Goal: Task Accomplishment & Management: Manage account settings

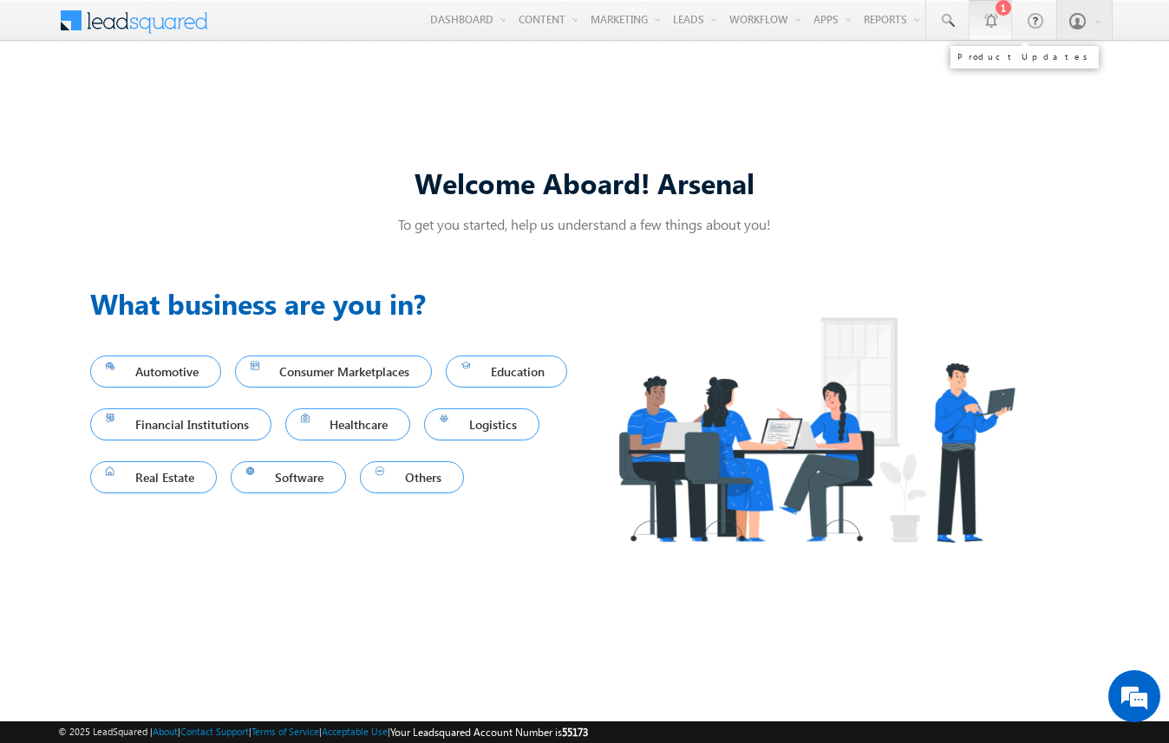
click at [995, 22] on div at bounding box center [990, 19] width 17 height 17
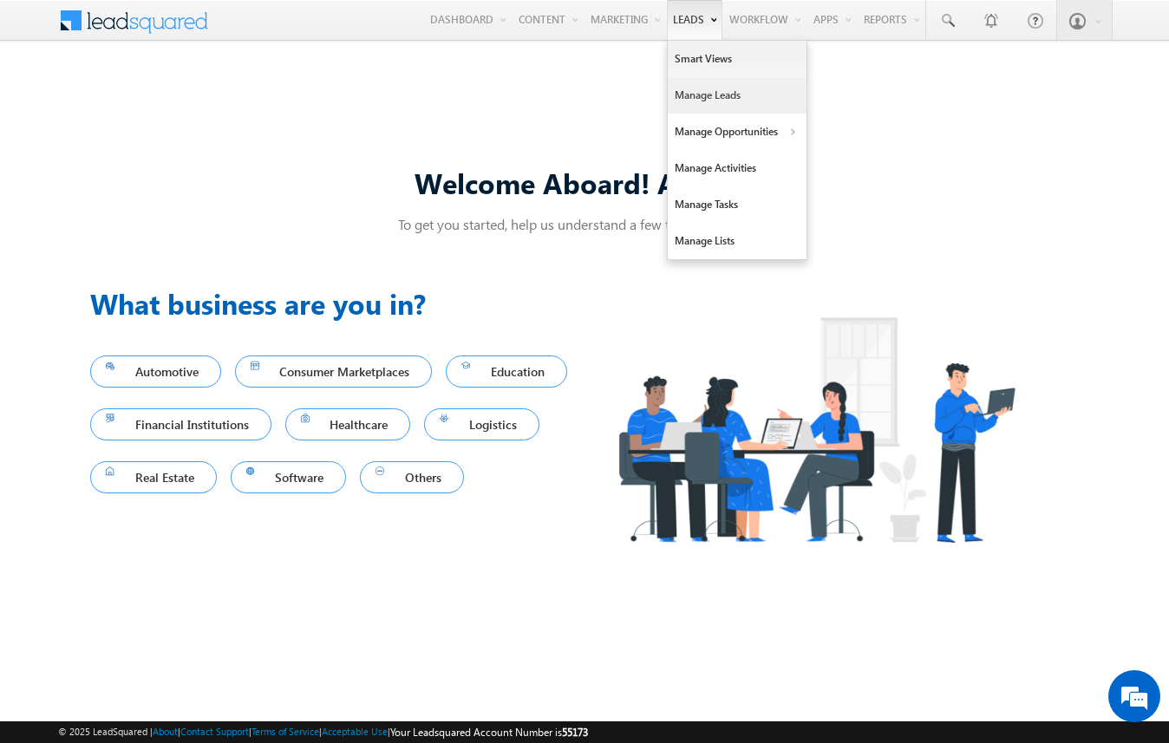
click at [690, 87] on link "Manage Leads" at bounding box center [737, 95] width 139 height 36
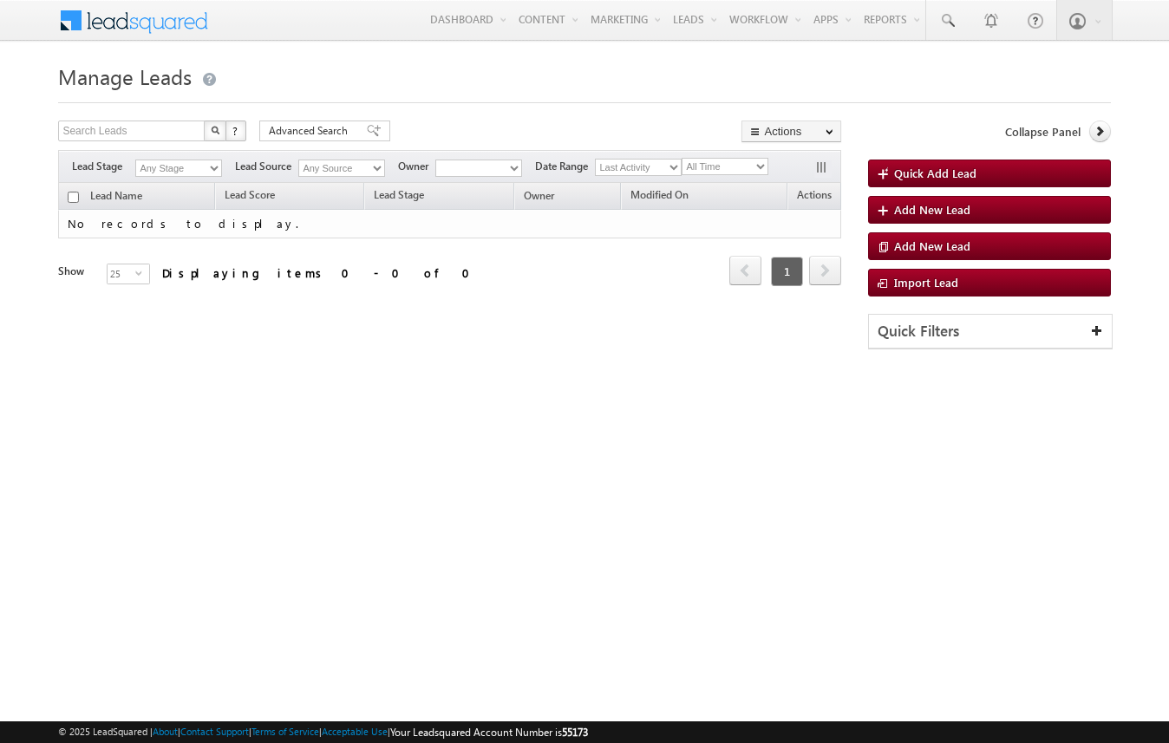
type input "test"
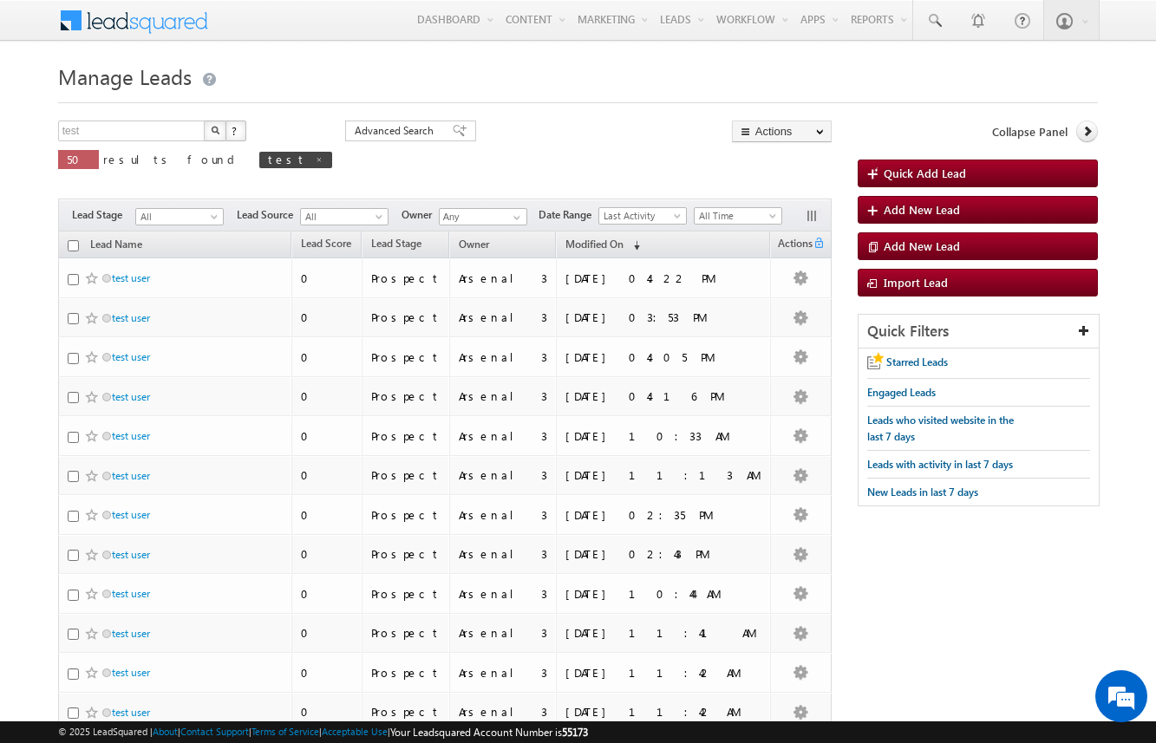
click at [23, 277] on body "Menu Arsenal 3 arsen alstu dios3 @stra tatec h.com" at bounding box center [578, 670] width 1156 height 1341
click at [947, 208] on span "Add New Lead" at bounding box center [922, 209] width 76 height 15
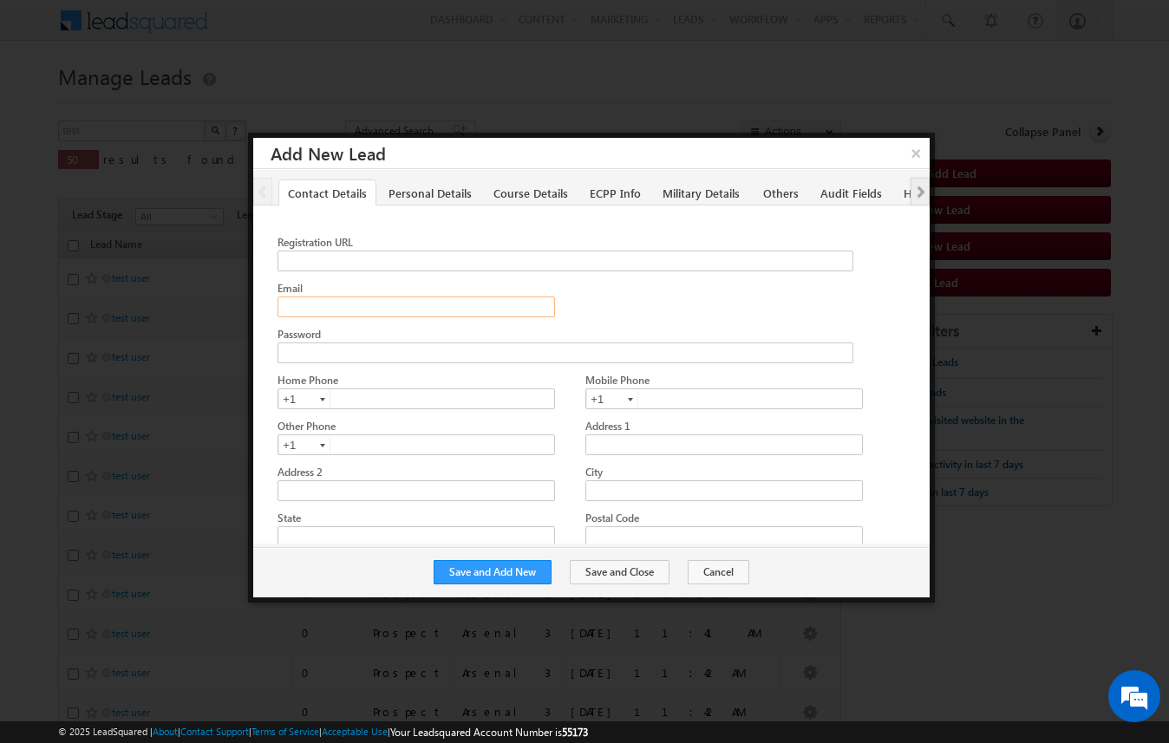
click at [389, 301] on input "Email" at bounding box center [417, 307] width 278 height 21
paste input "amartha+test10625houwsp@arsenalstudios.com"
type input "amartha+test10625houwsp@arsenalstudios.com"
click at [539, 578] on button "Save and Add New" at bounding box center [493, 572] width 118 height 24
click at [407, 304] on input "Email" at bounding box center [417, 307] width 278 height 21
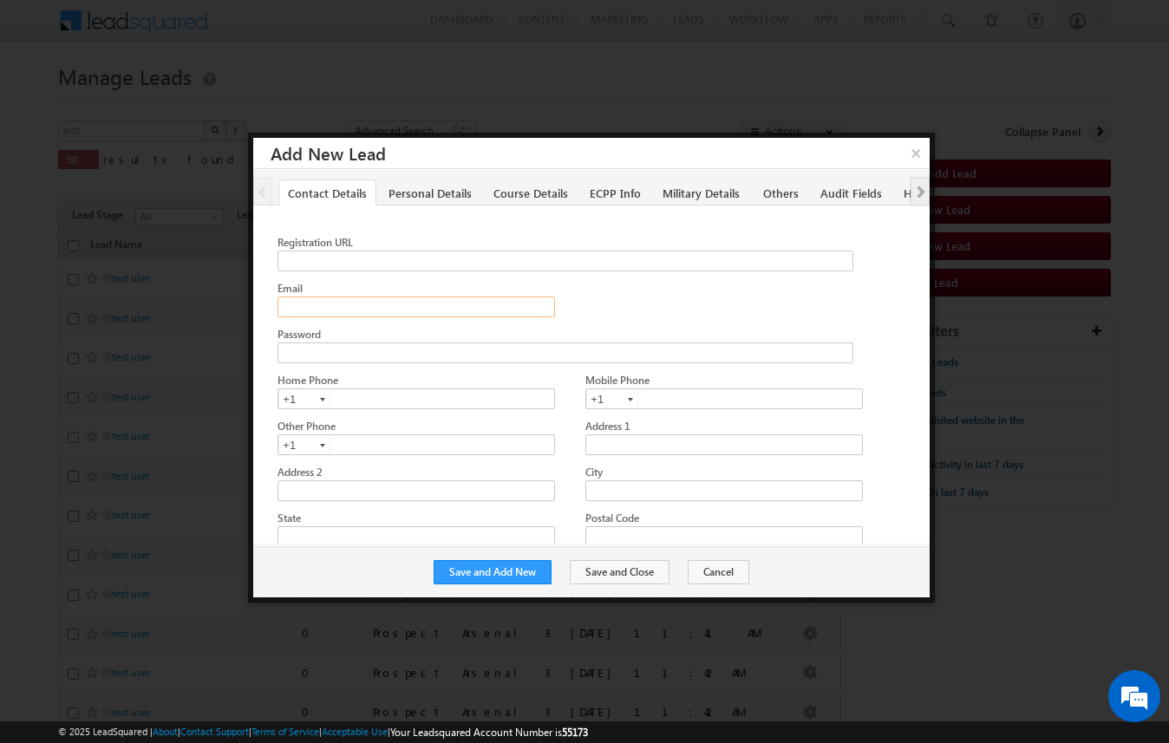
paste input "amartha+test10625houaaswi@arsenalstudios.com"
type input "amartha+test10625houaaswi@arsenalstudios.com"
click at [539, 573] on button "Save and Add New" at bounding box center [493, 572] width 118 height 24
click at [468, 305] on input "Email" at bounding box center [417, 307] width 278 height 21
paste input "amartha+test10625houpw@arsenalstudios.com"
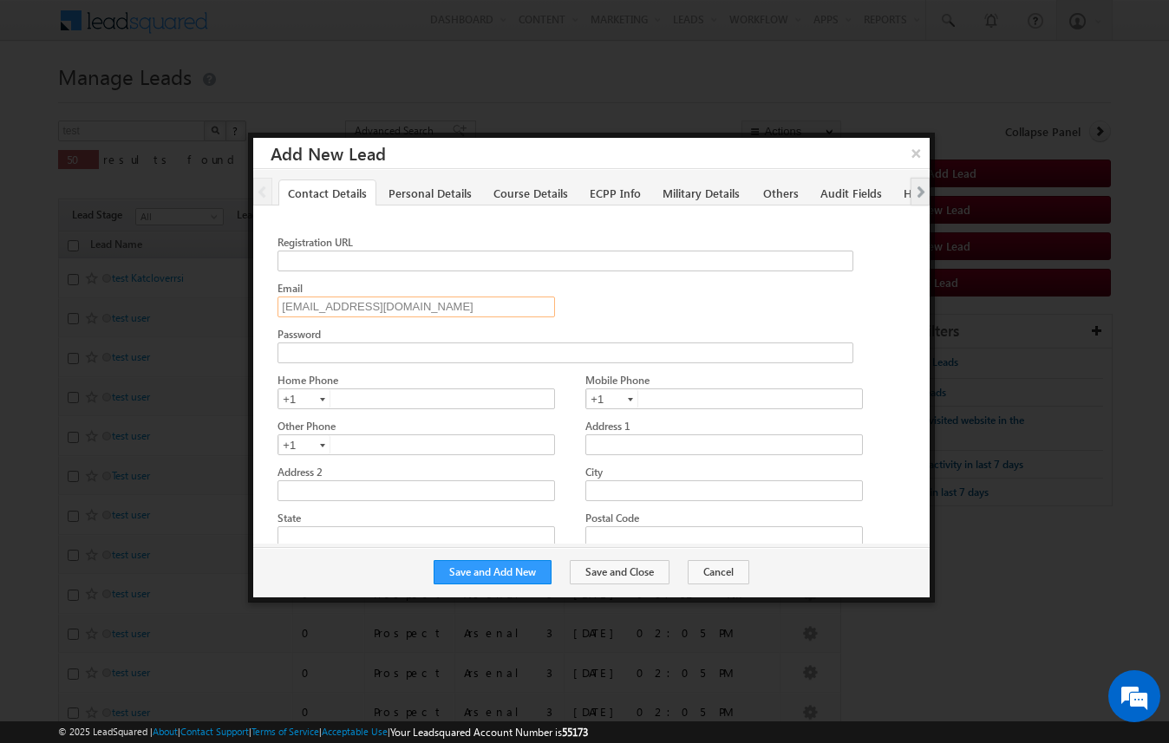
type input "amartha+test10625houpw@arsenalstudios.com"
click at [641, 304] on div at bounding box center [596, 326] width 637 height 92
click at [522, 573] on button "Save and Add New" at bounding box center [493, 572] width 118 height 24
click at [450, 305] on input "Email" at bounding box center [417, 307] width 278 height 21
paste input "[EMAIL_ADDRESS][DOMAIN_NAME]"
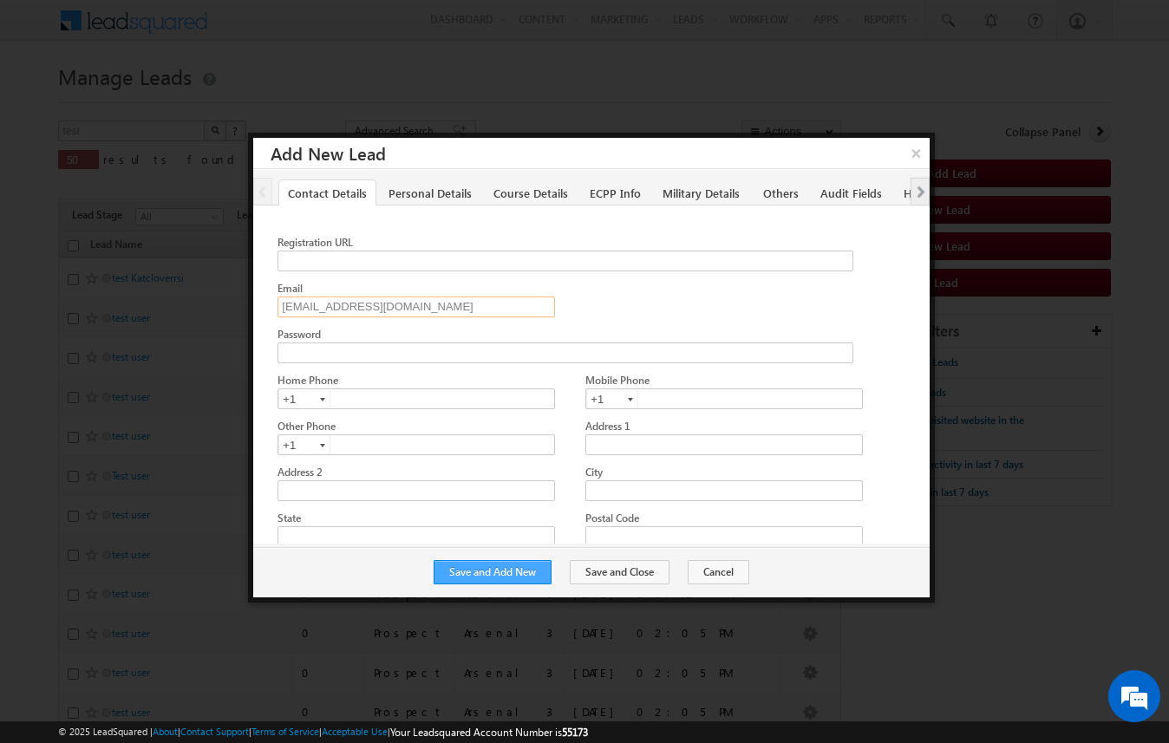
type input "[EMAIL_ADDRESS][DOMAIN_NAME]"
click at [528, 576] on button "Save and Add New" at bounding box center [493, 572] width 118 height 24
click at [707, 569] on button "Cancel" at bounding box center [719, 572] width 62 height 24
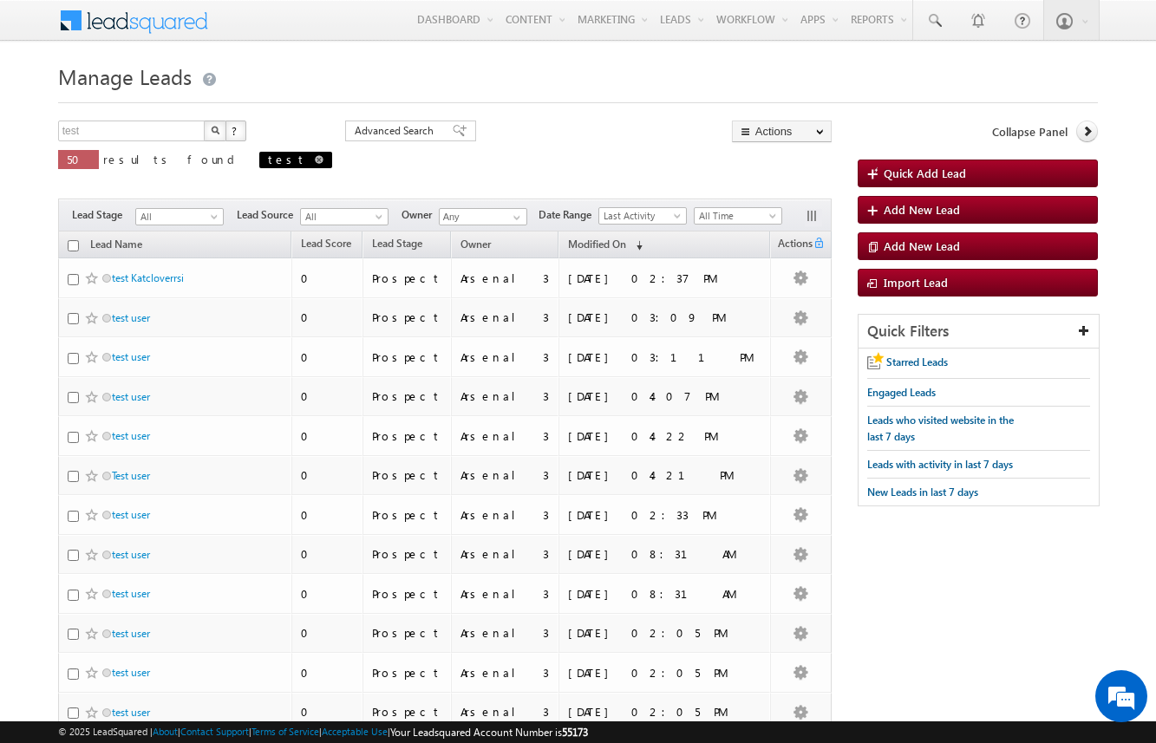
click at [259, 164] on span "test" at bounding box center [295, 160] width 73 height 16
click at [315, 160] on span at bounding box center [319, 159] width 9 height 9
type input "Search Leads"
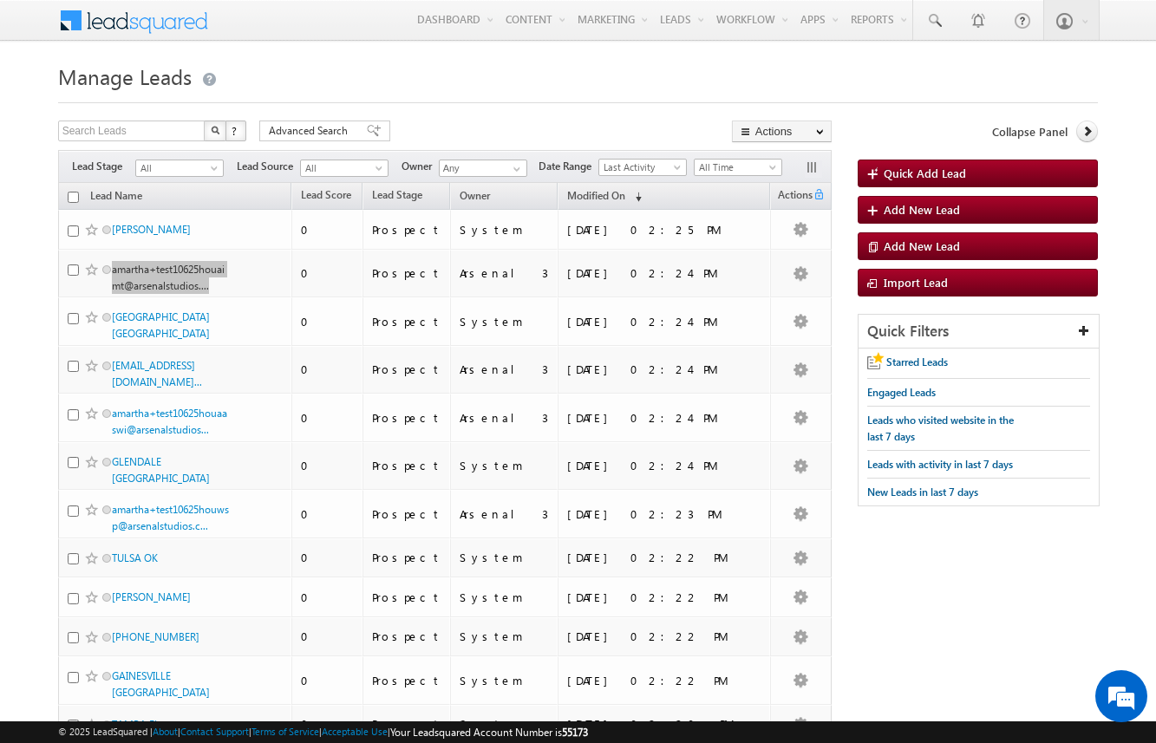
drag, startPoint x: 180, startPoint y: 266, endPoint x: 276, endPoint y: 0, distance: 282.9
click at [0, 0] on body "Menu Arsenal 3 arsen alstu dios3 @stra tatec h.com" at bounding box center [578, 689] width 1156 height 1379
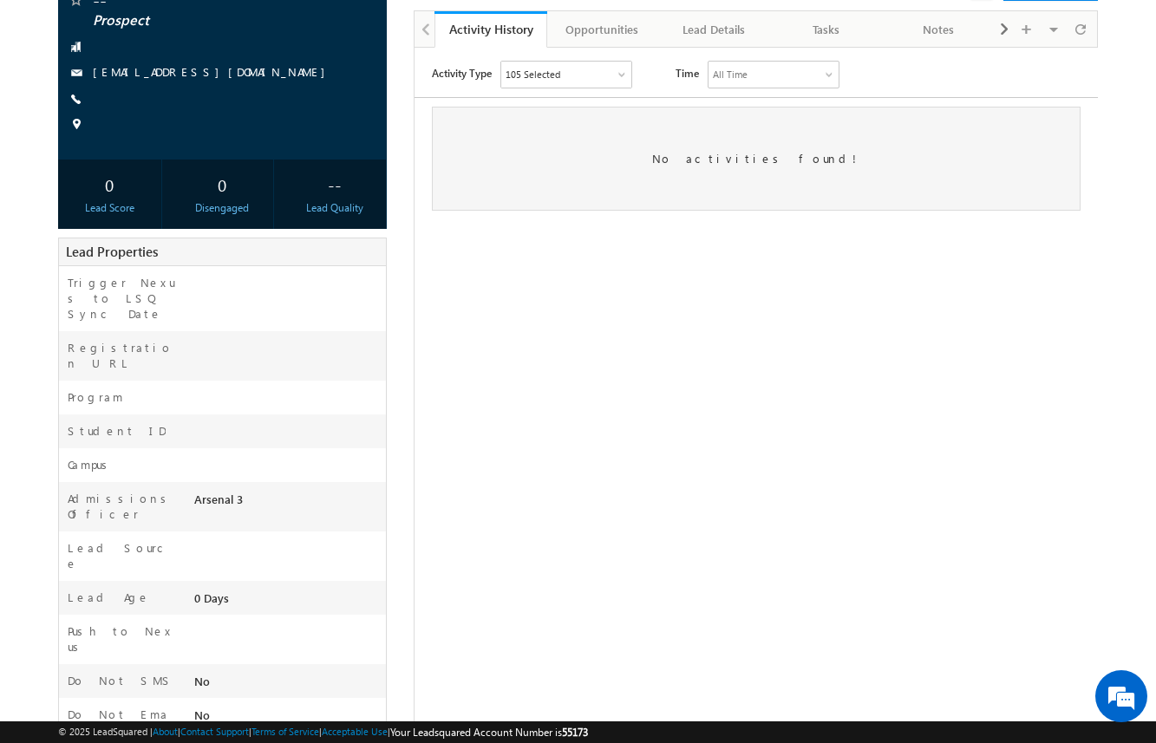
scroll to position [197, 0]
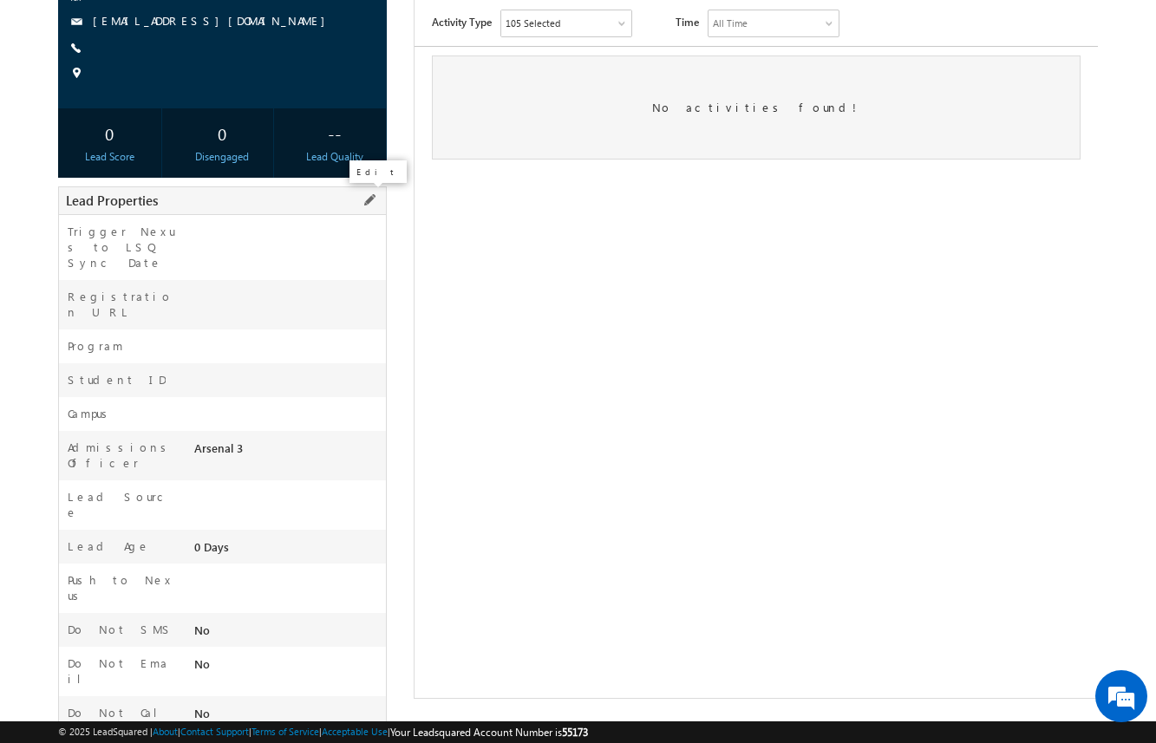
click at [370, 199] on span at bounding box center [369, 200] width 19 height 19
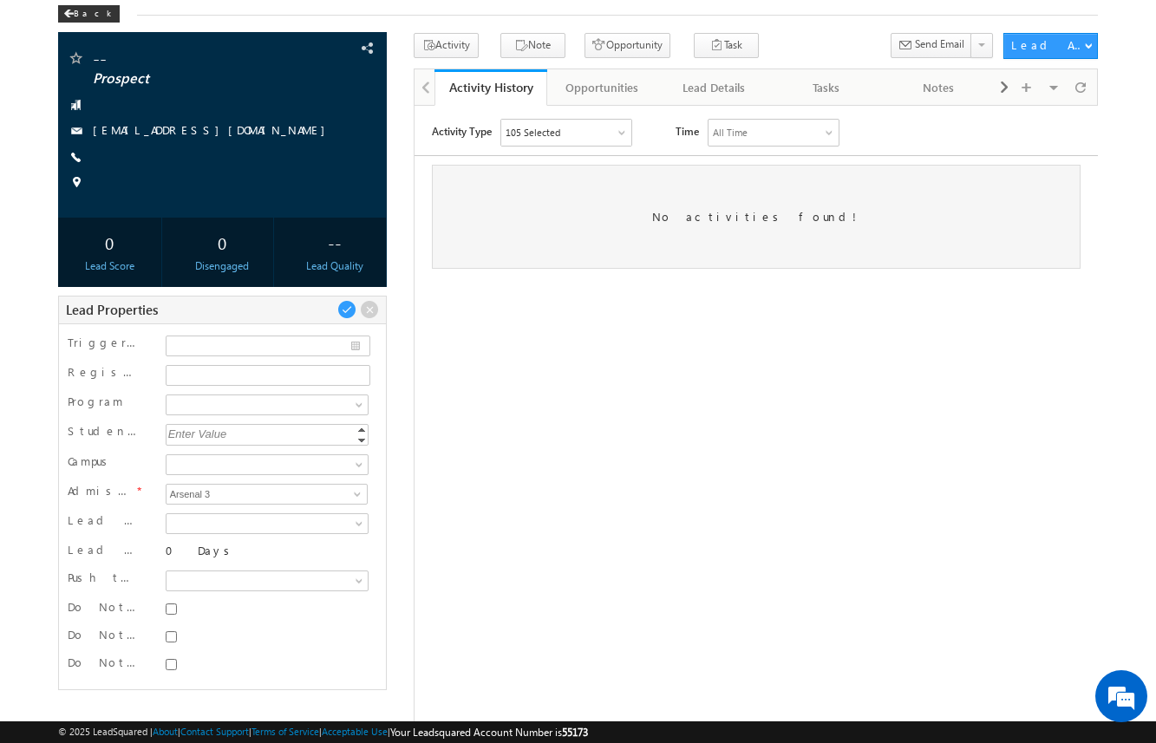
scroll to position [106, 0]
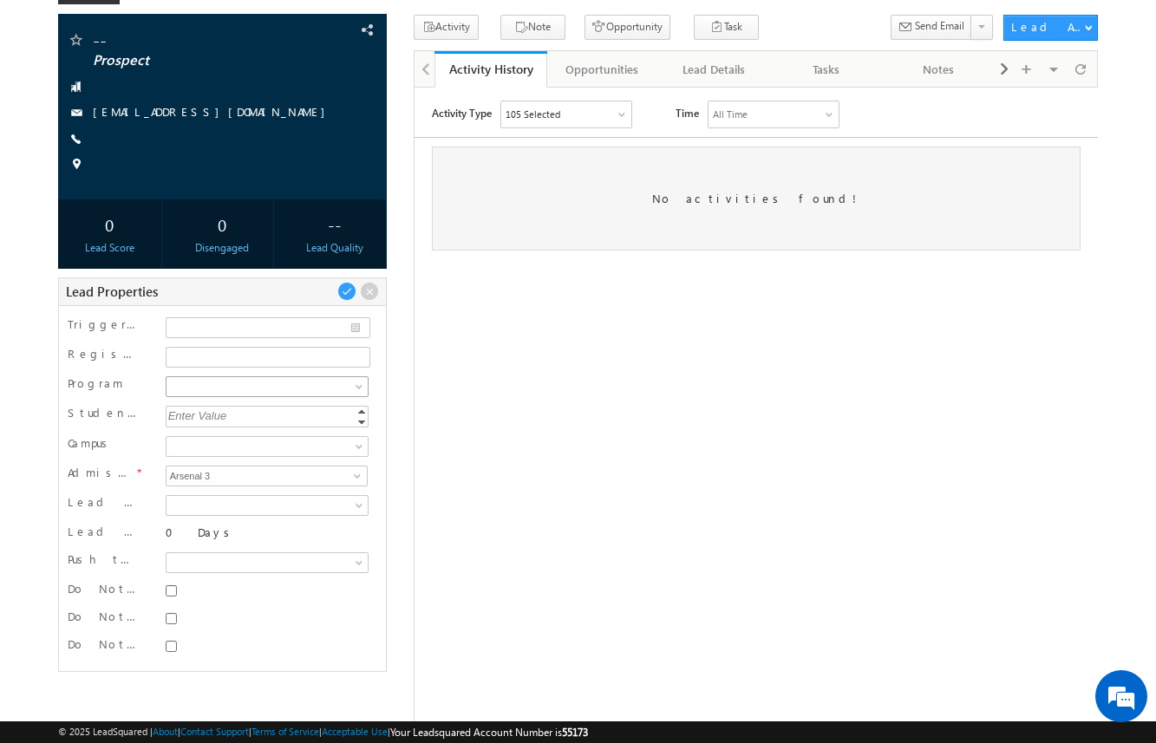
click at [360, 392] on span at bounding box center [361, 390] width 14 height 14
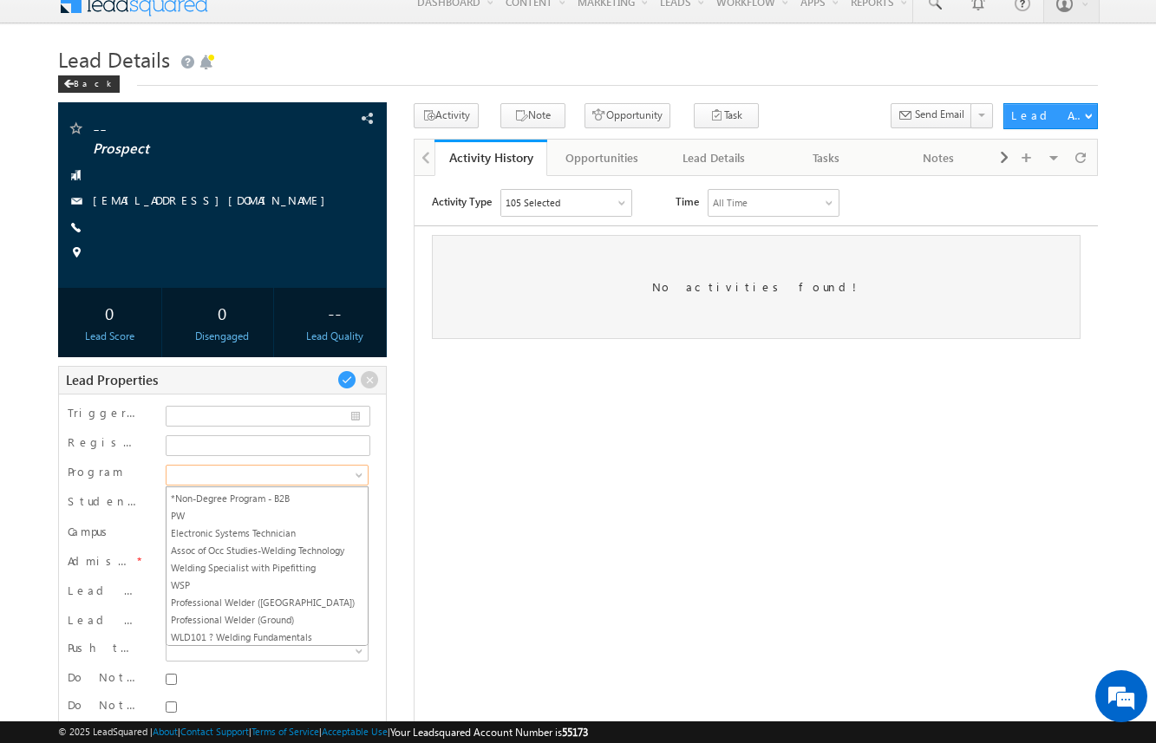
scroll to position [207, 0]
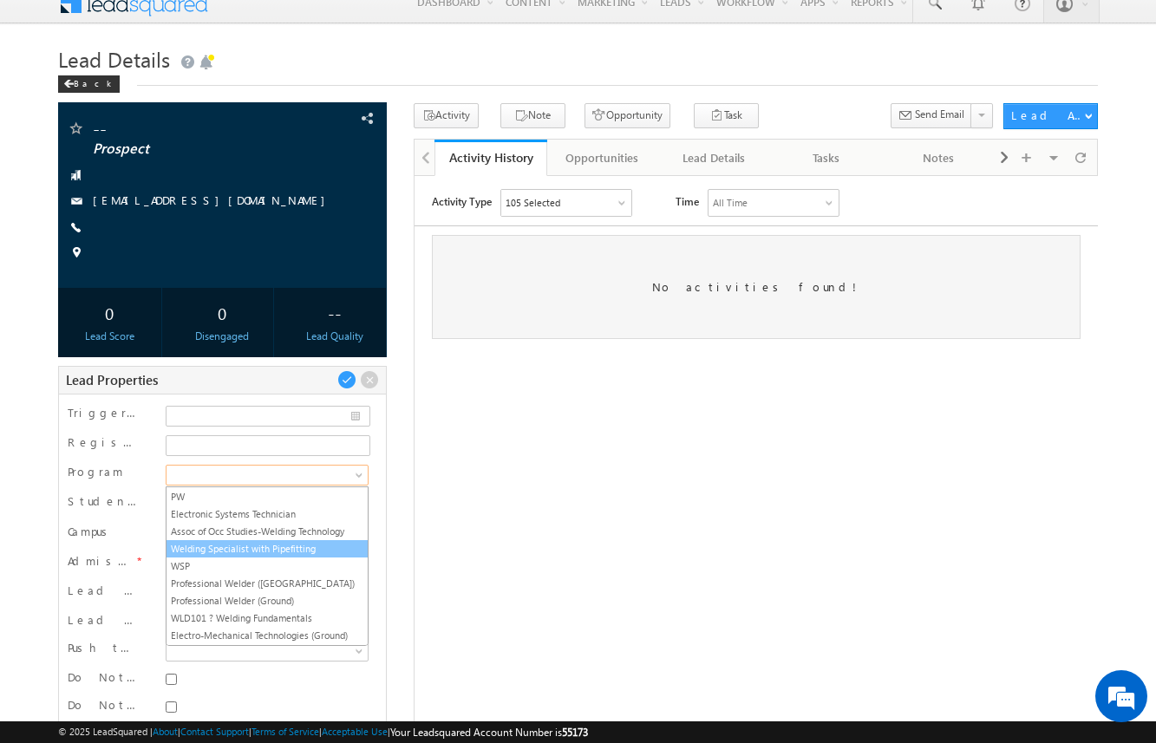
click at [291, 557] on link "Welding Specialist with Pipefitting" at bounding box center [267, 549] width 201 height 16
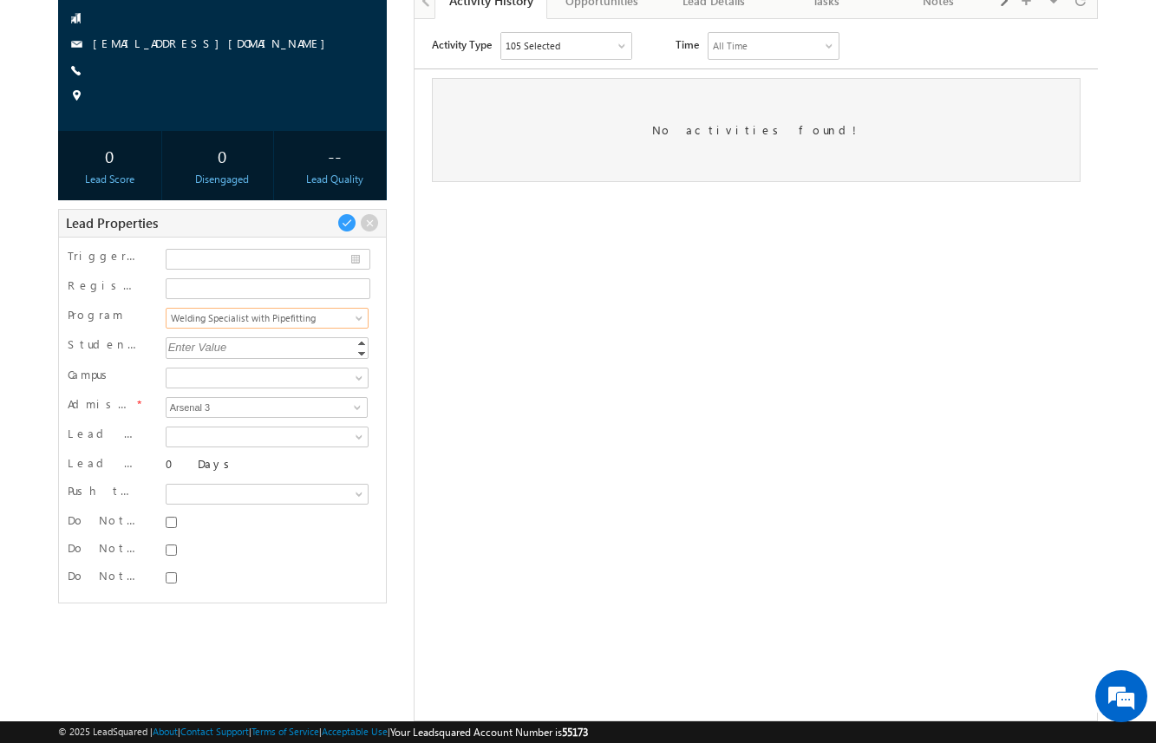
scroll to position [197, 0]
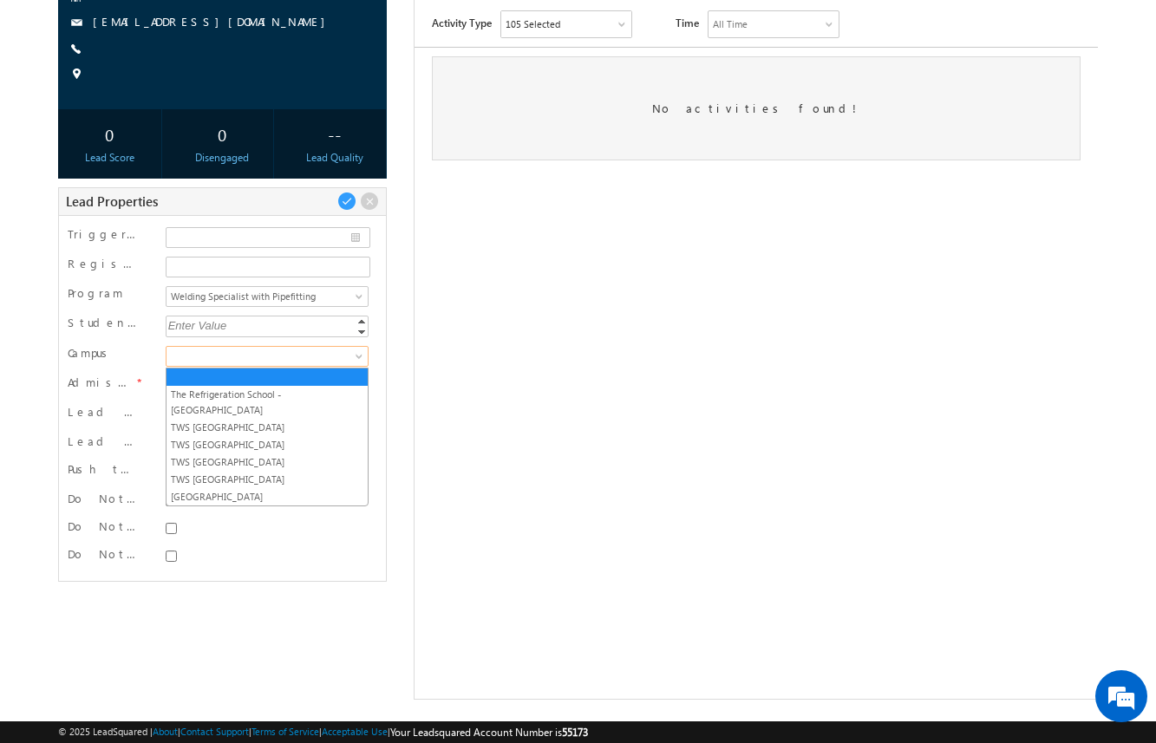
click at [303, 357] on span at bounding box center [266, 357] width 198 height 16
click at [291, 454] on link "TWS Houston Campus" at bounding box center [267, 462] width 201 height 16
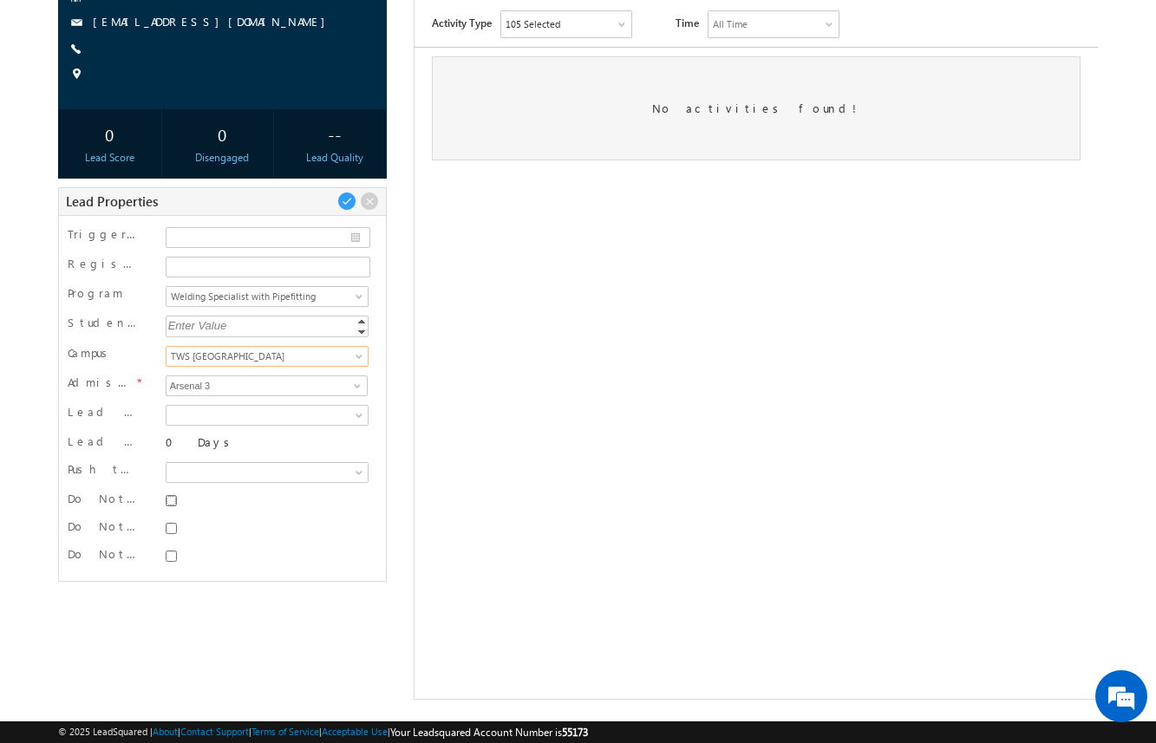
click at [173, 496] on input "Do Not SMS" at bounding box center [171, 500] width 11 height 11
checkbox input "true"
click at [173, 528] on input "Do Not Email" at bounding box center [171, 528] width 11 height 11
checkbox input "true"
click at [171, 559] on input "Do Not Call" at bounding box center [171, 556] width 11 height 11
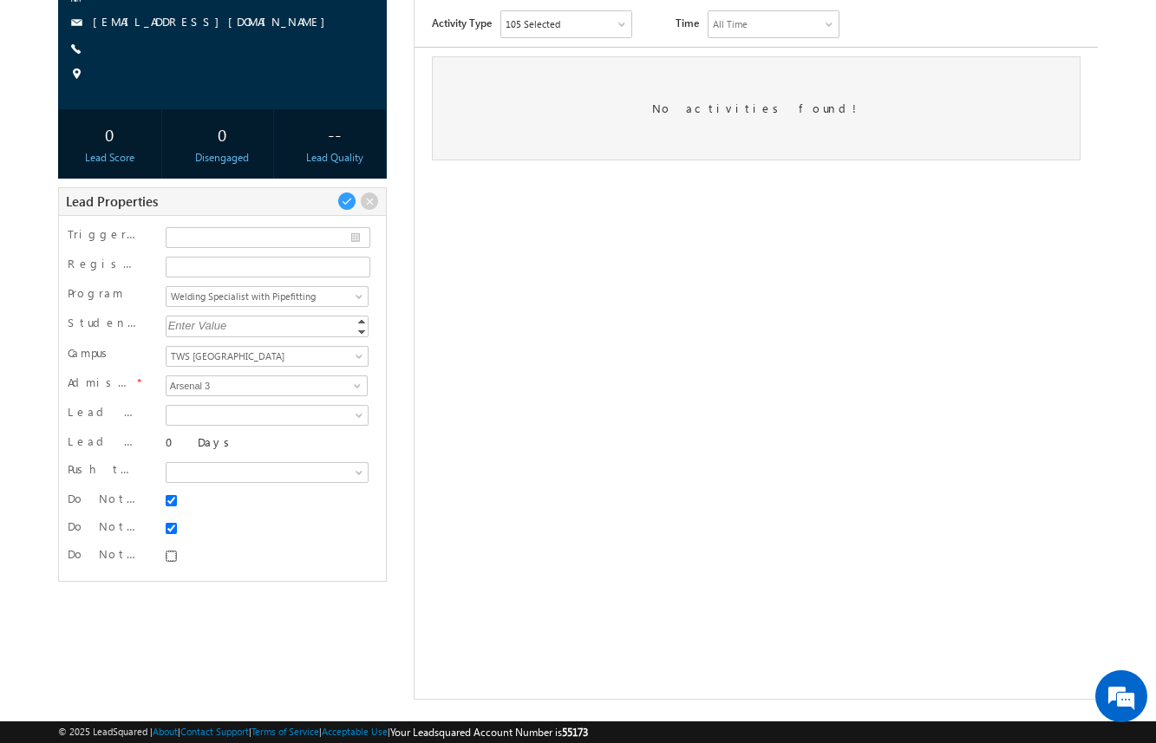
checkbox input "true"
click at [404, 278] on div "-- Prospect" at bounding box center [578, 312] width 1041 height 775
click at [347, 199] on span at bounding box center [346, 201] width 19 height 19
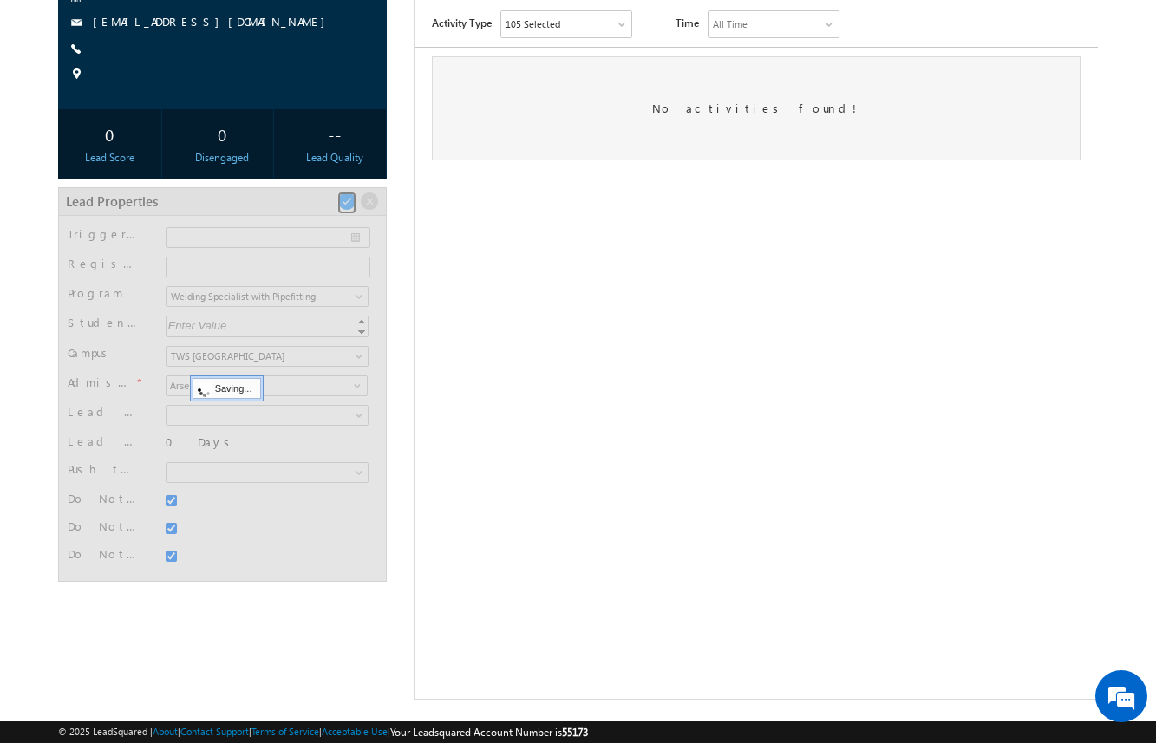
scroll to position [49, 0]
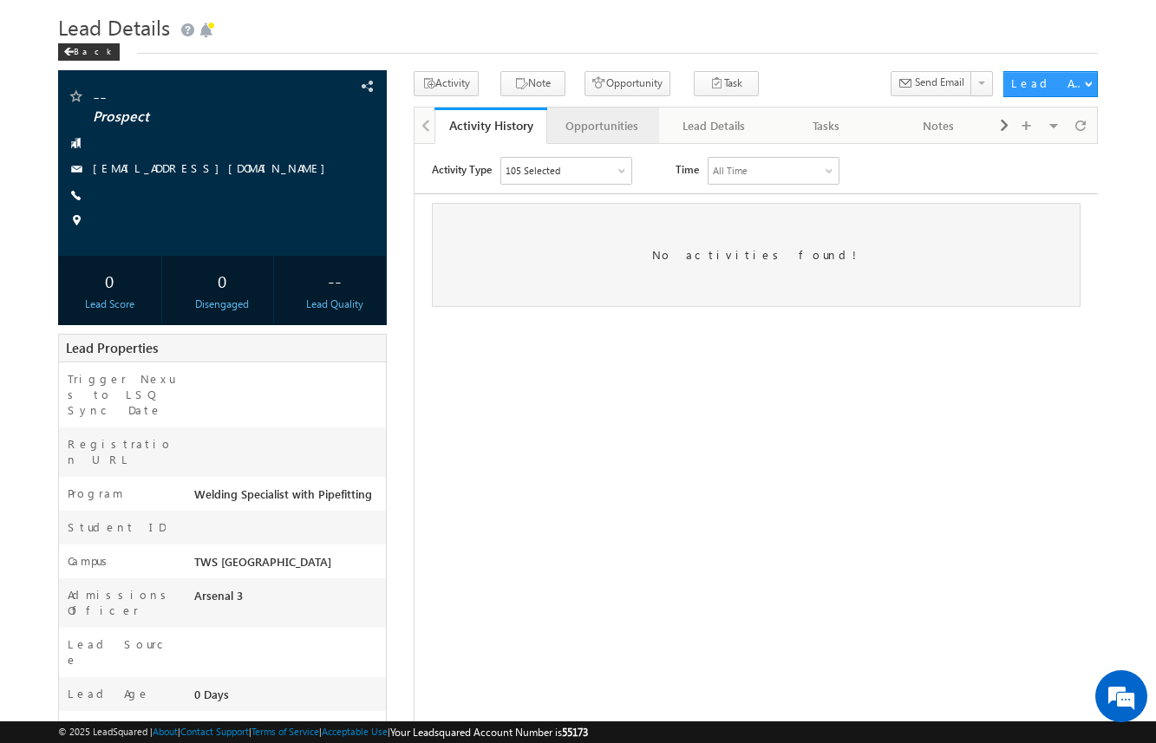
click at [624, 129] on div "Opportunities" at bounding box center [602, 125] width 82 height 21
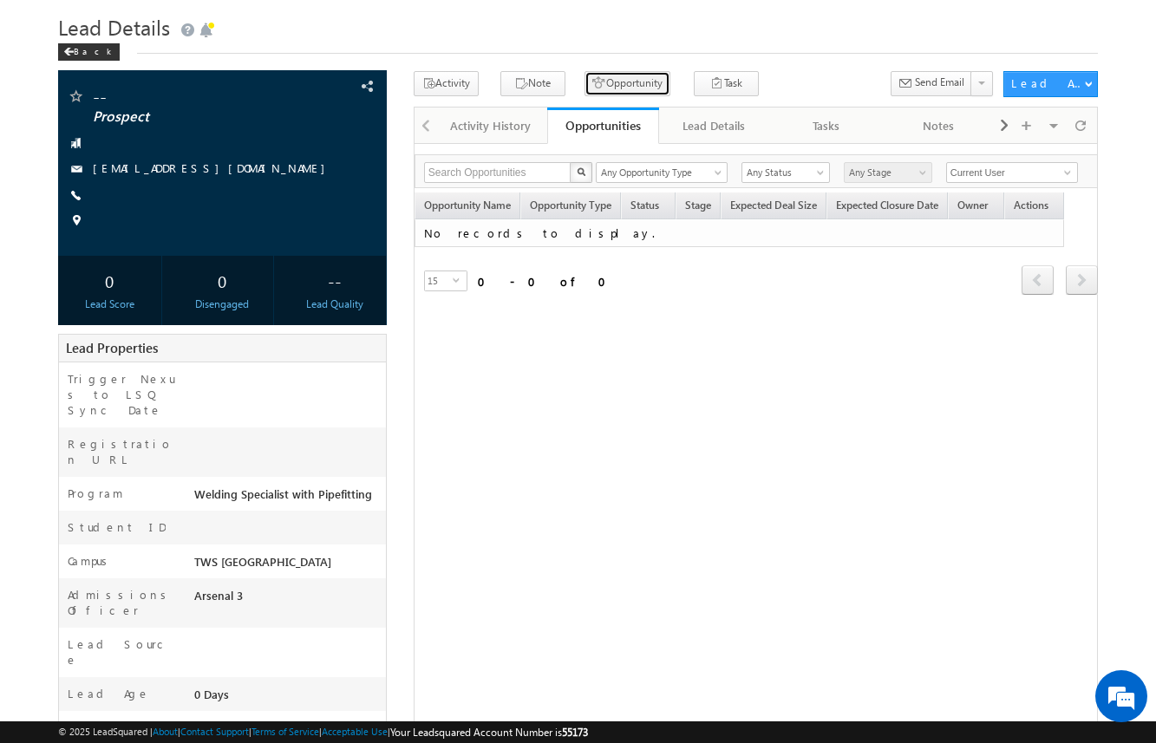
click at [616, 85] on button "Opportunity" at bounding box center [628, 83] width 86 height 25
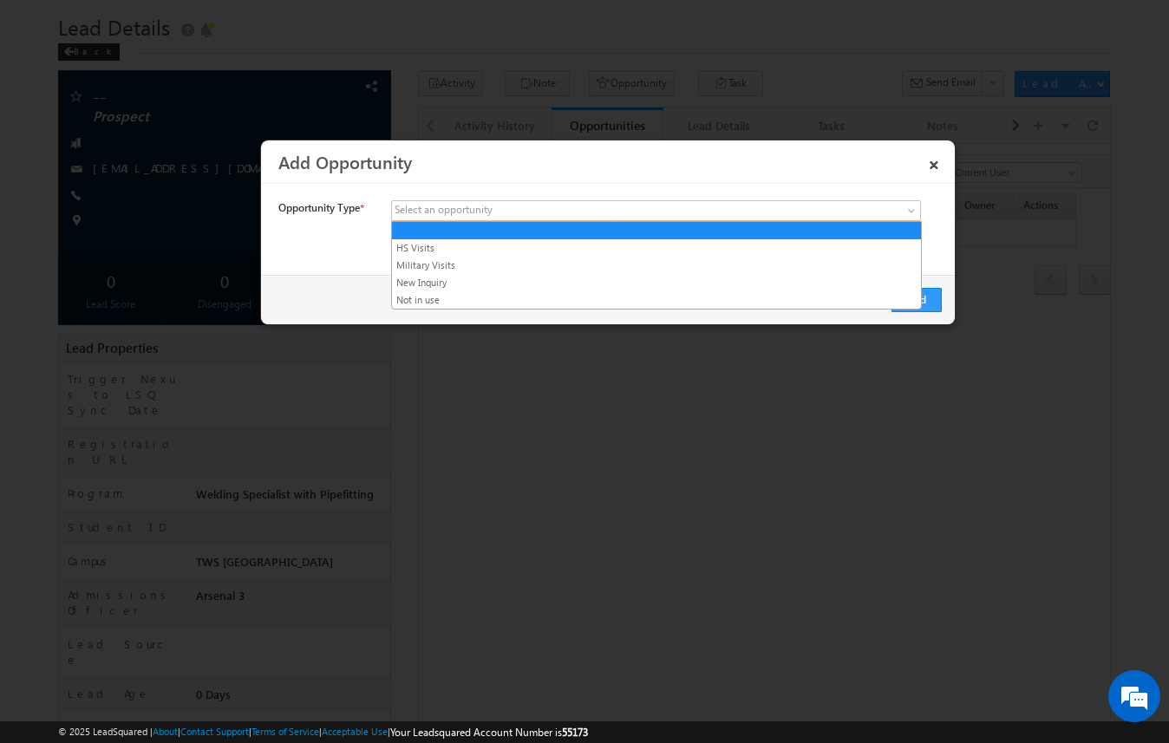
click at [598, 218] on span at bounding box center [527, 211] width 271 height 16
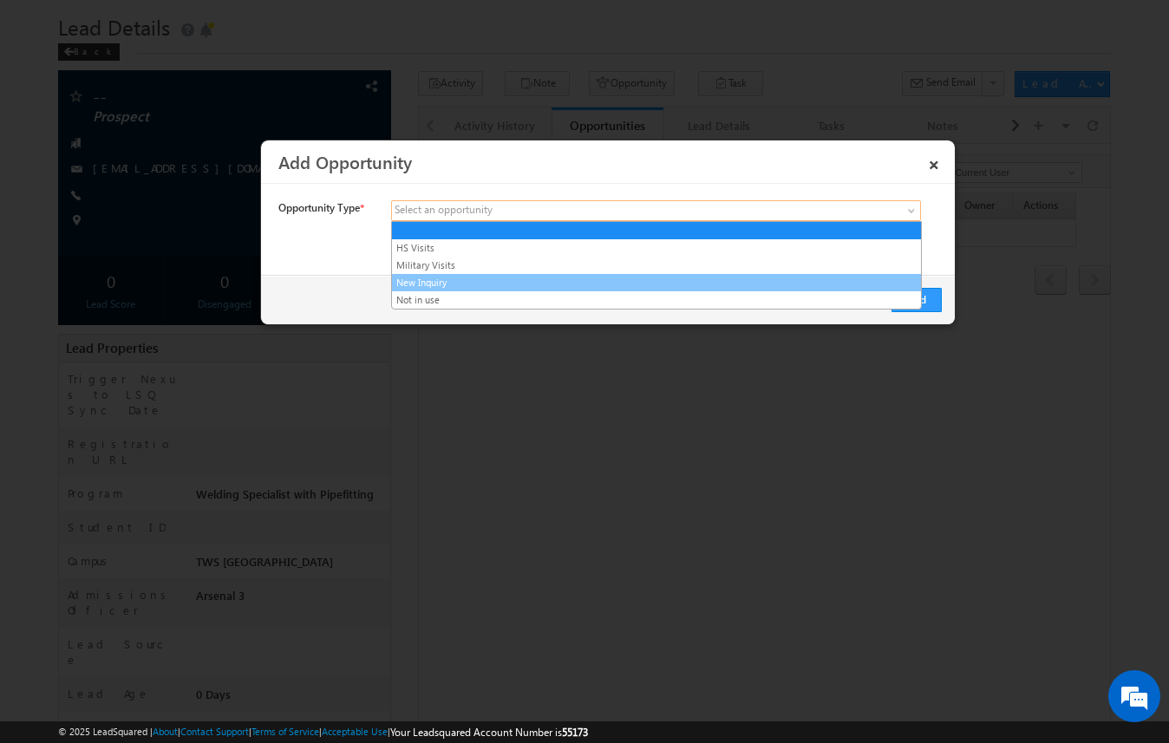
click at [580, 284] on link "New Inquiry" at bounding box center [656, 283] width 529 height 16
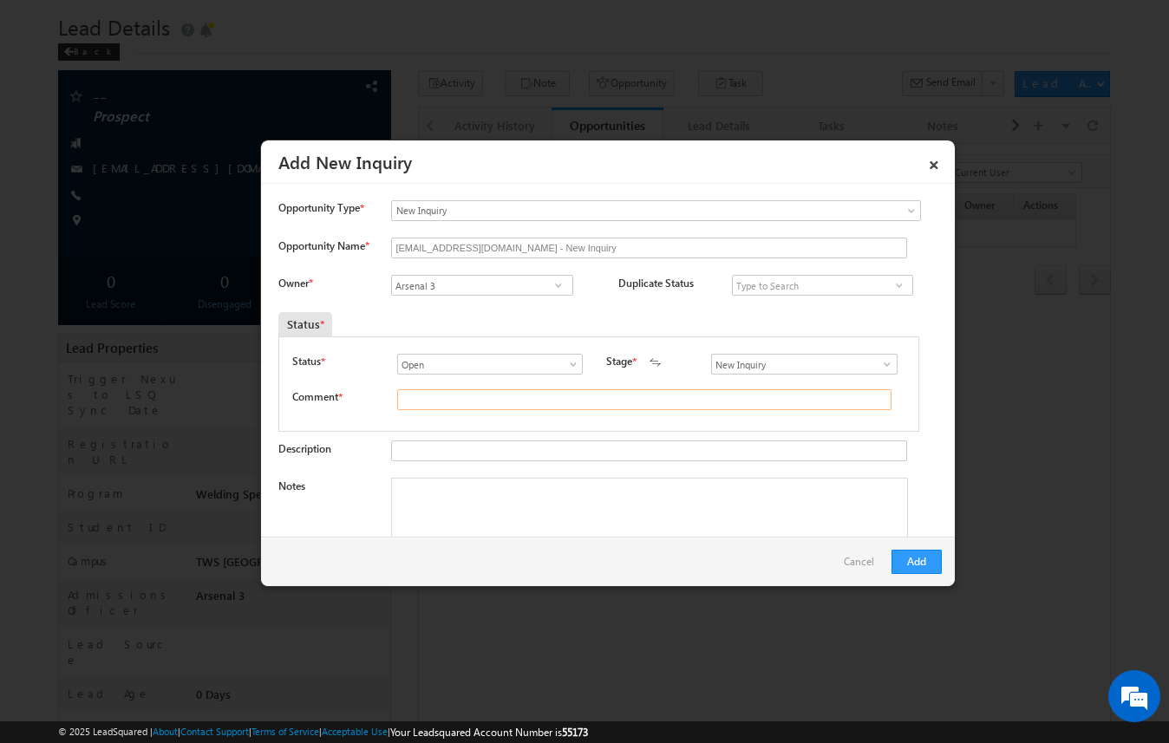
click at [534, 402] on input "text" at bounding box center [644, 399] width 494 height 21
type input "test"
click at [913, 559] on button "Add" at bounding box center [917, 562] width 50 height 24
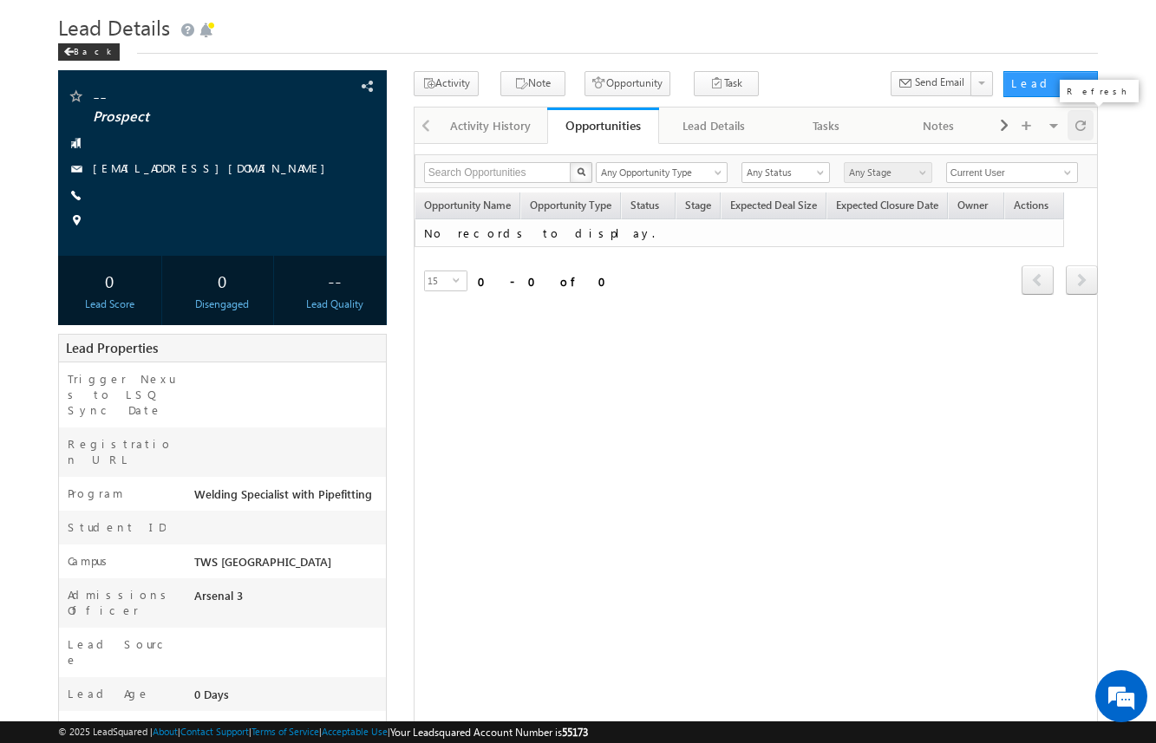
click at [1087, 124] on div at bounding box center [1081, 125] width 27 height 30
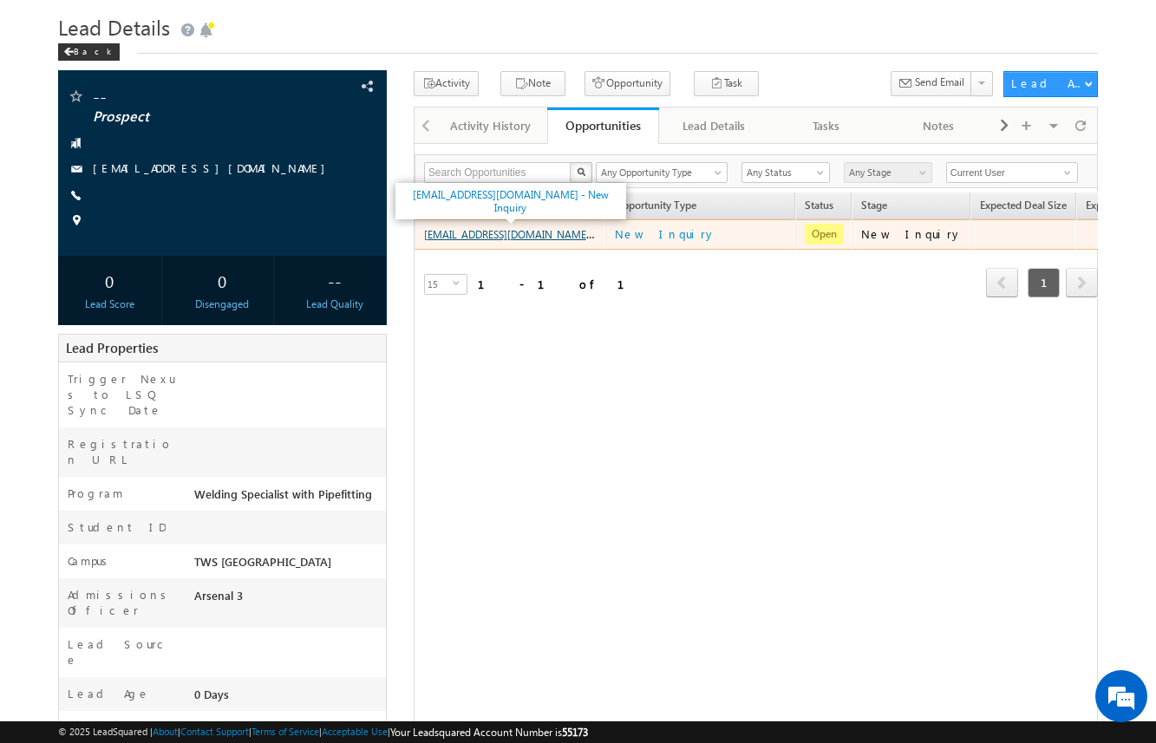
click at [559, 239] on link "amartha+test10625houwsp@arsenalstudios.com - New Inquiry" at bounding box center [539, 233] width 231 height 15
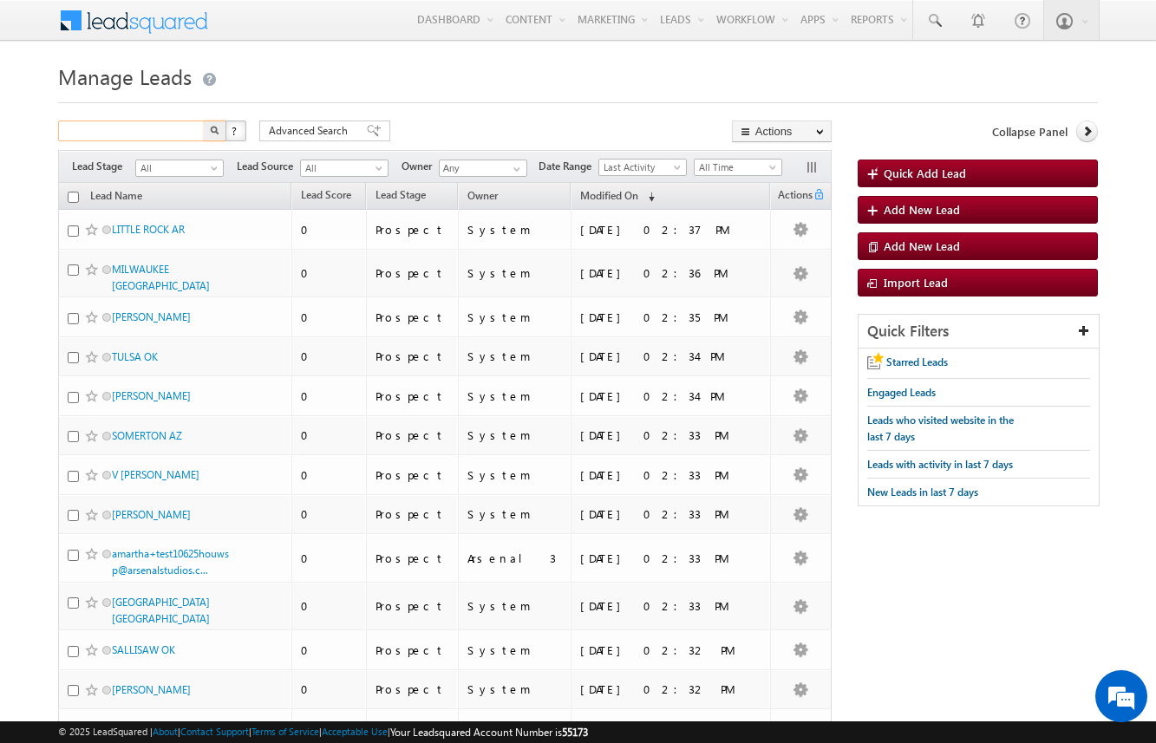
click at [138, 134] on input "text" at bounding box center [132, 131] width 148 height 21
paste input "[EMAIL_ADDRESS][DOMAIN_NAME]"
type input "[EMAIL_ADDRESS][DOMAIN_NAME]"
click at [204, 121] on button "button" at bounding box center [215, 131] width 23 height 21
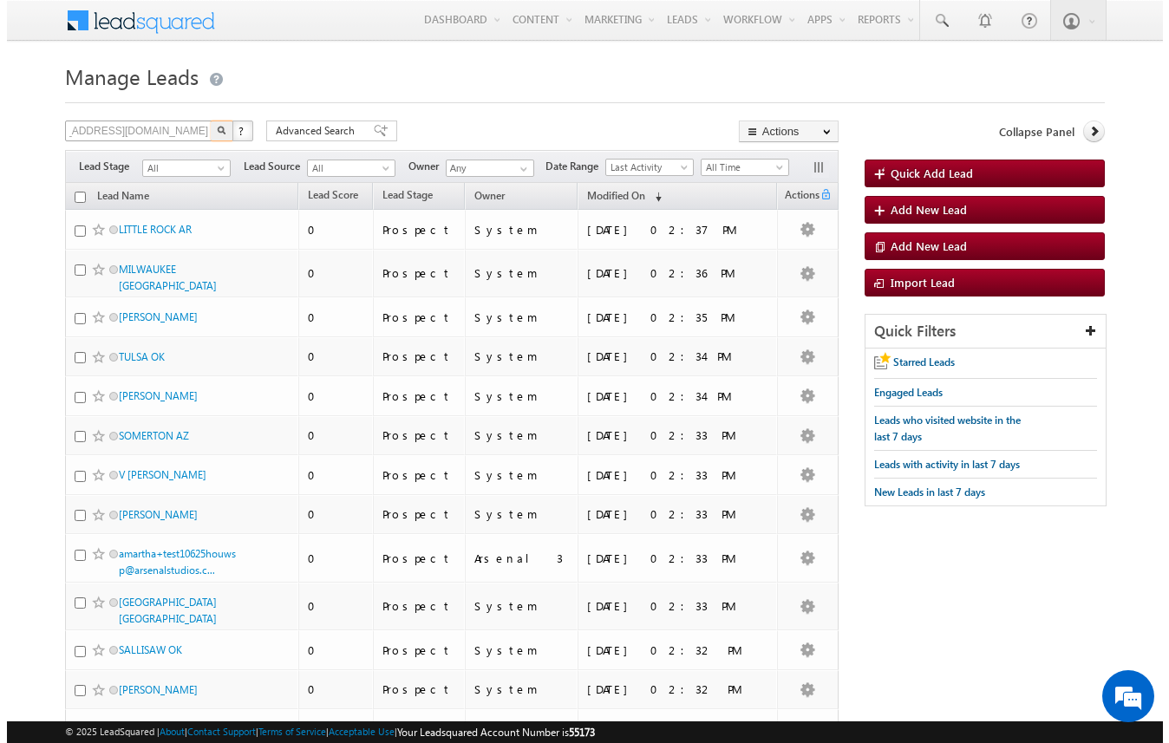
scroll to position [0, 0]
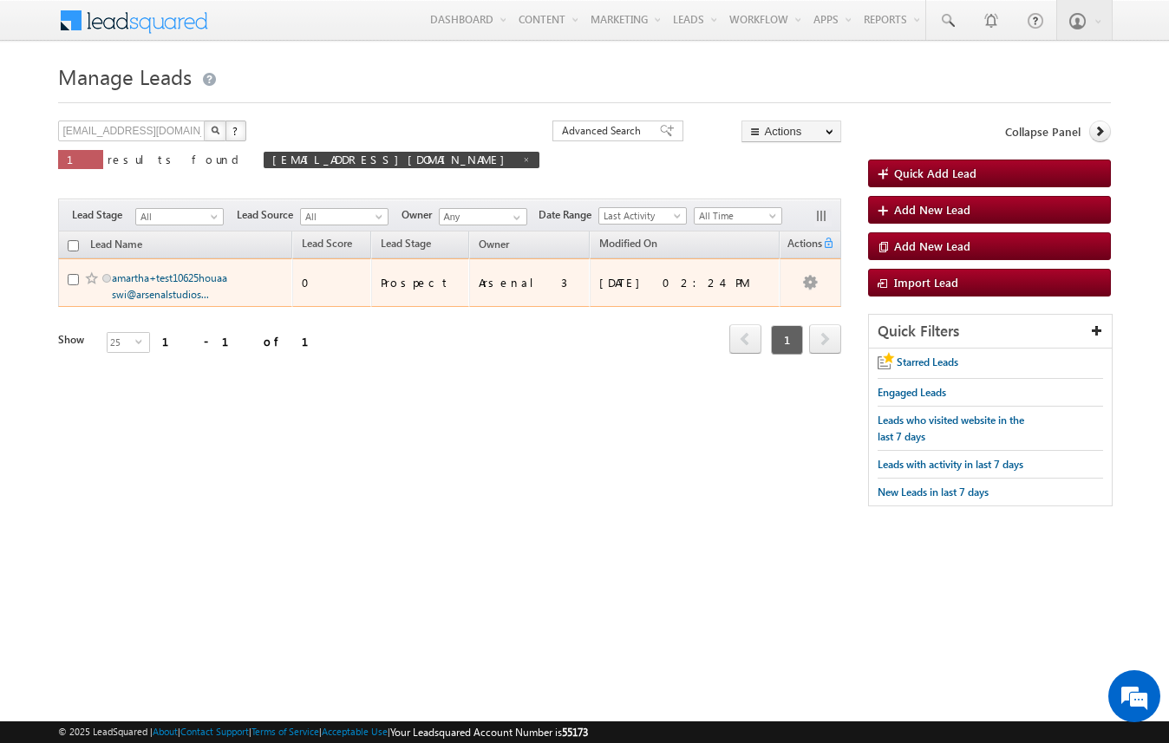
click at [184, 277] on link "amartha+test10625houaaswi@arsenalstudios..." at bounding box center [169, 285] width 115 height 29
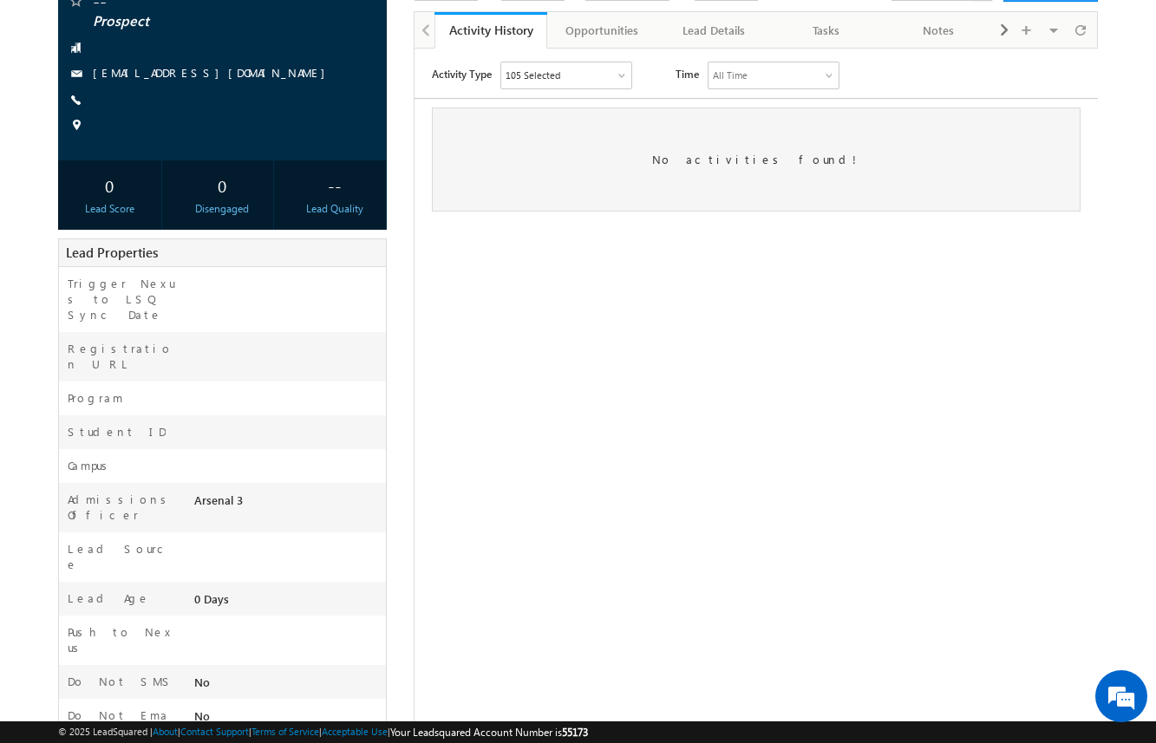
scroll to position [197, 0]
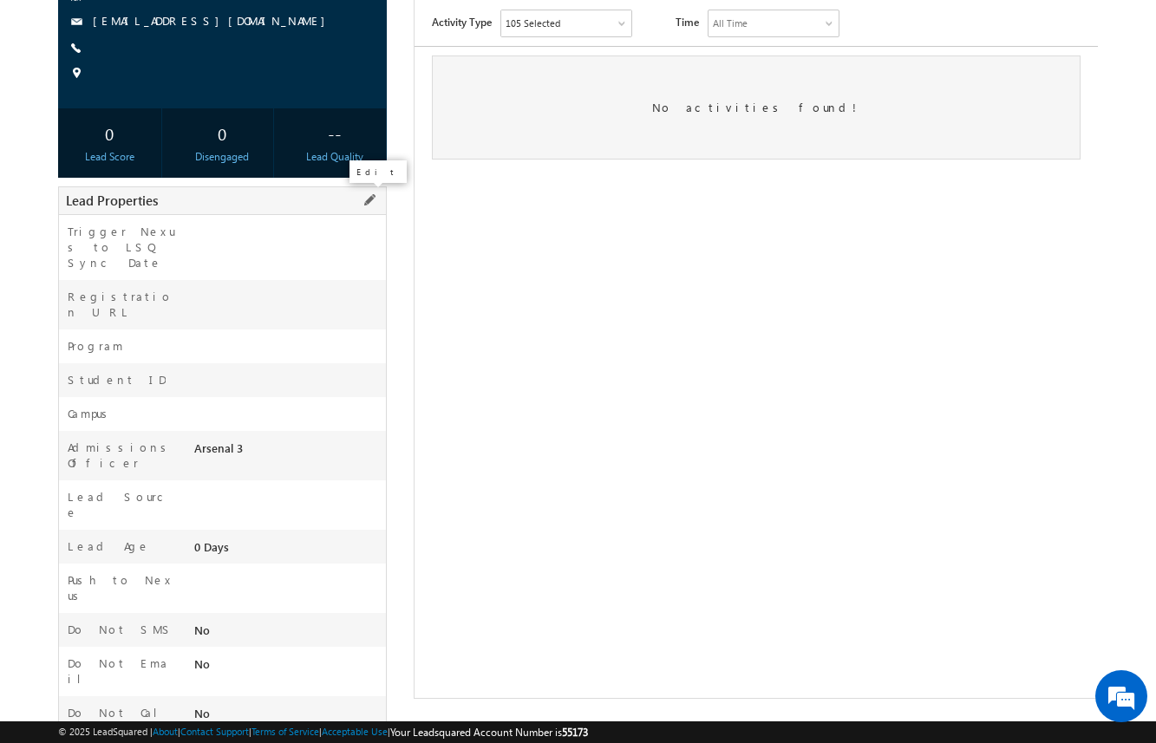
click at [371, 203] on span at bounding box center [369, 200] width 19 height 19
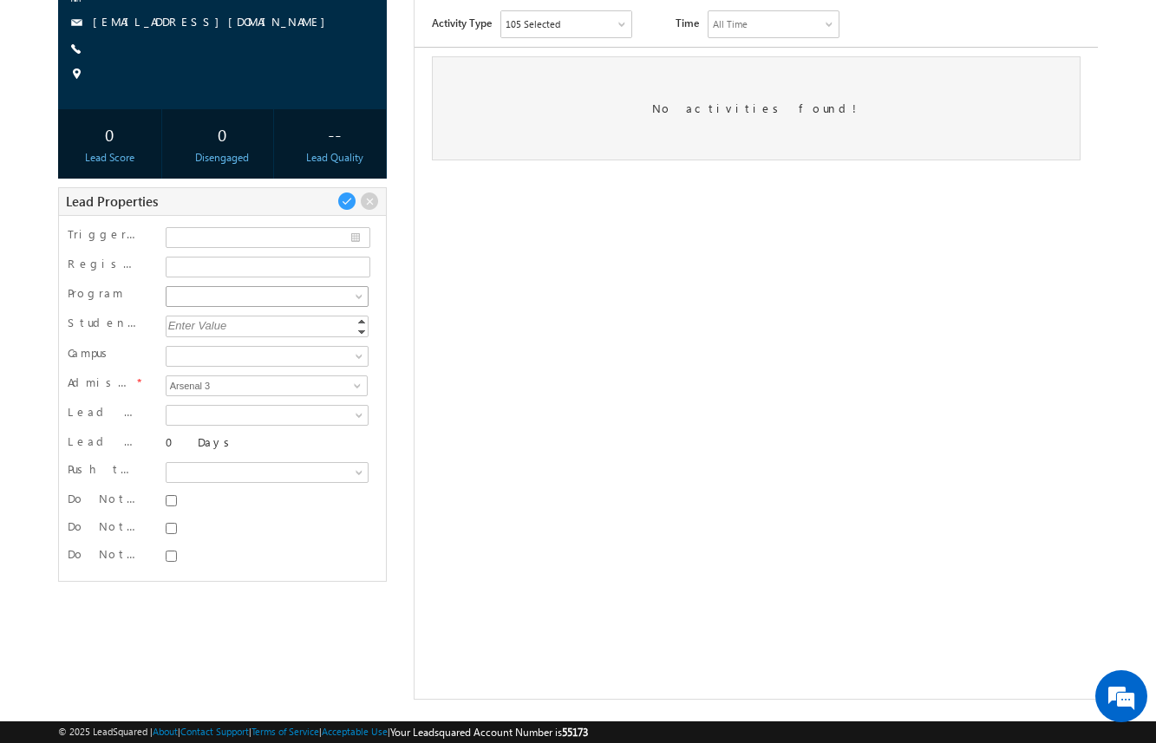
click at [295, 299] on span at bounding box center [266, 297] width 198 height 16
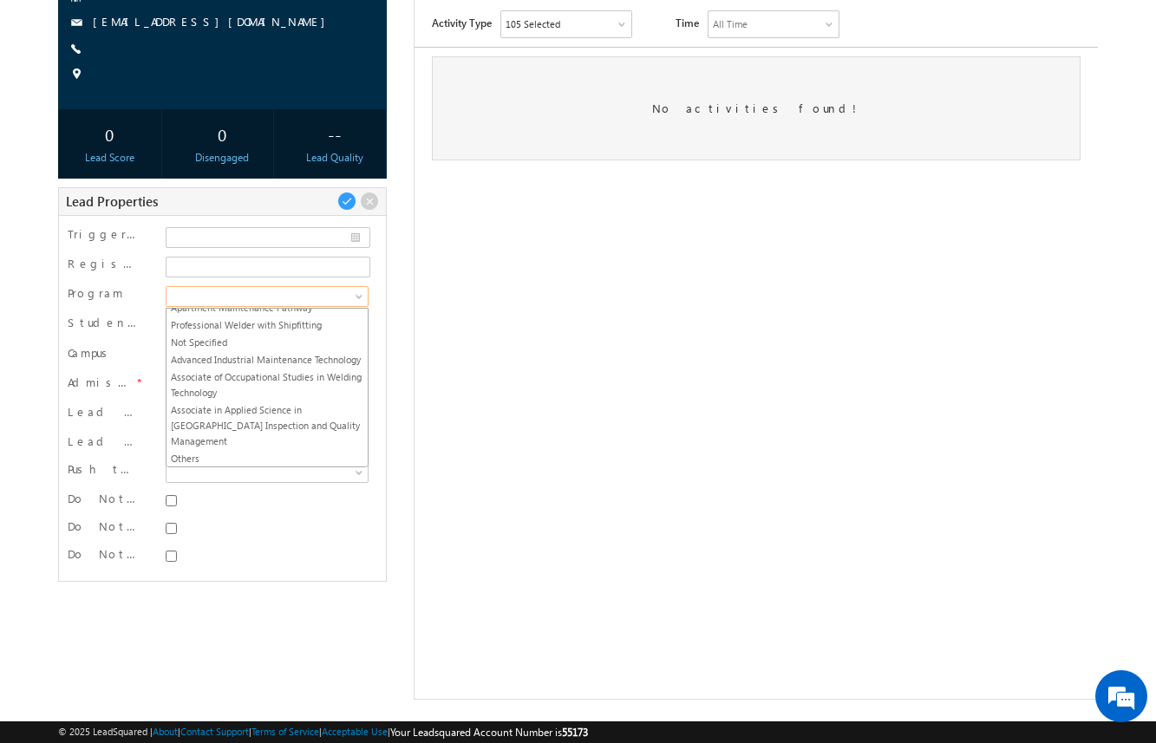
scroll to position [777, 0]
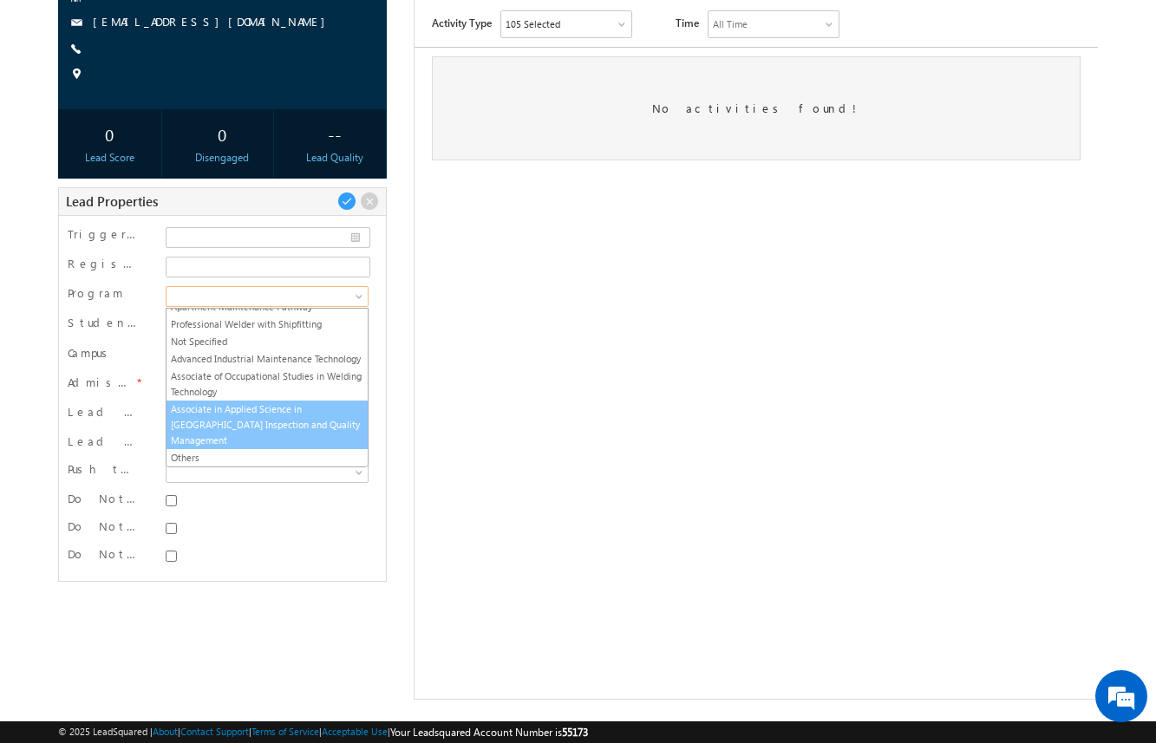
click at [294, 432] on link "Associate in Applied Science in [GEOGRAPHIC_DATA] Inspection and Quality Manage…" at bounding box center [267, 425] width 201 height 47
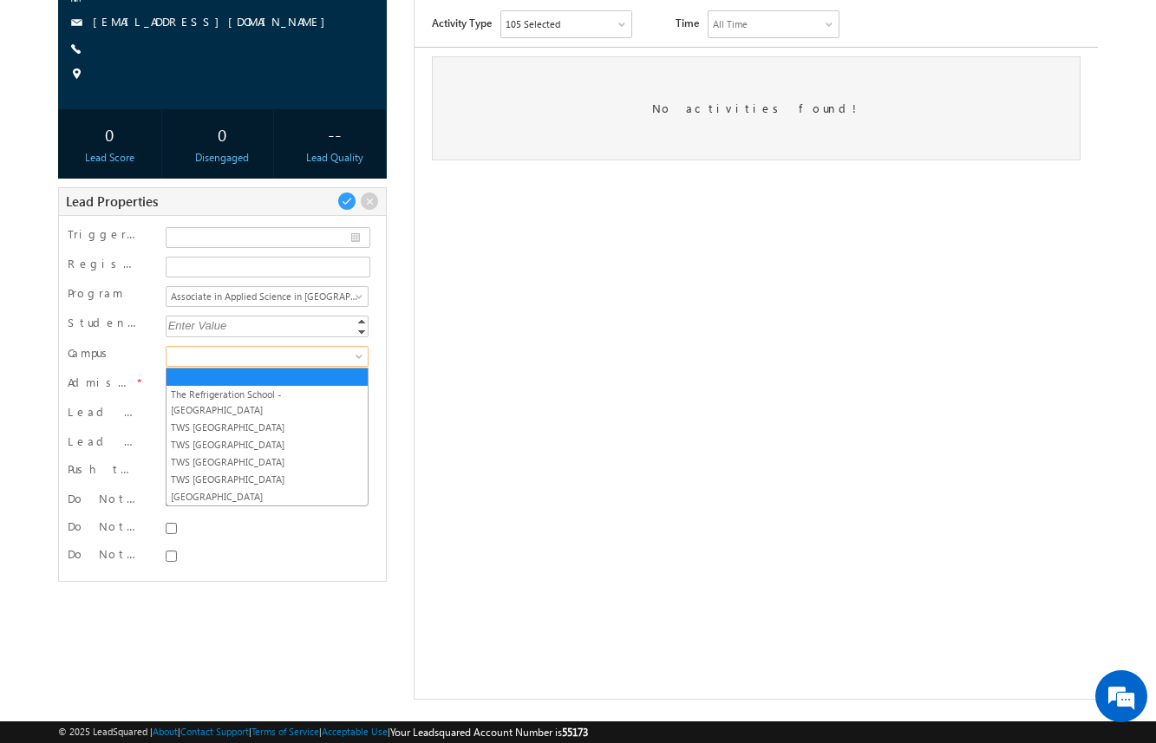
click at [291, 354] on span at bounding box center [266, 357] width 198 height 16
click at [273, 454] on link "TWS [GEOGRAPHIC_DATA]" at bounding box center [267, 462] width 201 height 16
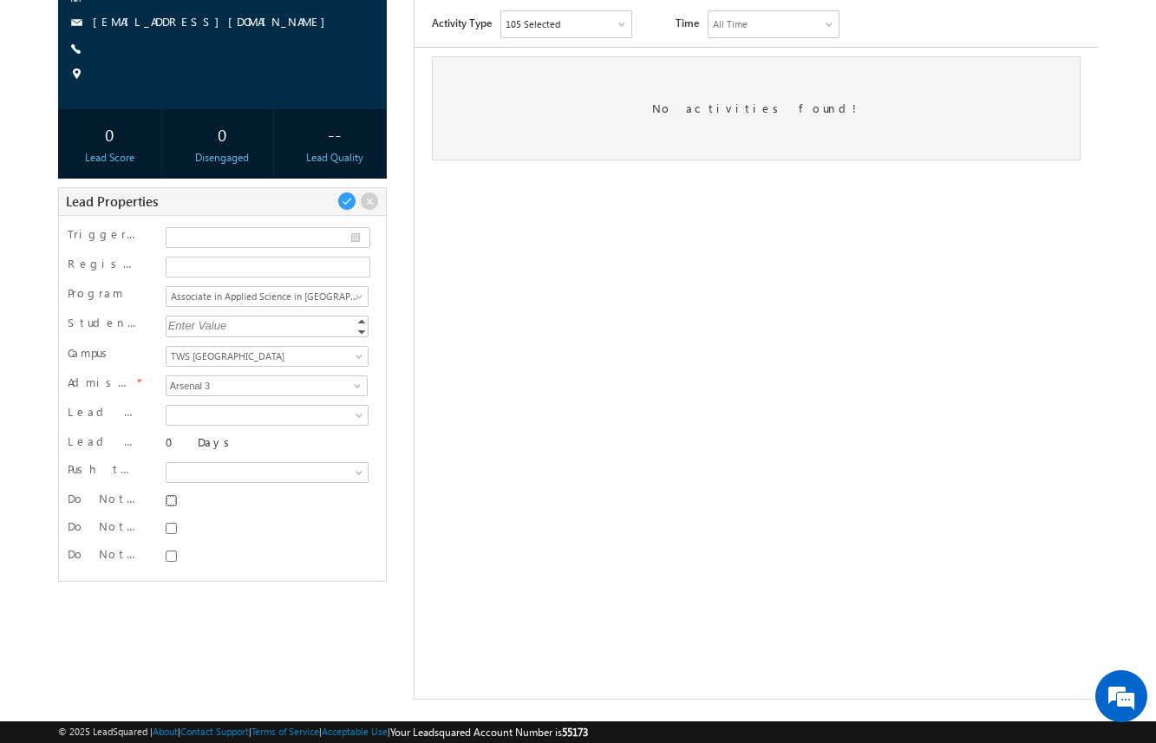
click at [170, 505] on input "Do Not SMS" at bounding box center [171, 500] width 11 height 11
checkbox input "true"
click at [170, 527] on input "Do Not Email" at bounding box center [171, 528] width 11 height 11
checkbox input "true"
click at [171, 551] on input "Do Not Call" at bounding box center [171, 556] width 11 height 11
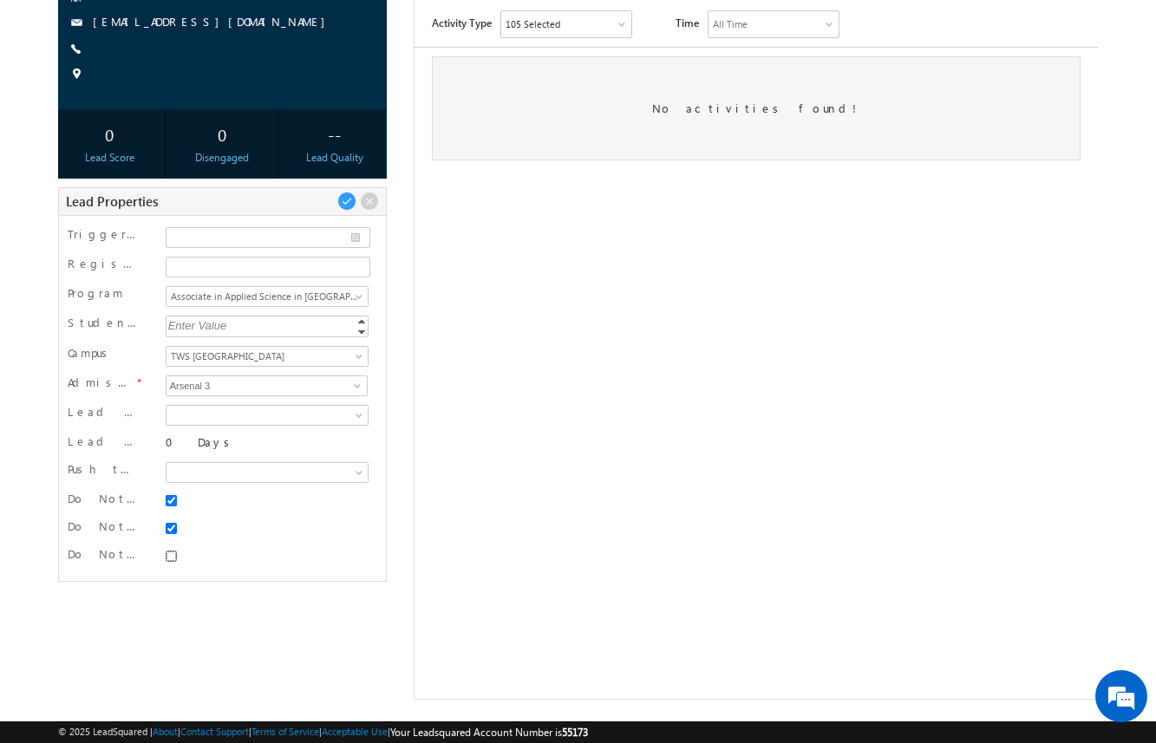
checkbox input "true"
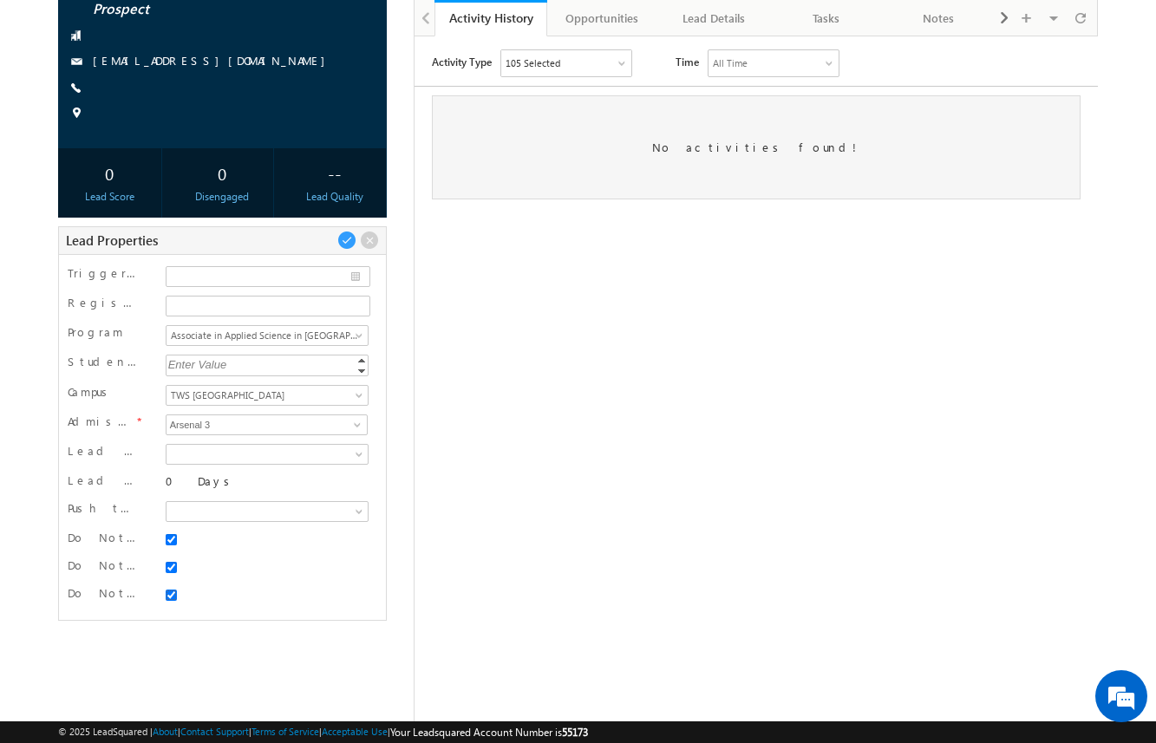
scroll to position [154, 0]
click at [345, 243] on span at bounding box center [346, 242] width 19 height 19
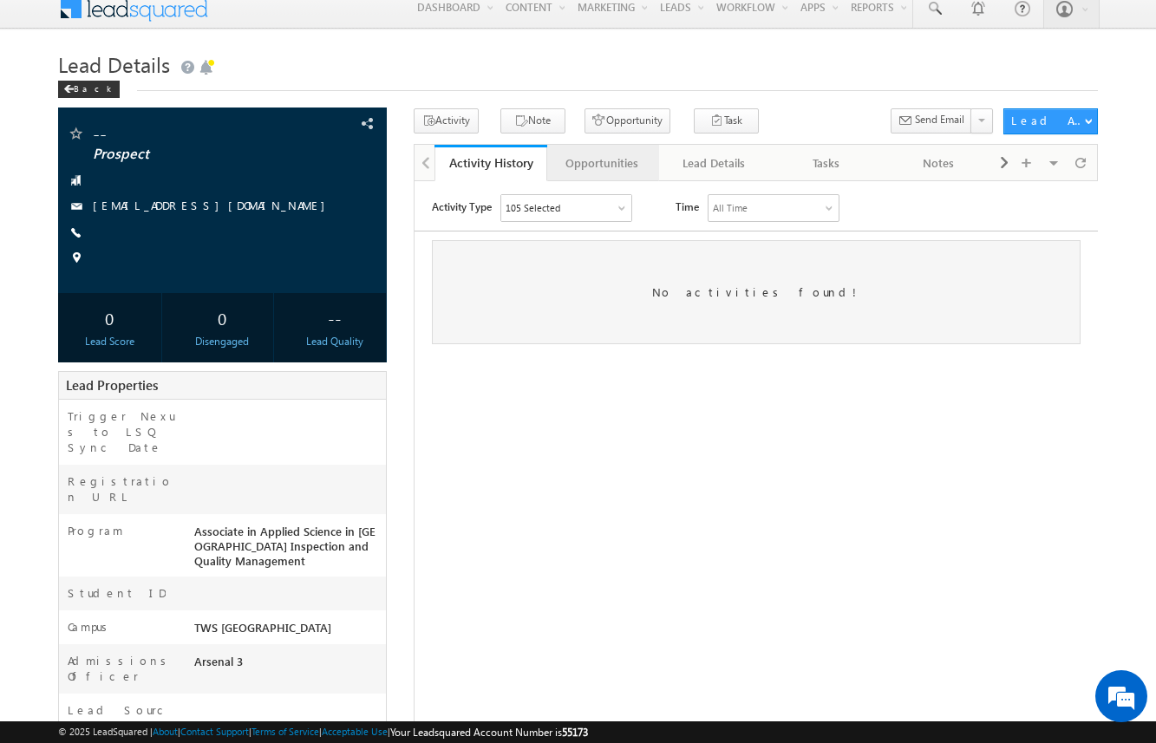
scroll to position [0, 0]
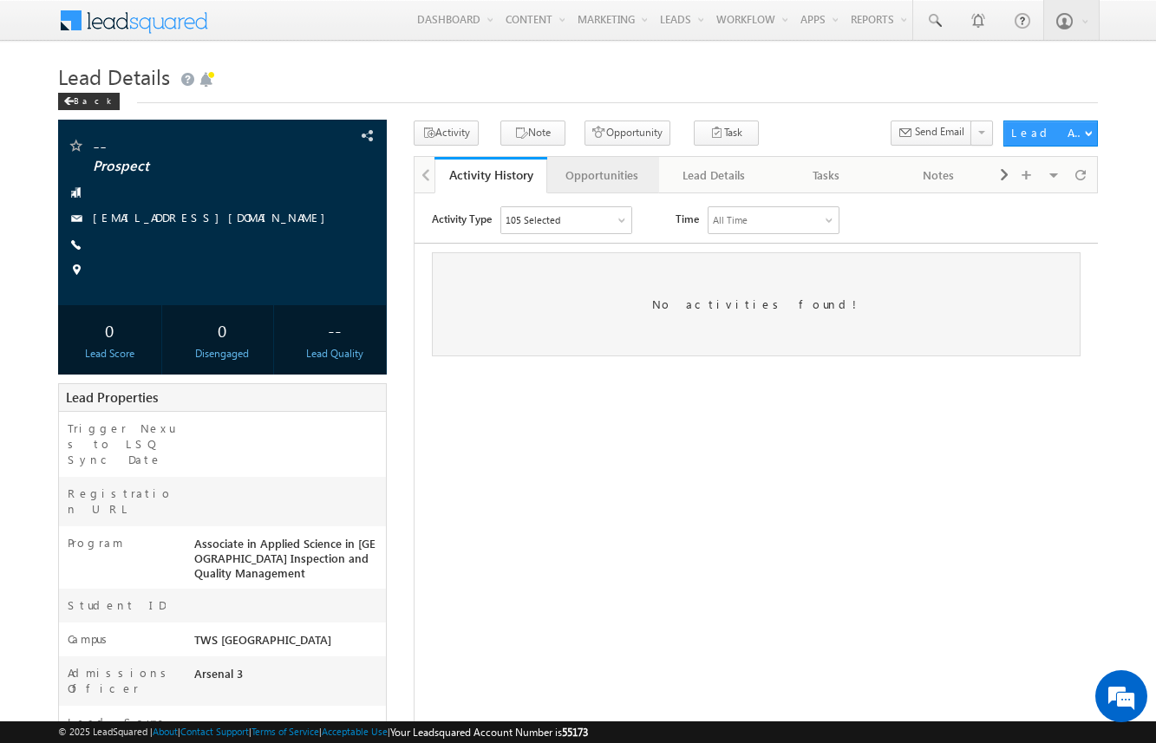
click at [615, 170] on div "Opportunities" at bounding box center [602, 175] width 82 height 21
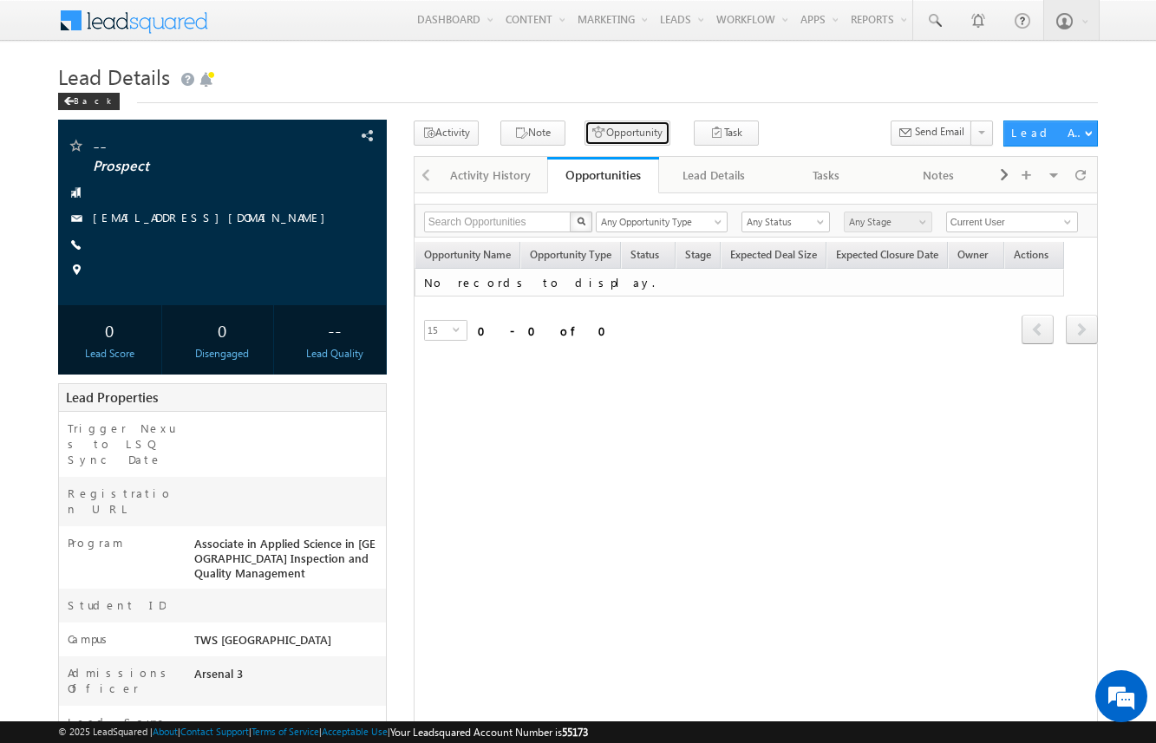
click at [621, 132] on button "Opportunity" at bounding box center [628, 133] width 86 height 25
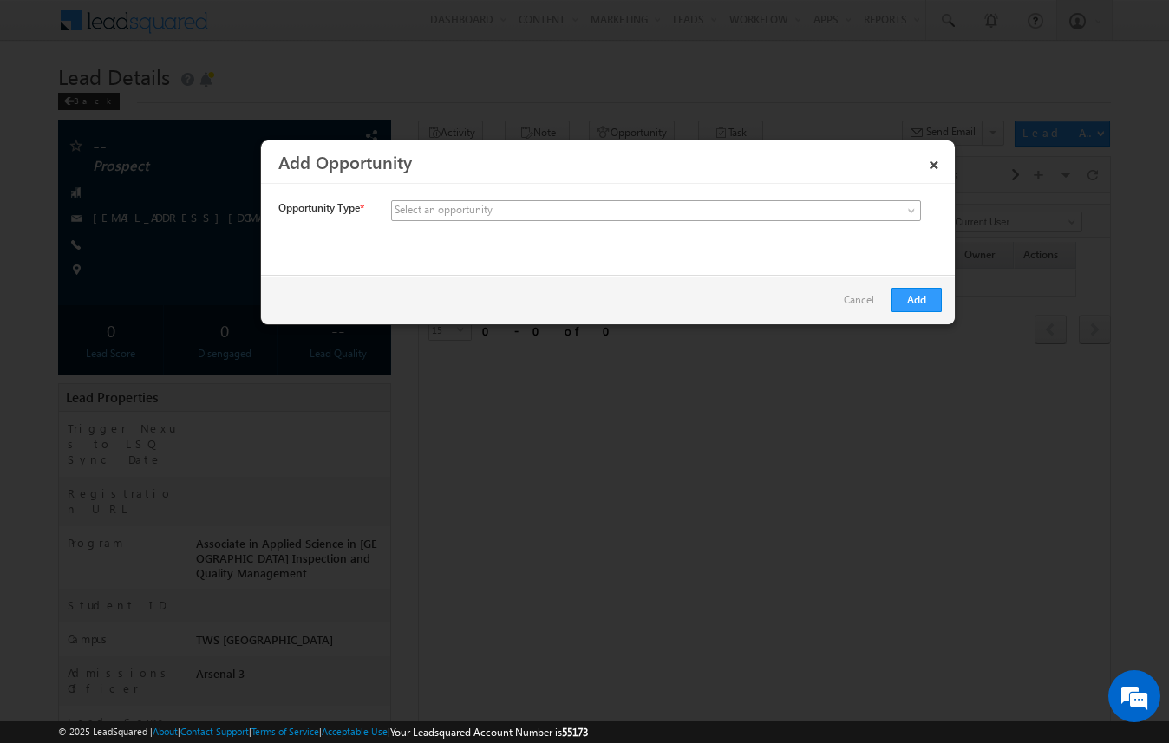
click at [542, 206] on span at bounding box center [527, 211] width 271 height 16
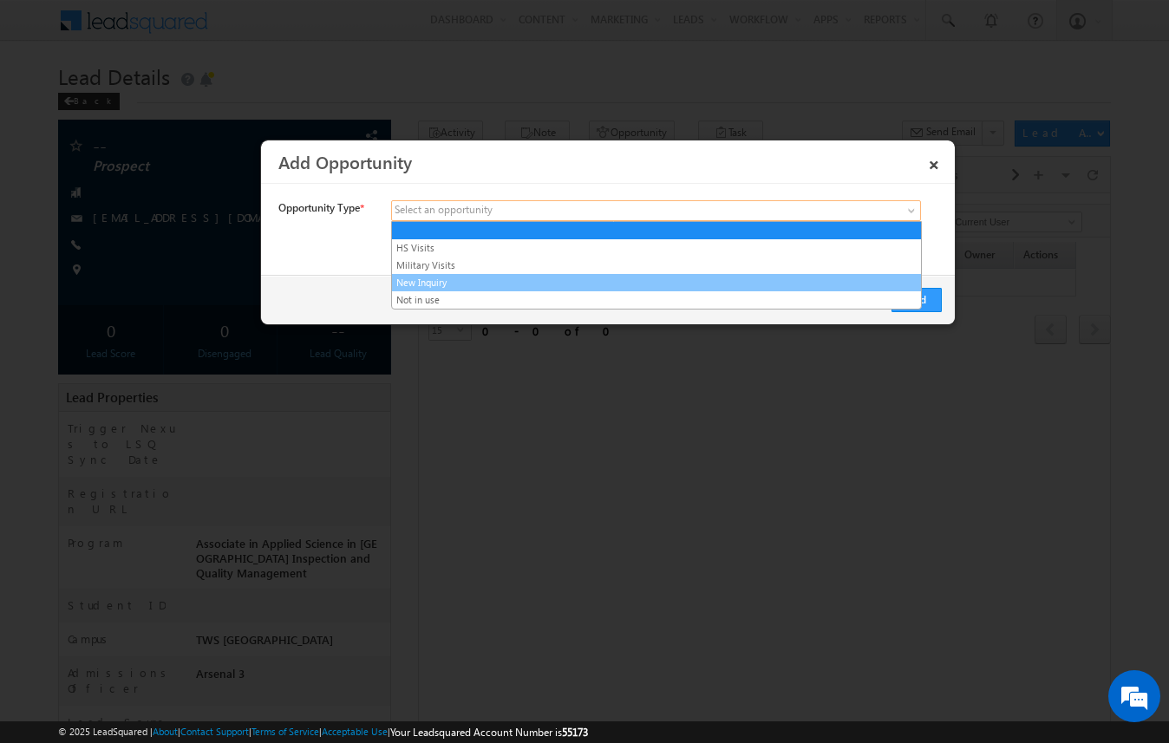
click at [527, 286] on link "New Inquiry" at bounding box center [656, 283] width 529 height 16
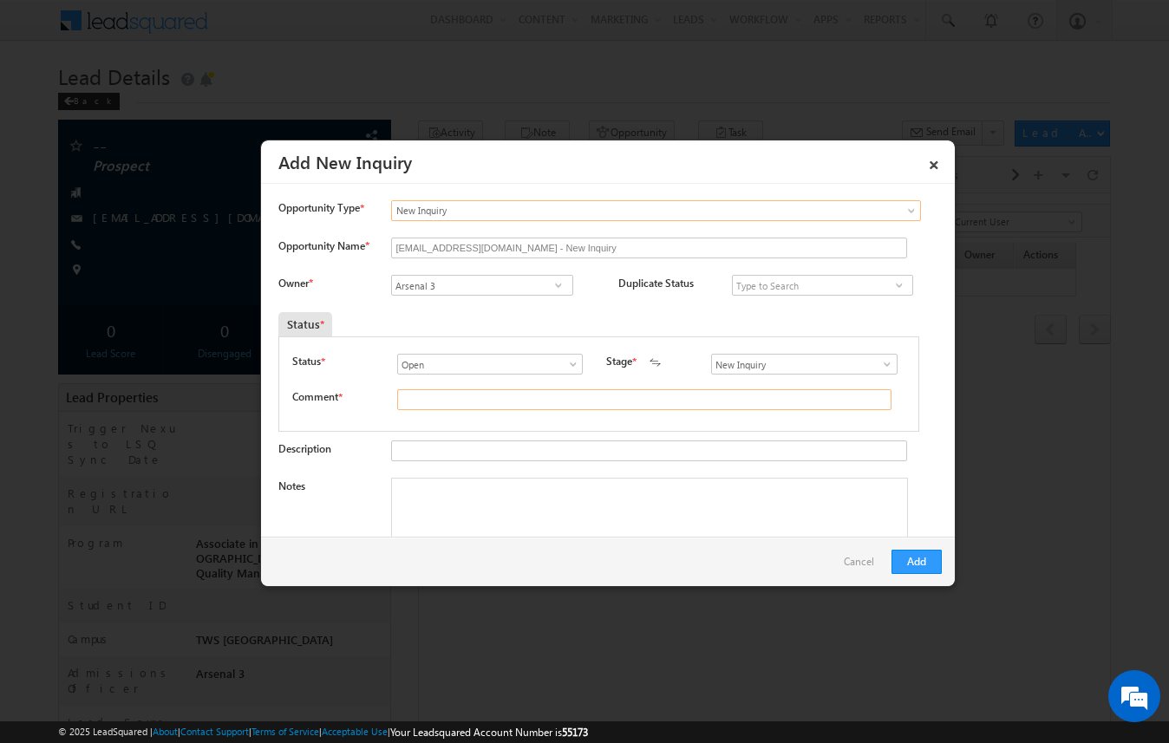
click at [527, 409] on input "text" at bounding box center [644, 399] width 494 height 21
type input "test"
click at [917, 563] on button "Add" at bounding box center [917, 562] width 50 height 24
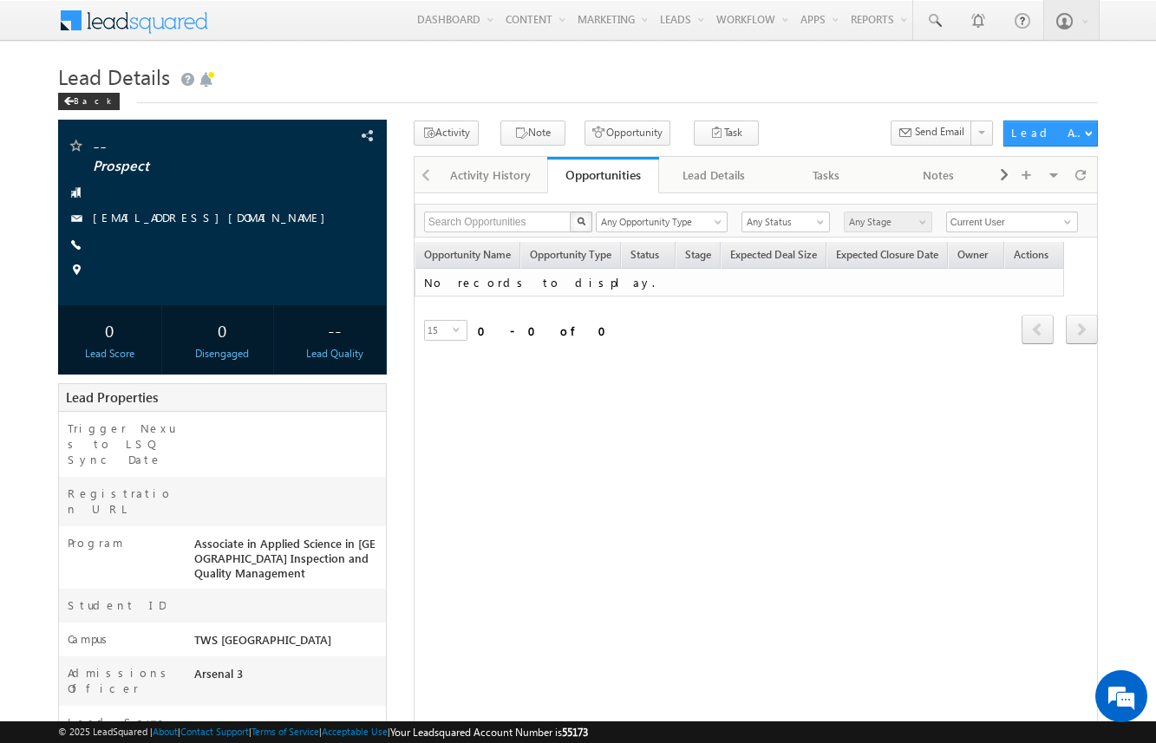
click at [612, 457] on div "Search Opportunities X 0 results found Any Opportunity Type HS Visits Military …" at bounding box center [756, 544] width 685 height 703
click at [1084, 172] on span at bounding box center [1081, 175] width 10 height 30
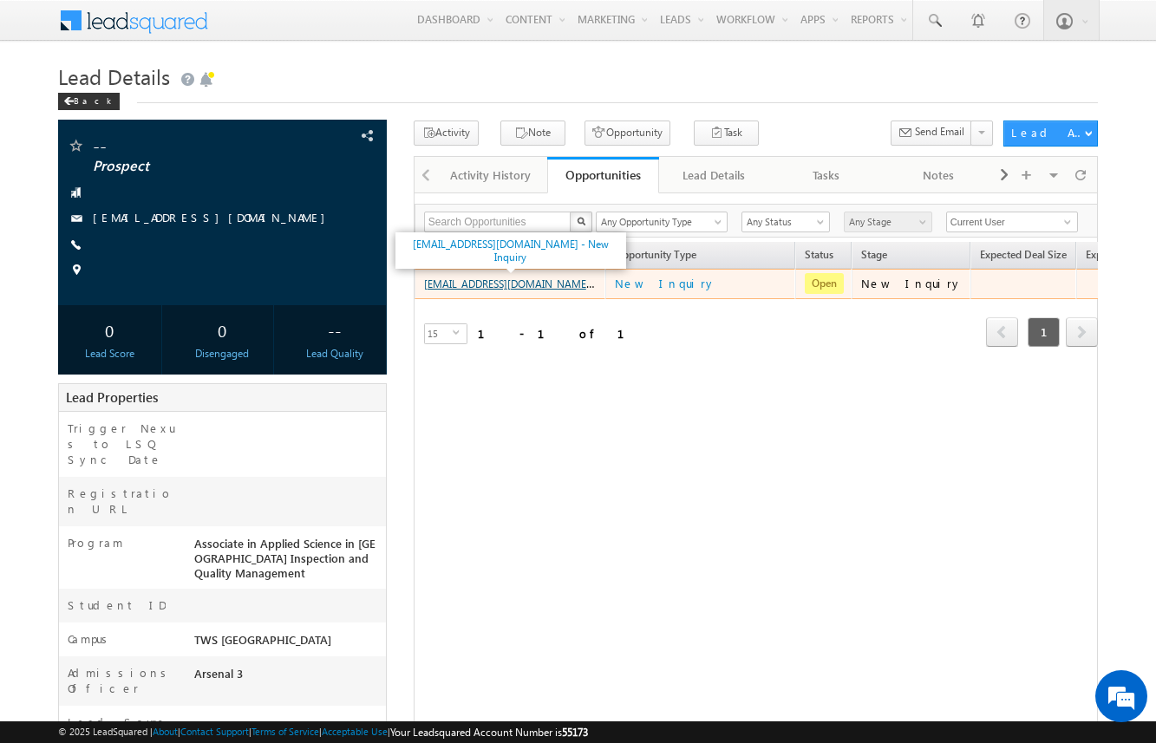
click at [556, 288] on link "amartha+test10625houaaswi@arsenalstudios.com - New Inquiry" at bounding box center [539, 283] width 231 height 15
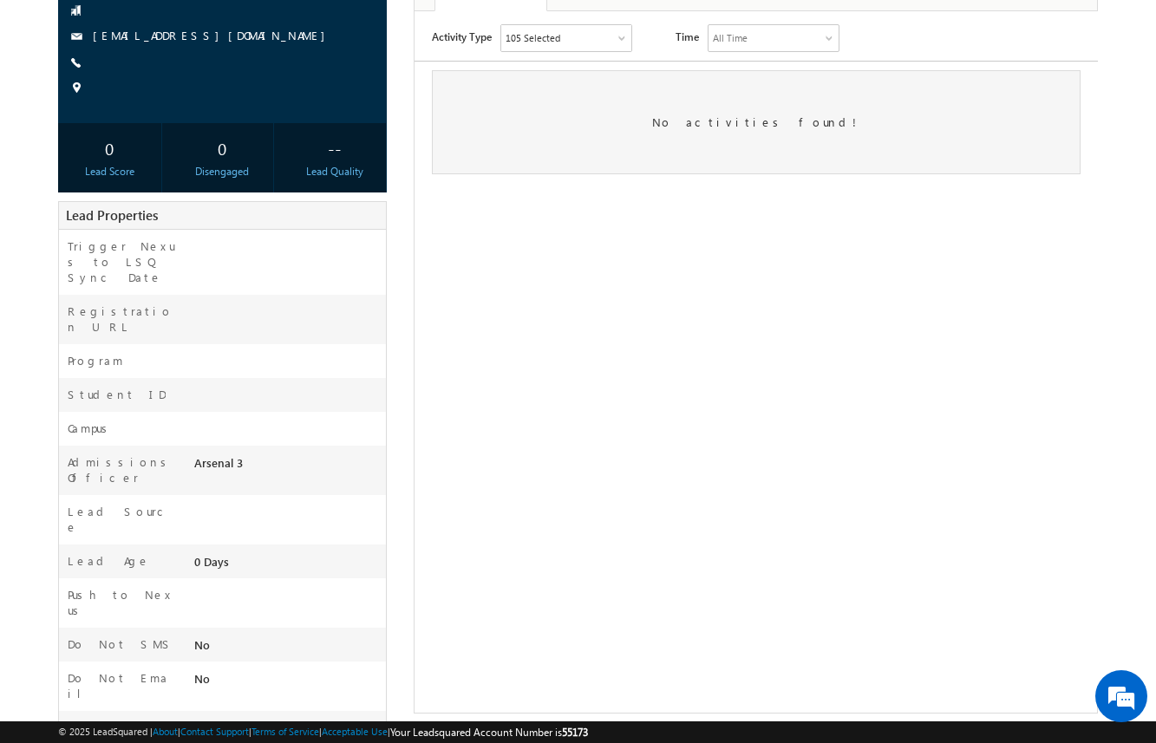
scroll to position [195, 0]
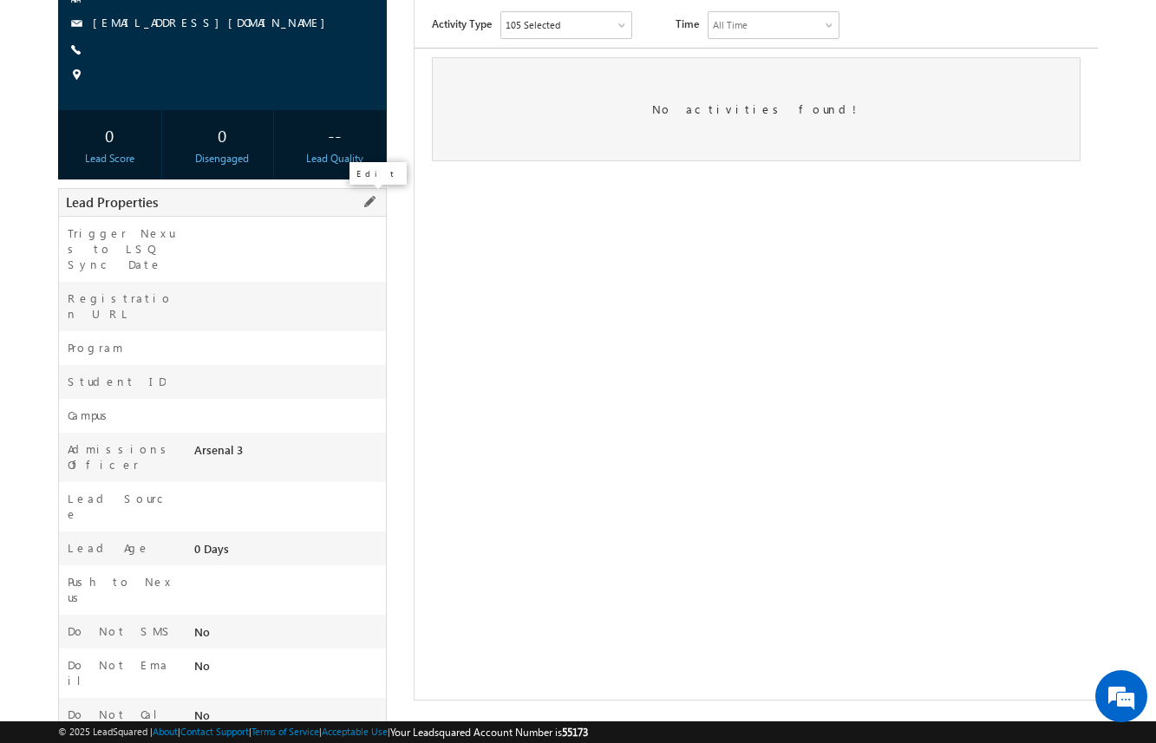
click at [373, 201] on span at bounding box center [369, 202] width 19 height 19
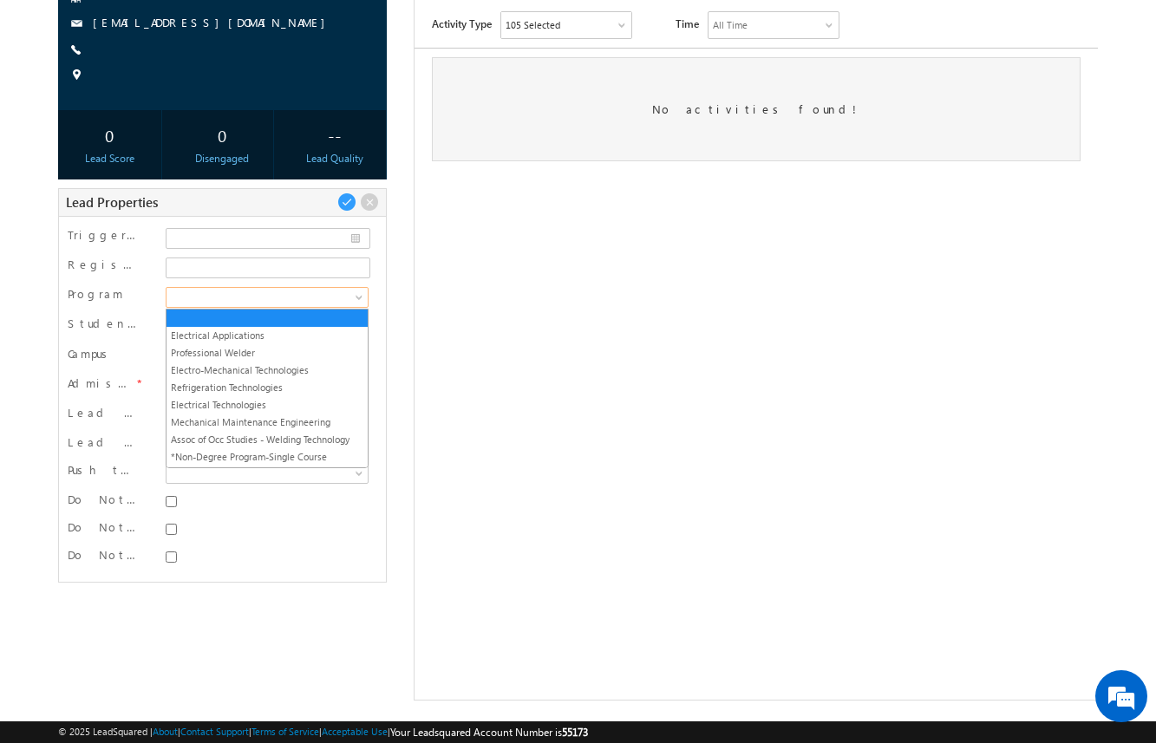
click at [330, 291] on span at bounding box center [266, 298] width 198 height 16
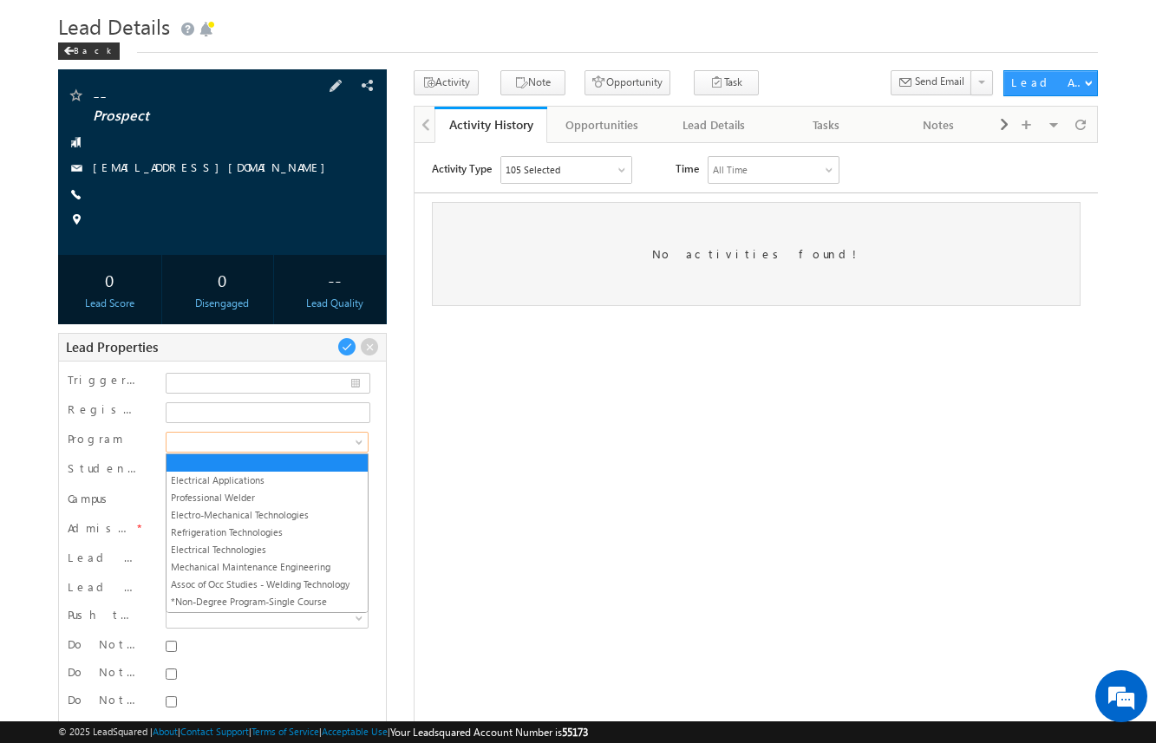
scroll to position [82, 0]
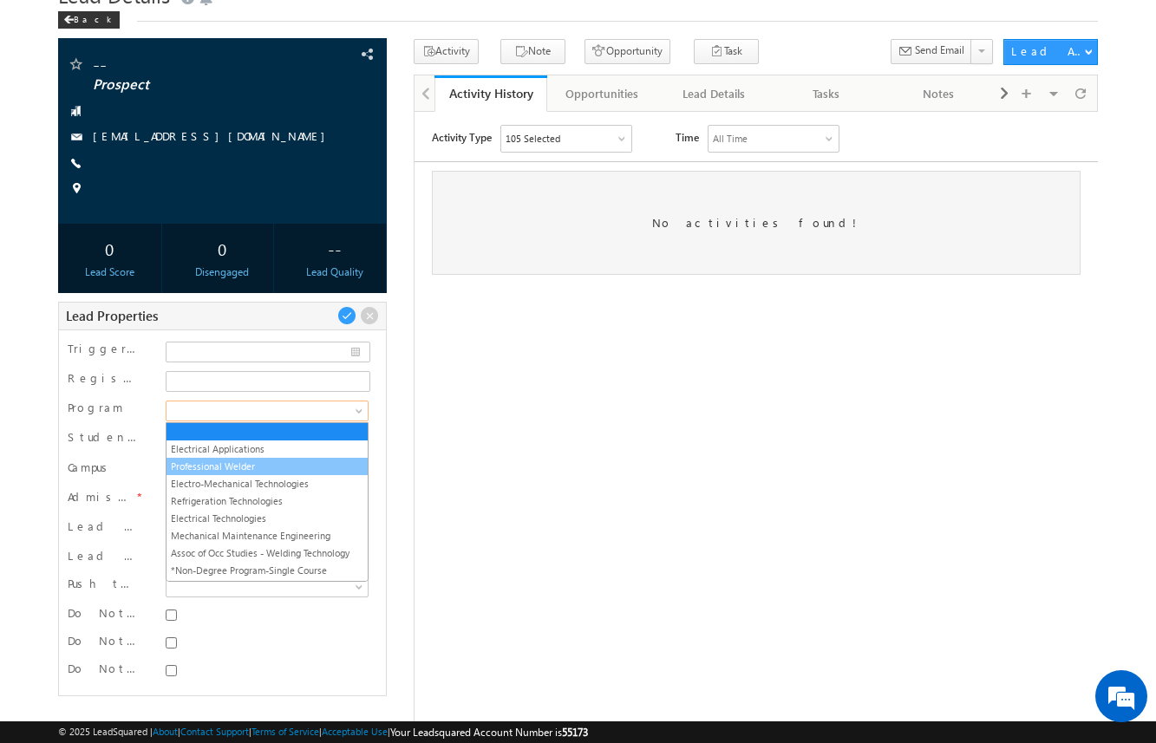
click at [283, 461] on link "Professional Welder" at bounding box center [267, 467] width 201 height 16
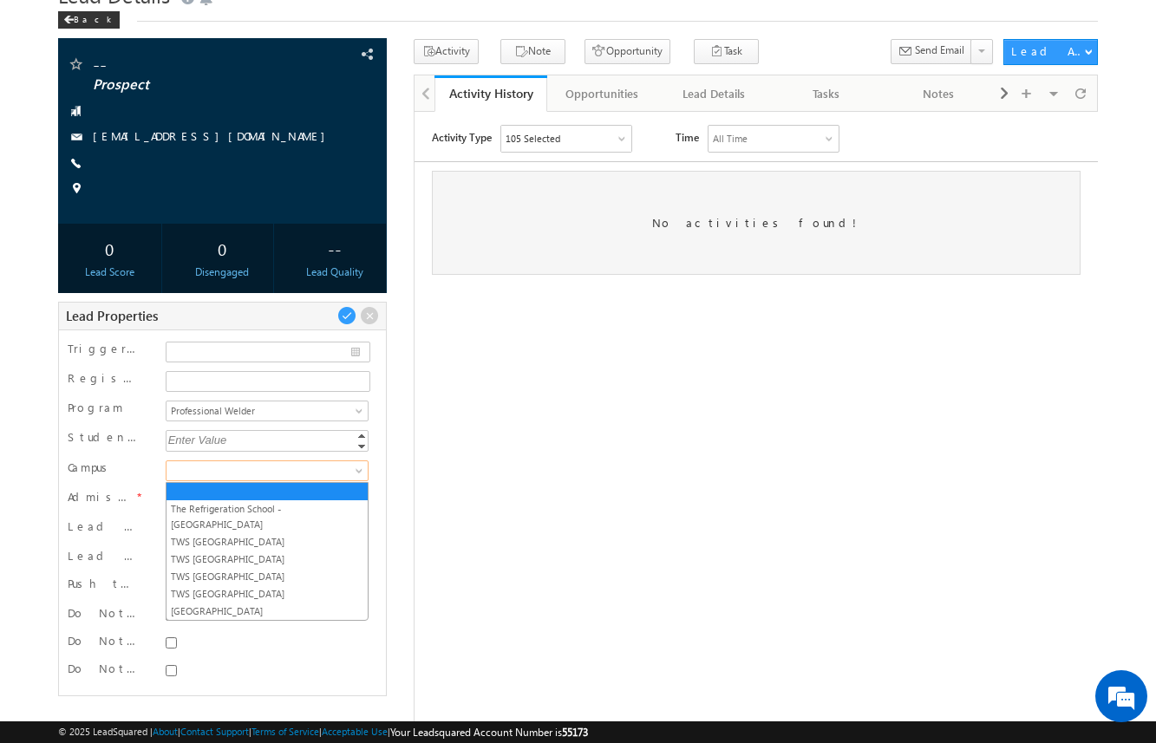
click at [273, 469] on span at bounding box center [266, 471] width 198 height 16
click at [269, 569] on link "TWS [GEOGRAPHIC_DATA]" at bounding box center [267, 577] width 201 height 16
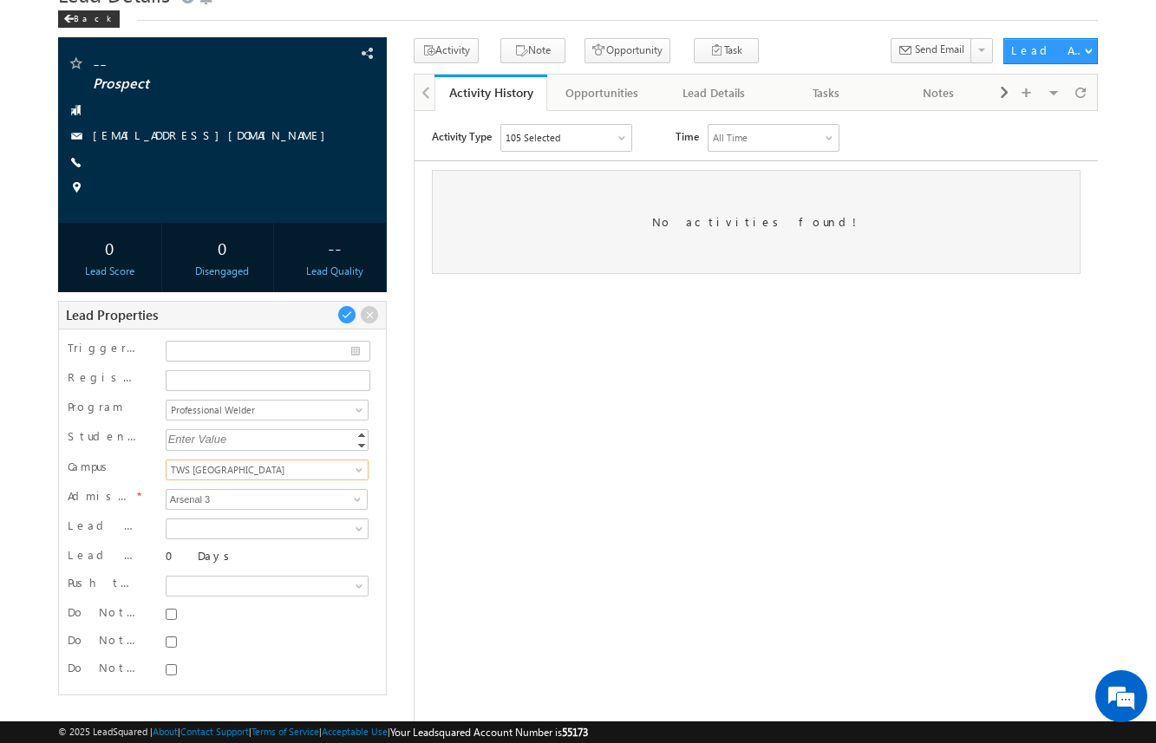
scroll to position [101, 0]
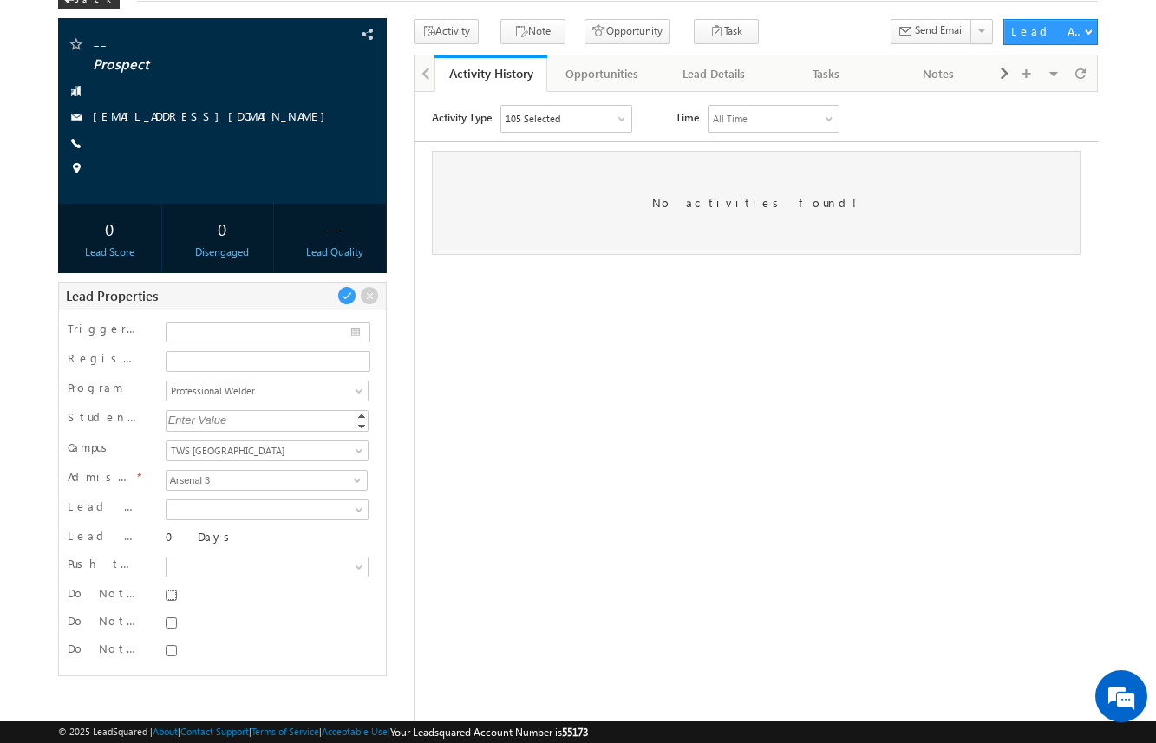
click at [174, 599] on input "Do Not SMS" at bounding box center [171, 595] width 11 height 11
checkbox input "true"
click at [172, 624] on input "Do Not Email" at bounding box center [171, 623] width 11 height 11
checkbox input "true"
click at [172, 649] on input "Do Not Call" at bounding box center [171, 650] width 11 height 11
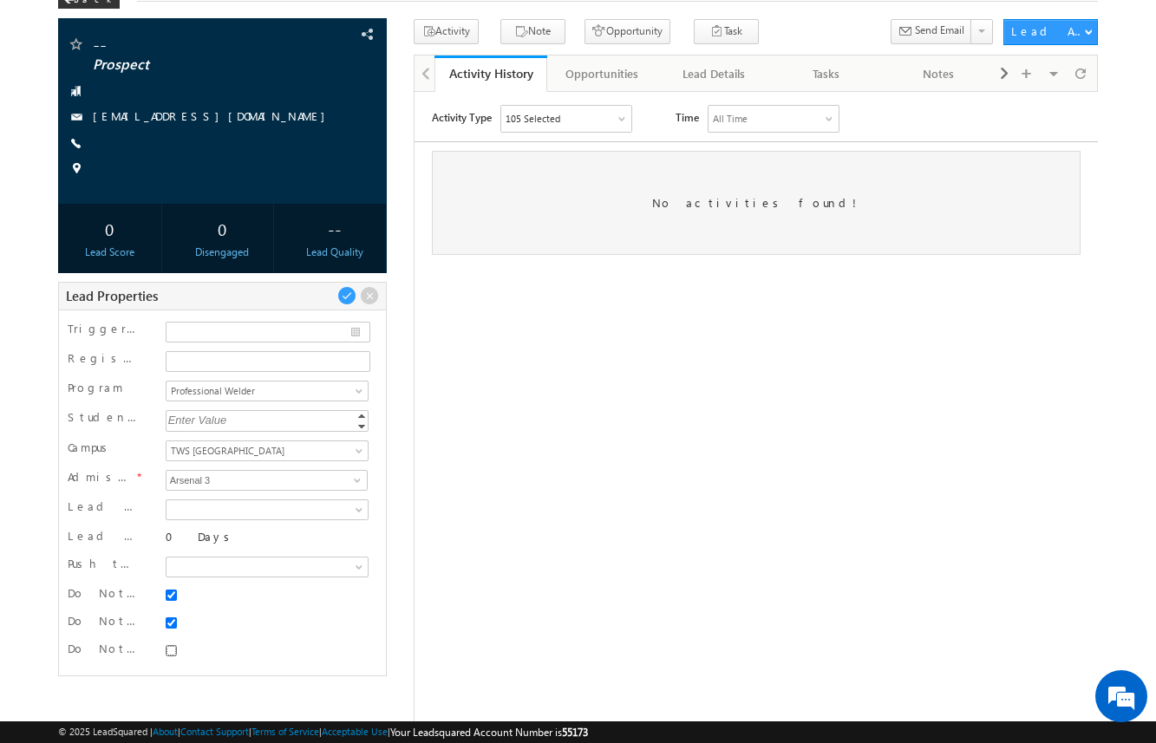
checkbox input "true"
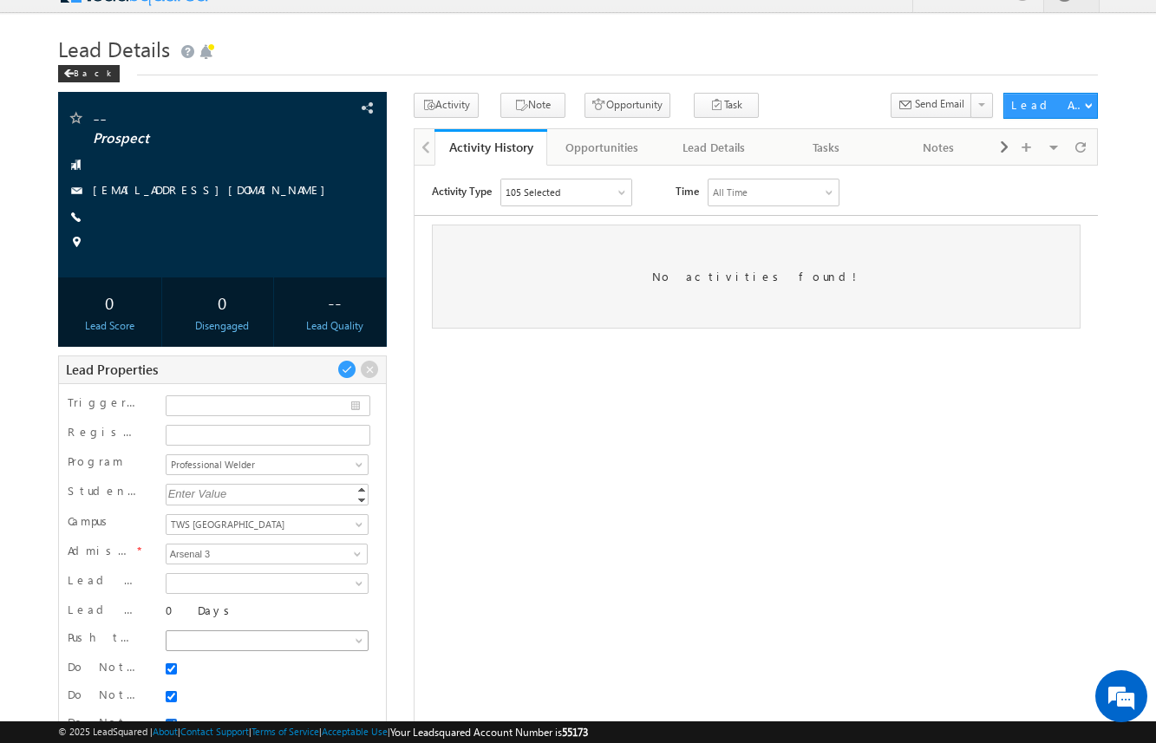
scroll to position [18, 0]
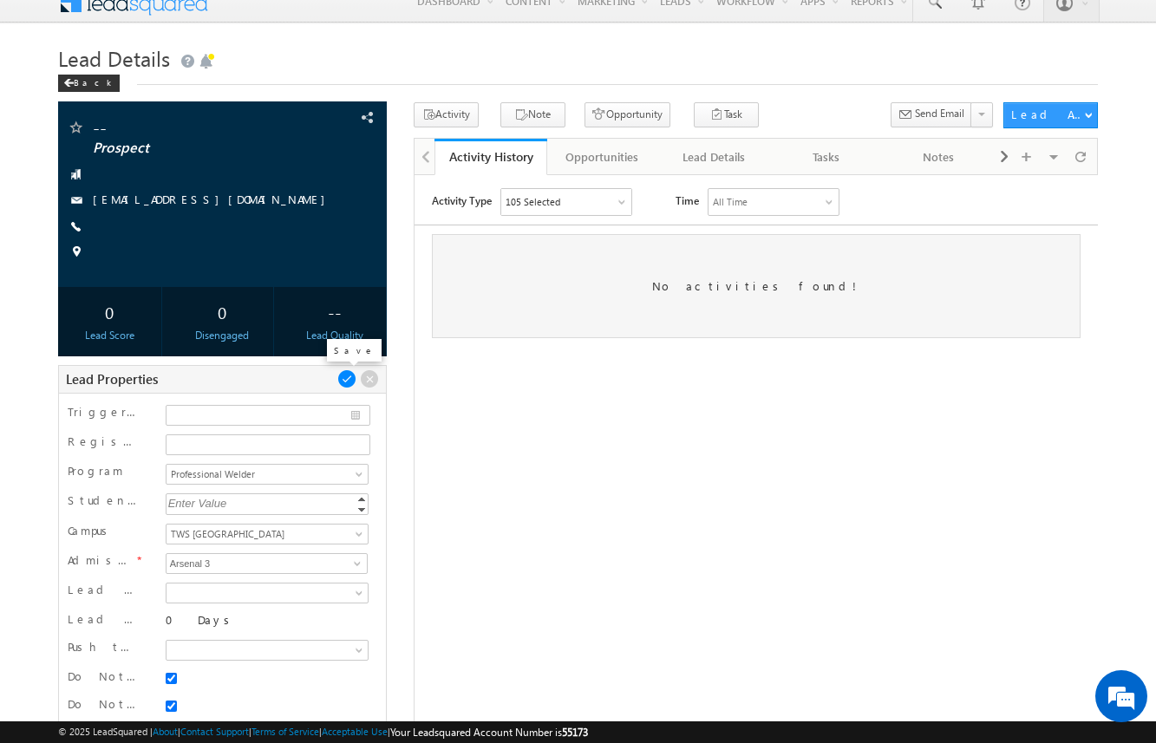
click at [347, 379] on span at bounding box center [346, 378] width 19 height 19
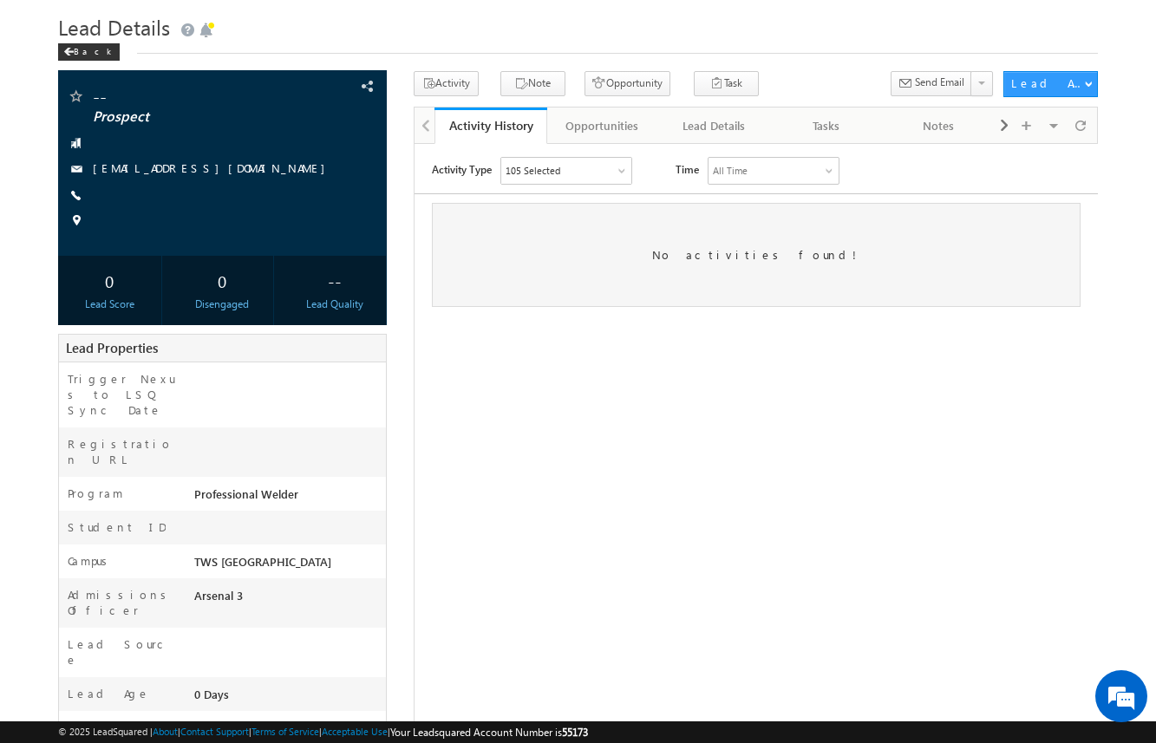
click at [396, 360] on div "-- Prospect amartha+test10625houpw@arsenalstudios.com --" at bounding box center [578, 487] width 1041 height 832
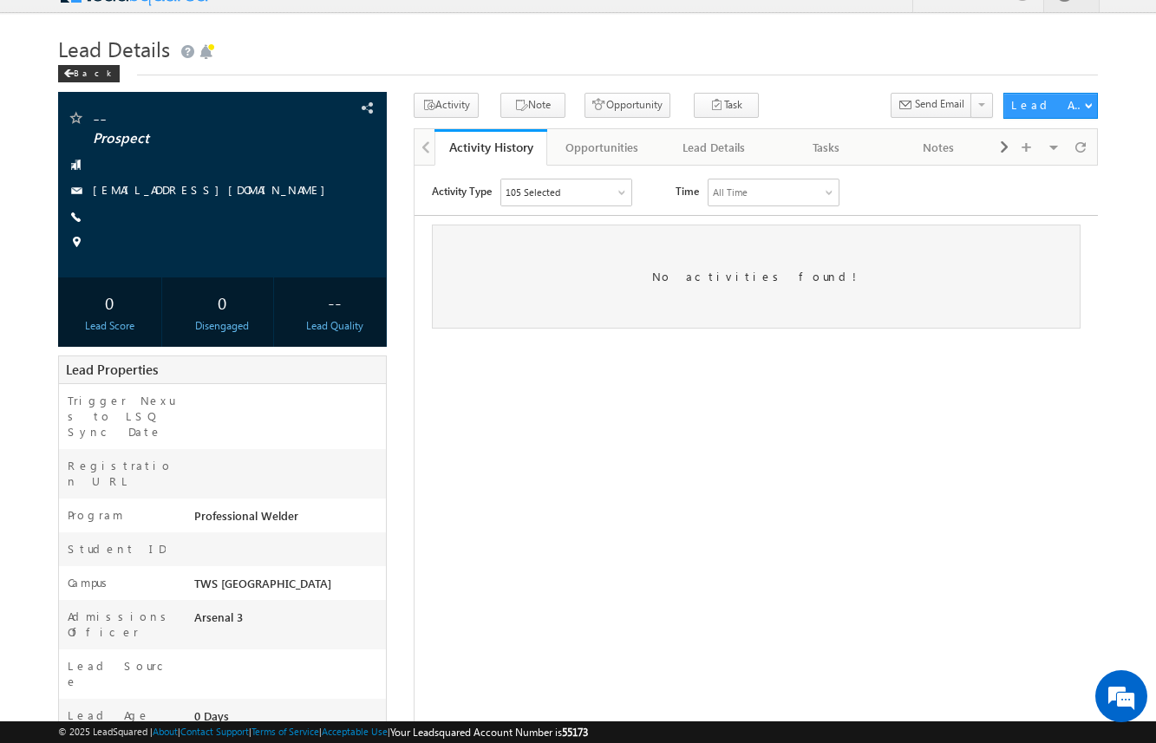
scroll to position [0, 0]
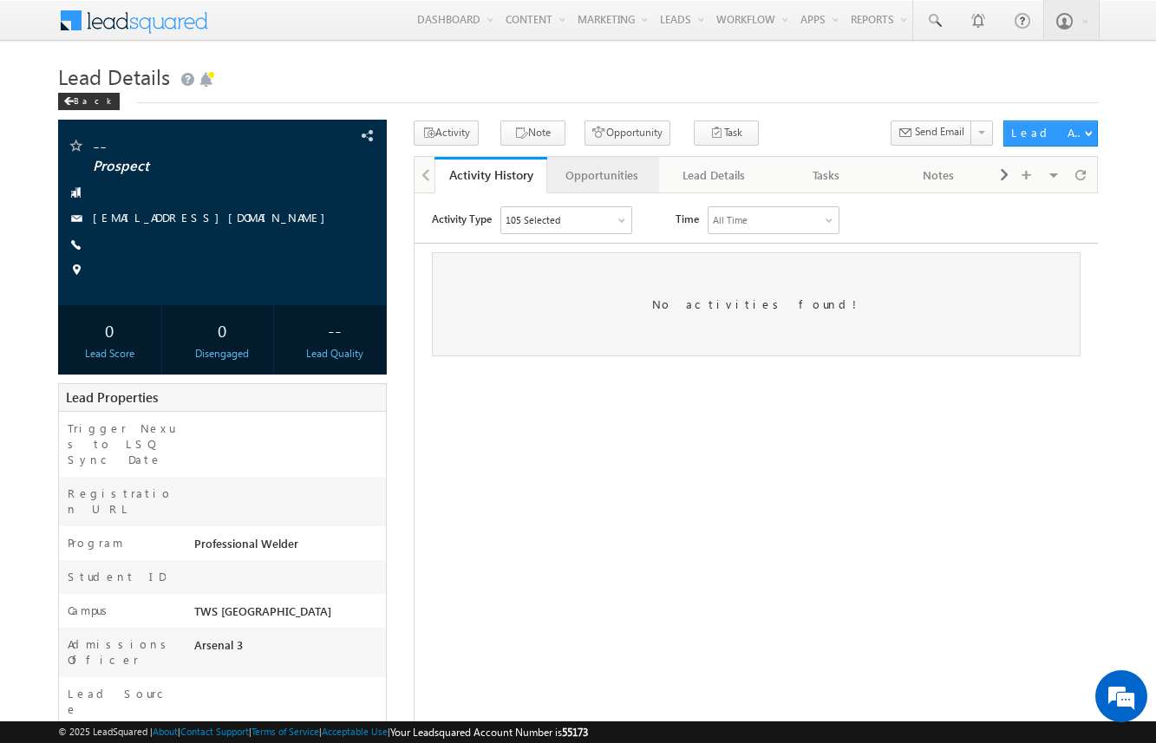
click at [605, 169] on div "Opportunities" at bounding box center [602, 175] width 82 height 21
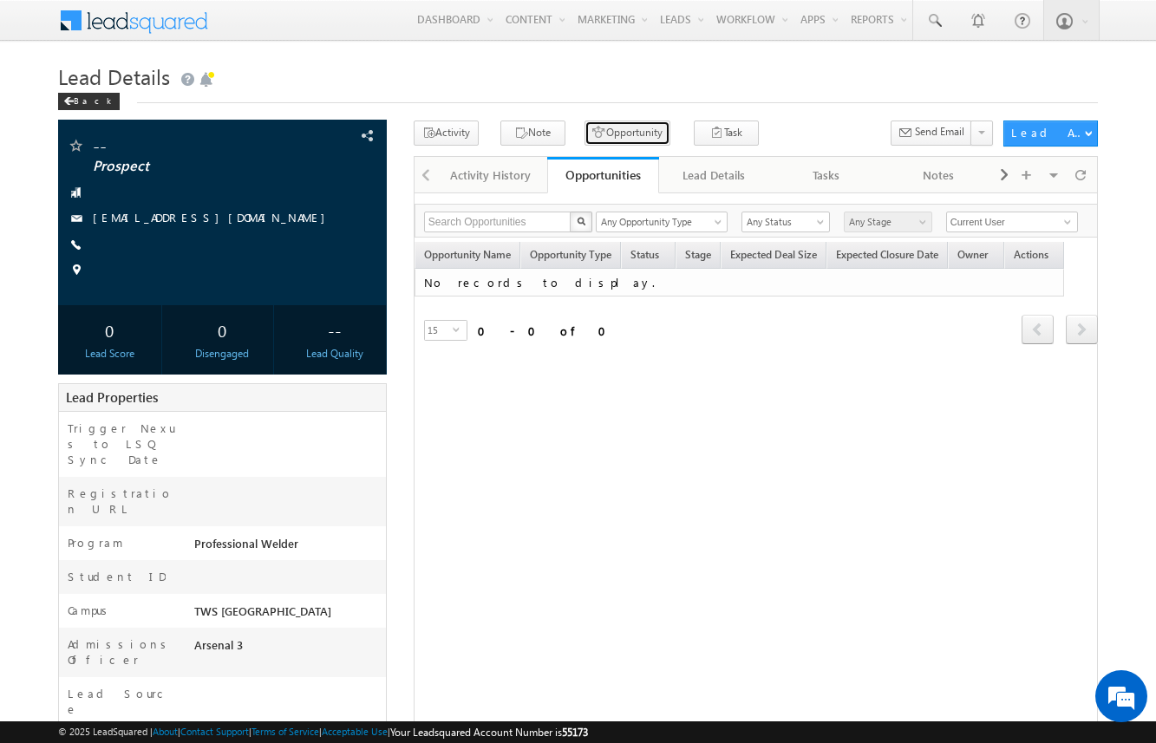
click at [619, 136] on button "Opportunity" at bounding box center [628, 133] width 86 height 25
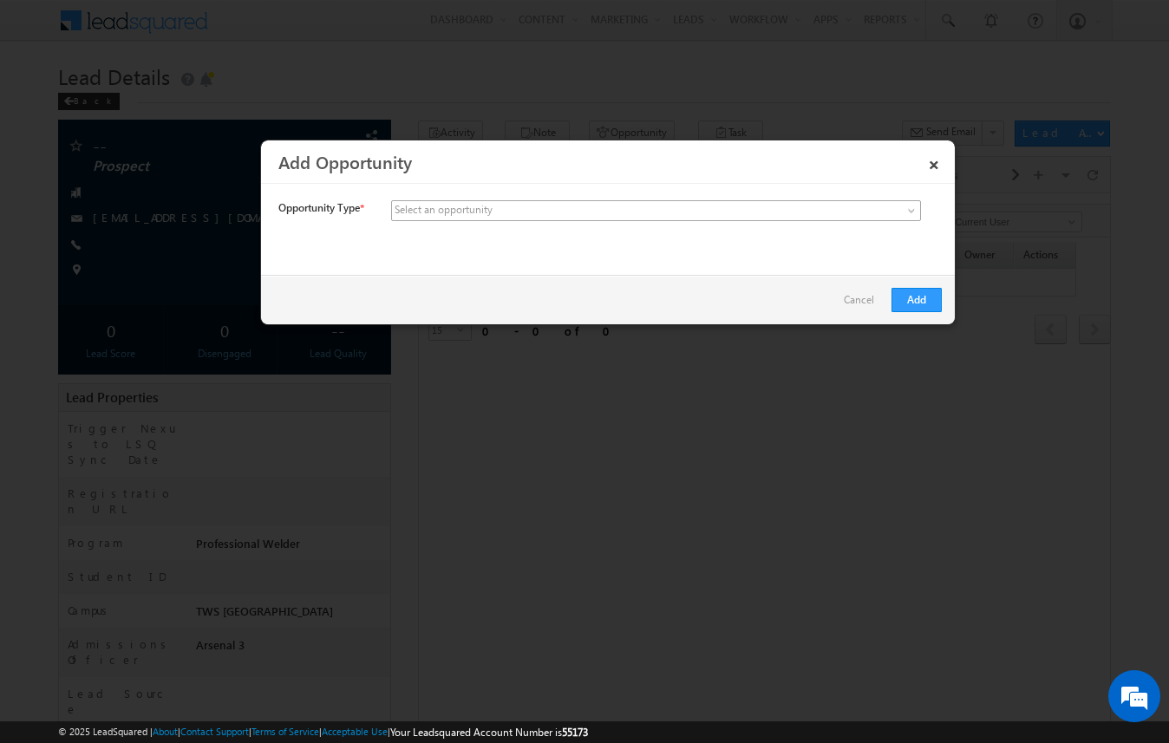
click at [584, 218] on span at bounding box center [527, 211] width 271 height 16
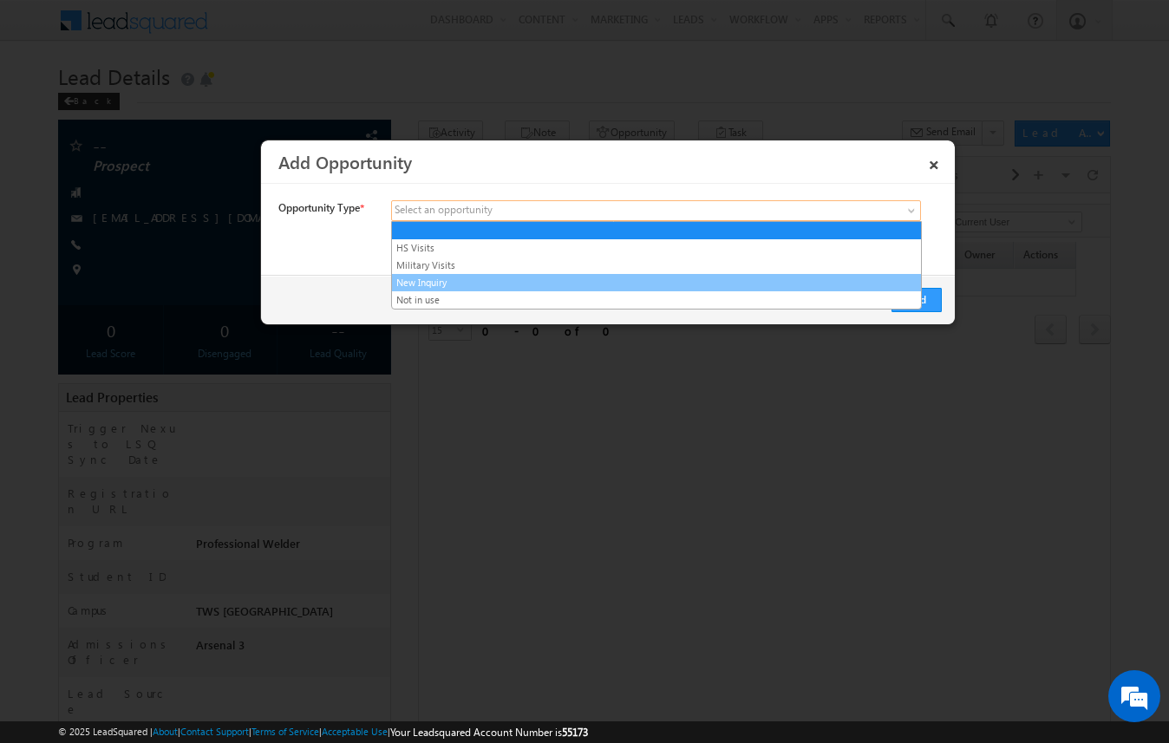
click at [567, 280] on link "New Inquiry" at bounding box center [656, 283] width 529 height 16
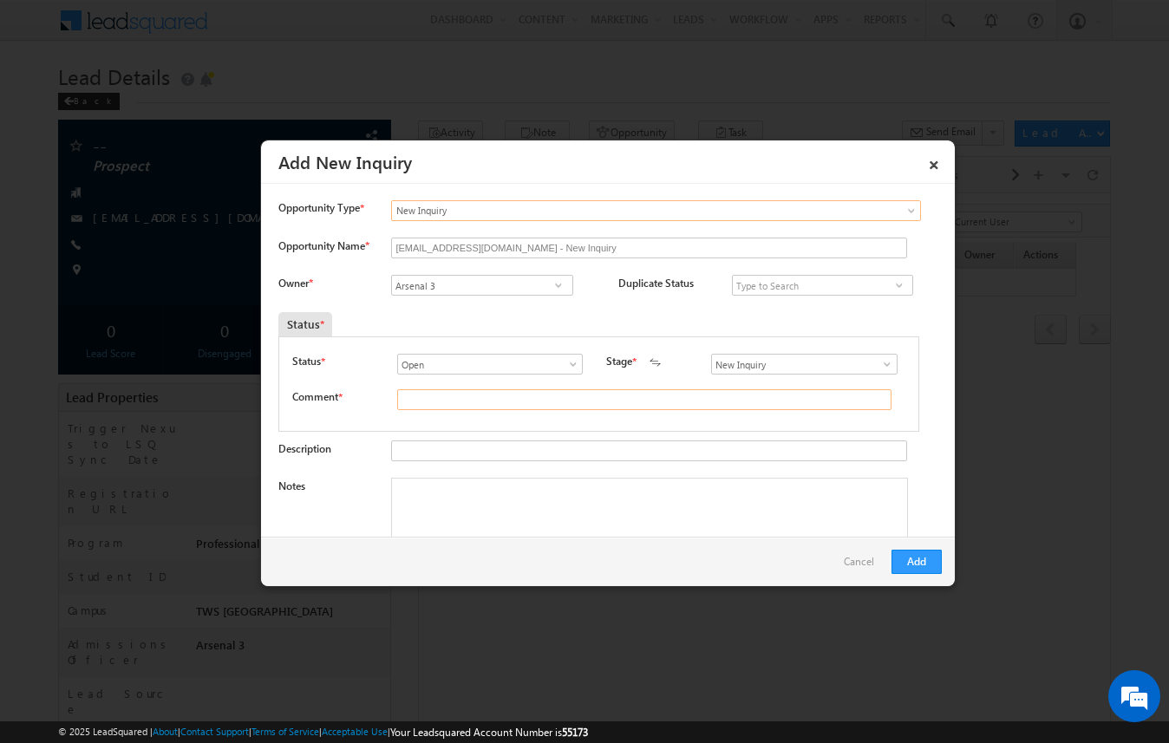
click at [585, 403] on input "text" at bounding box center [644, 399] width 494 height 21
type input "test"
click at [914, 561] on button "Add" at bounding box center [917, 562] width 50 height 24
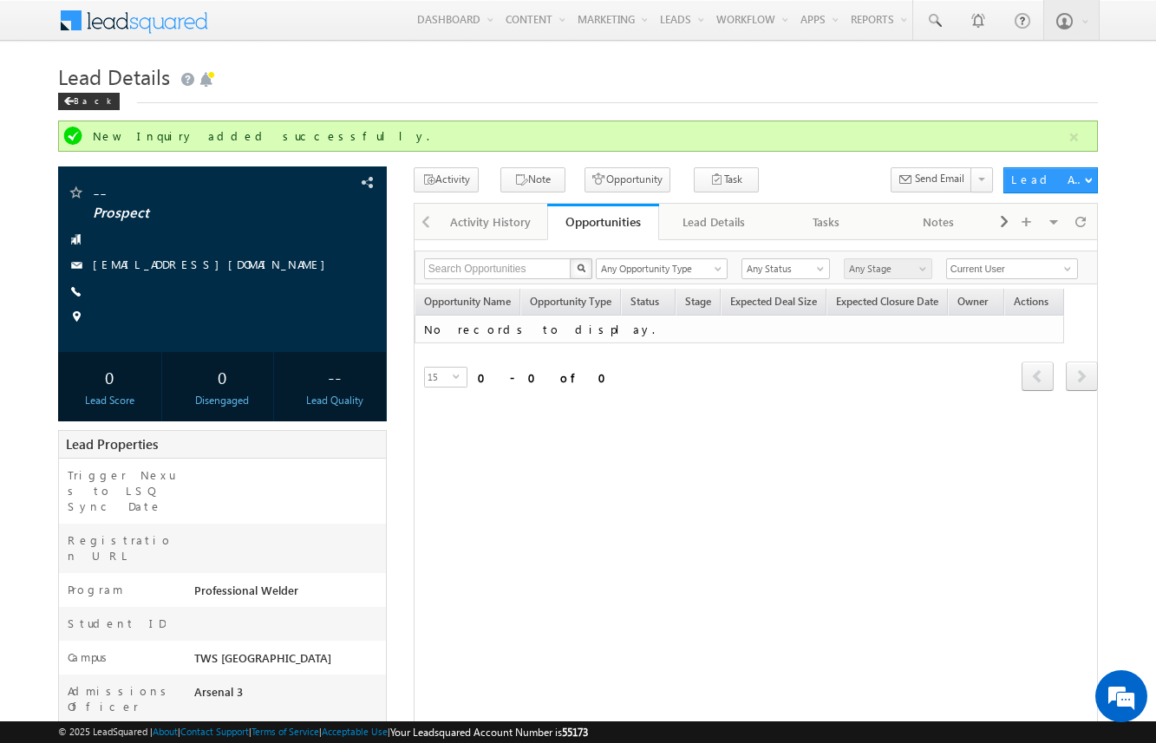
click at [537, 458] on div "Search Opportunities X 0 results found Any Opportunity Type HS Visits Military …" at bounding box center [756, 590] width 685 height 703
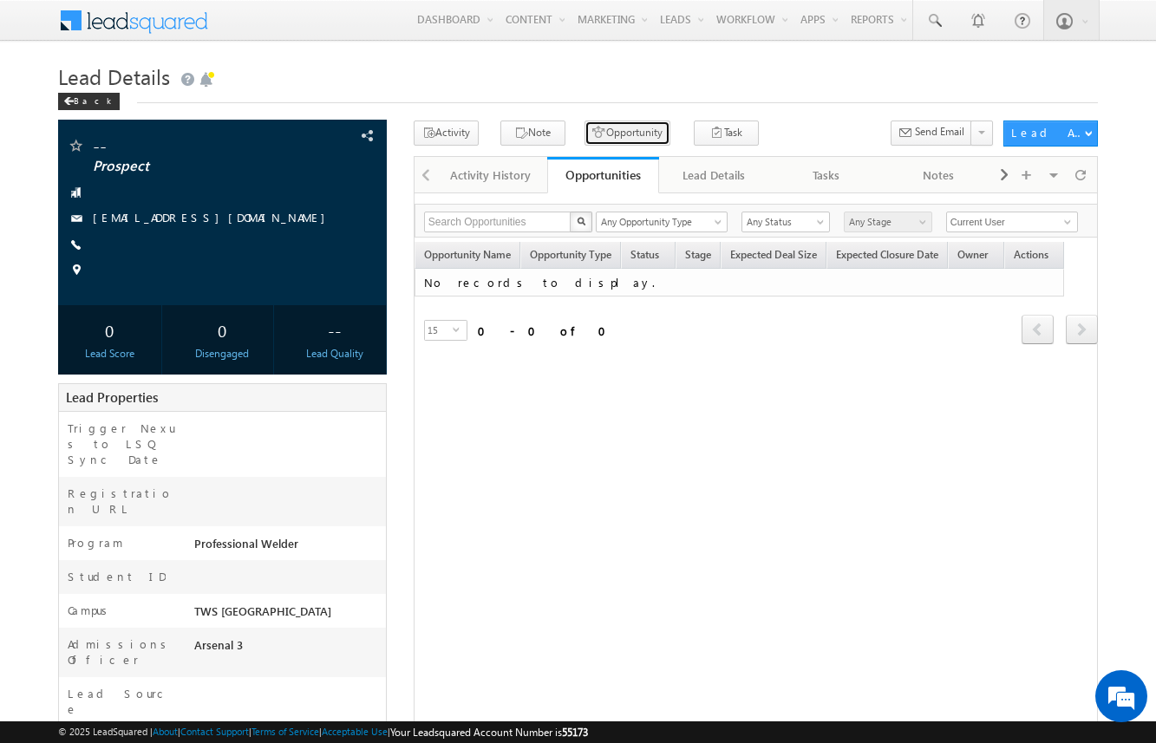
click at [623, 131] on button "Opportunity" at bounding box center [628, 133] width 86 height 25
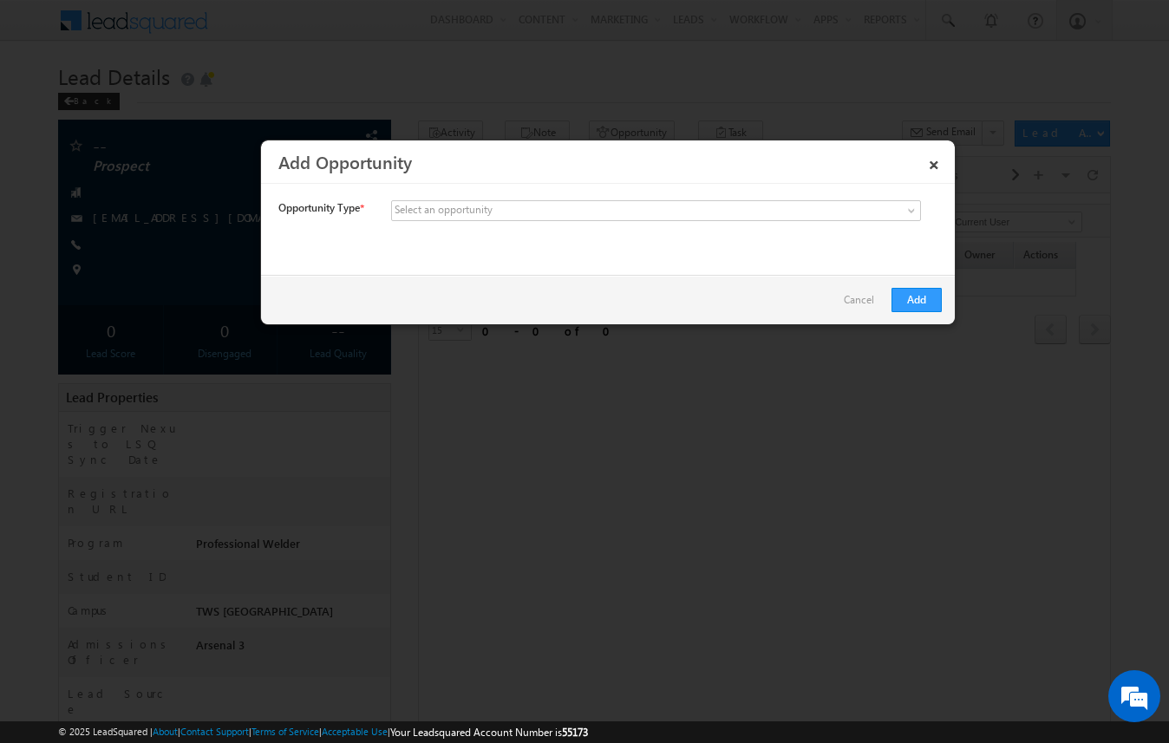
click at [850, 308] on link "Cancel" at bounding box center [863, 304] width 39 height 33
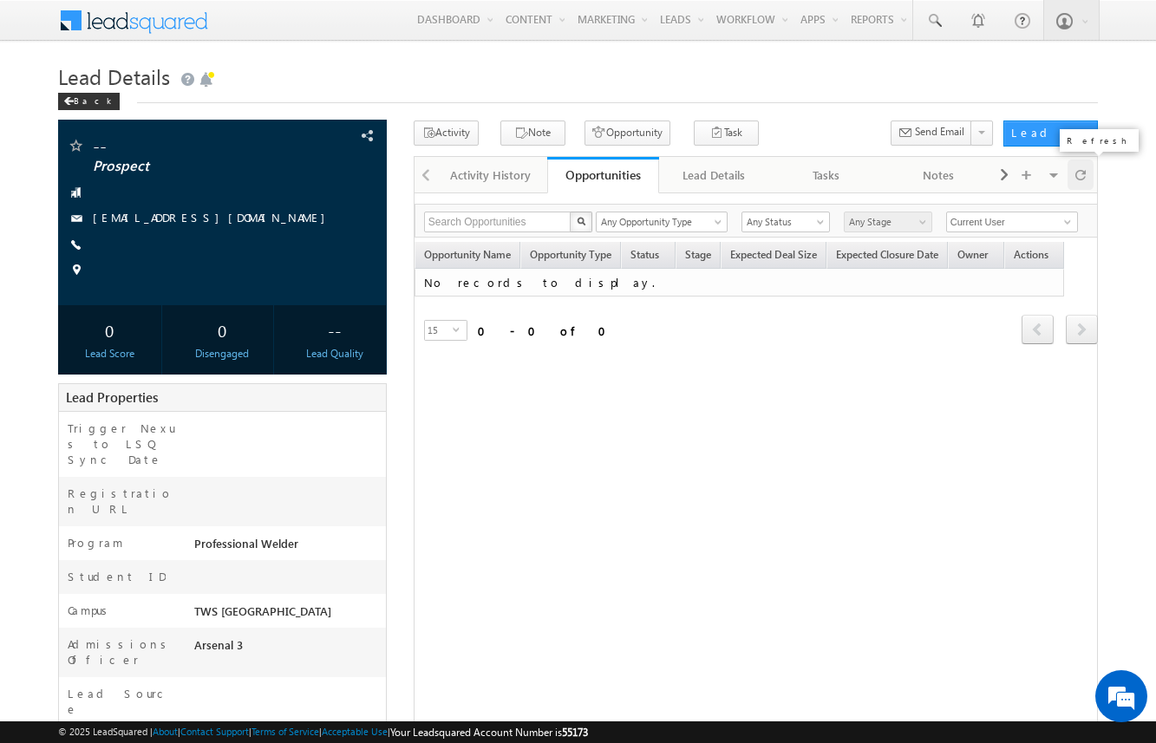
click at [1088, 175] on div at bounding box center [1081, 175] width 27 height 30
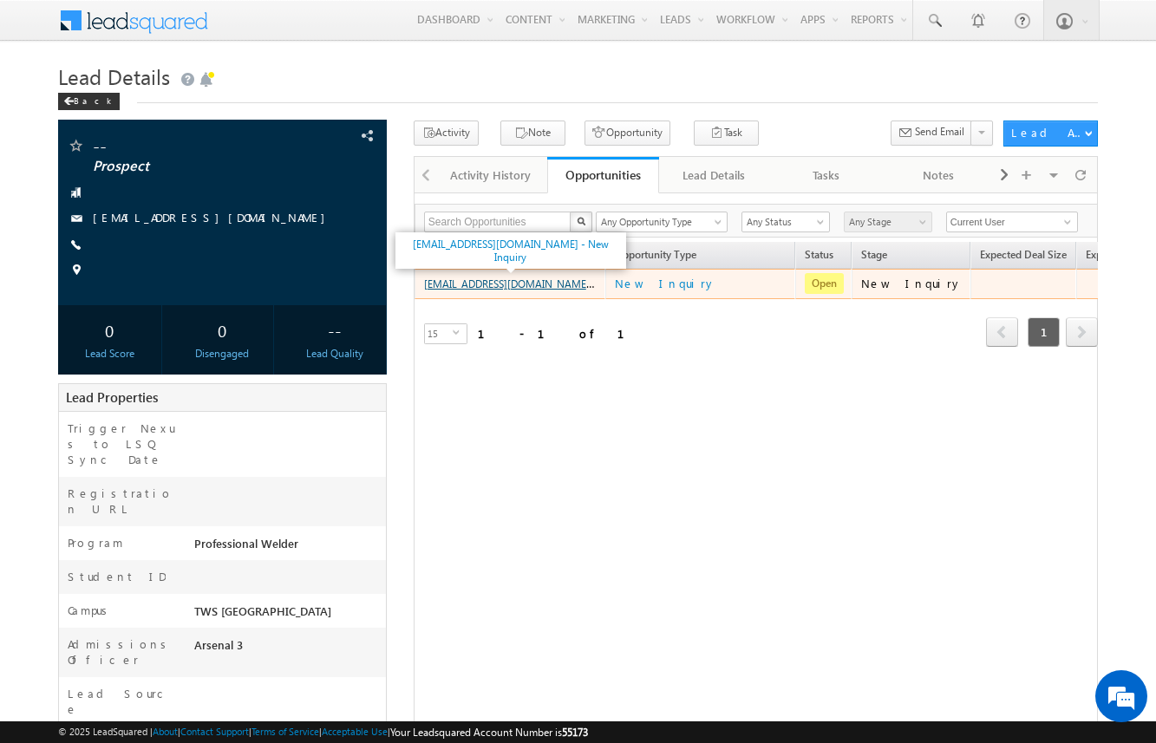
click at [522, 284] on link "amartha+test10625houpw@arsenalstudios.com - New Inquiry" at bounding box center [539, 283] width 231 height 15
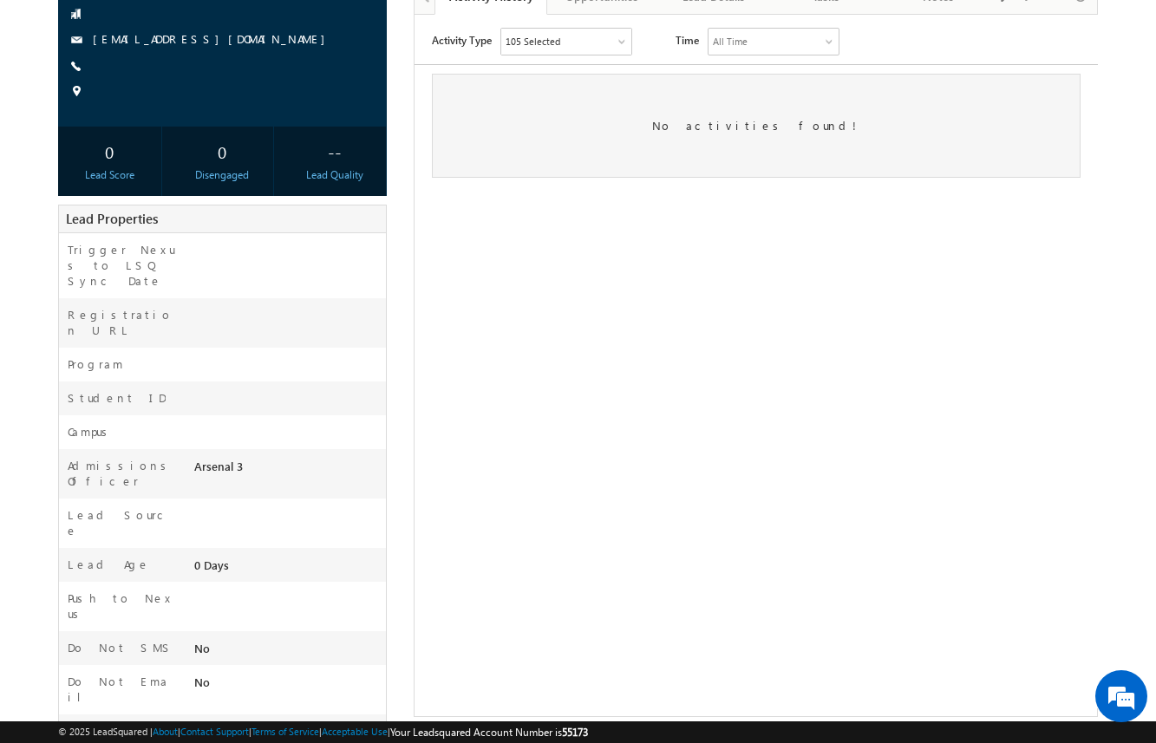
scroll to position [185, 0]
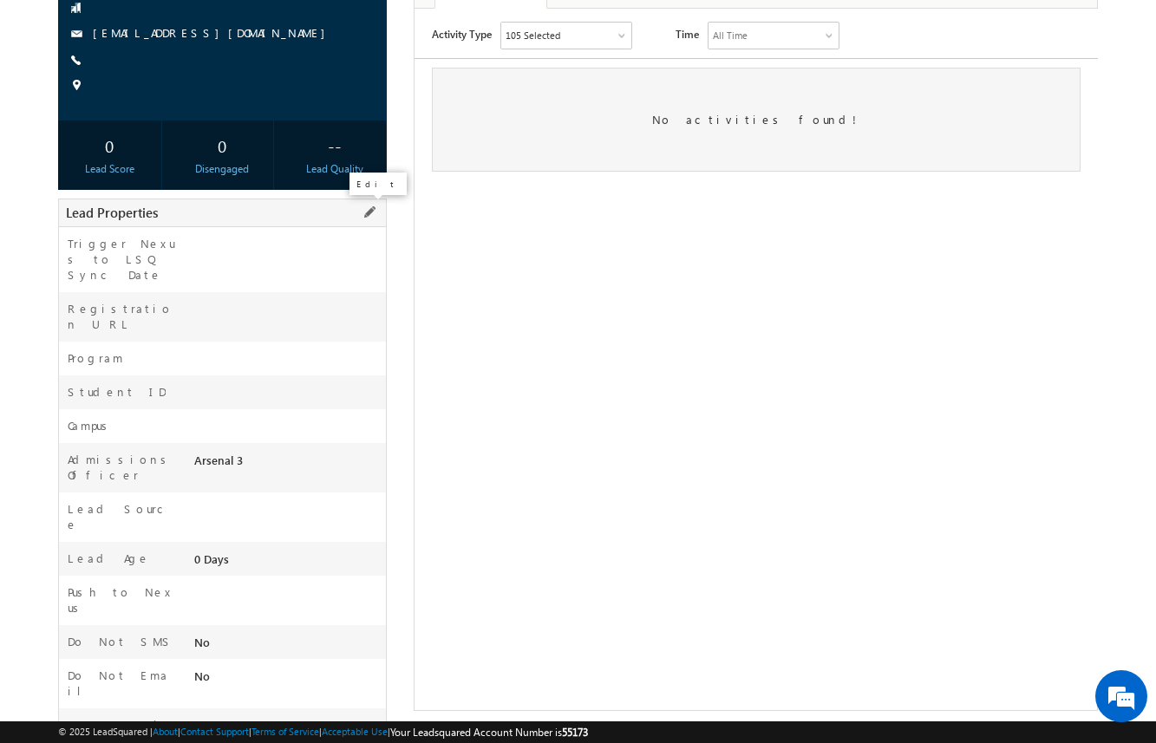
click at [367, 217] on span at bounding box center [369, 212] width 19 height 19
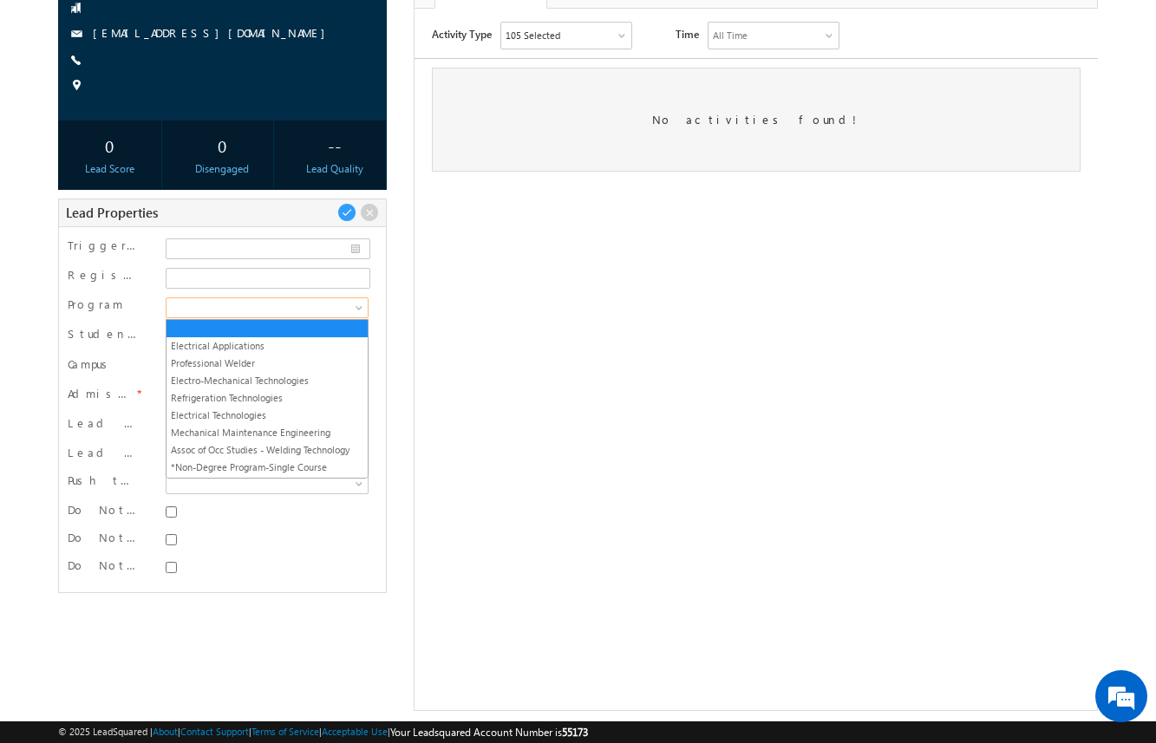
click at [320, 311] on span at bounding box center [266, 308] width 198 height 16
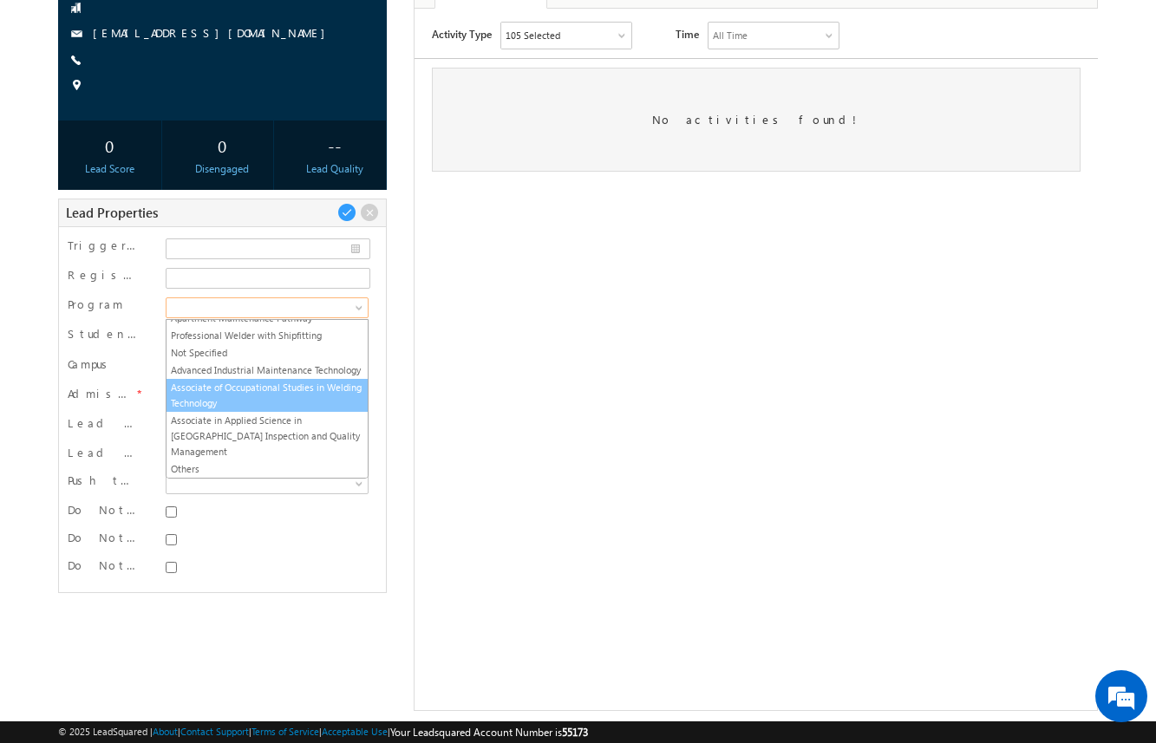
scroll to position [187, 0]
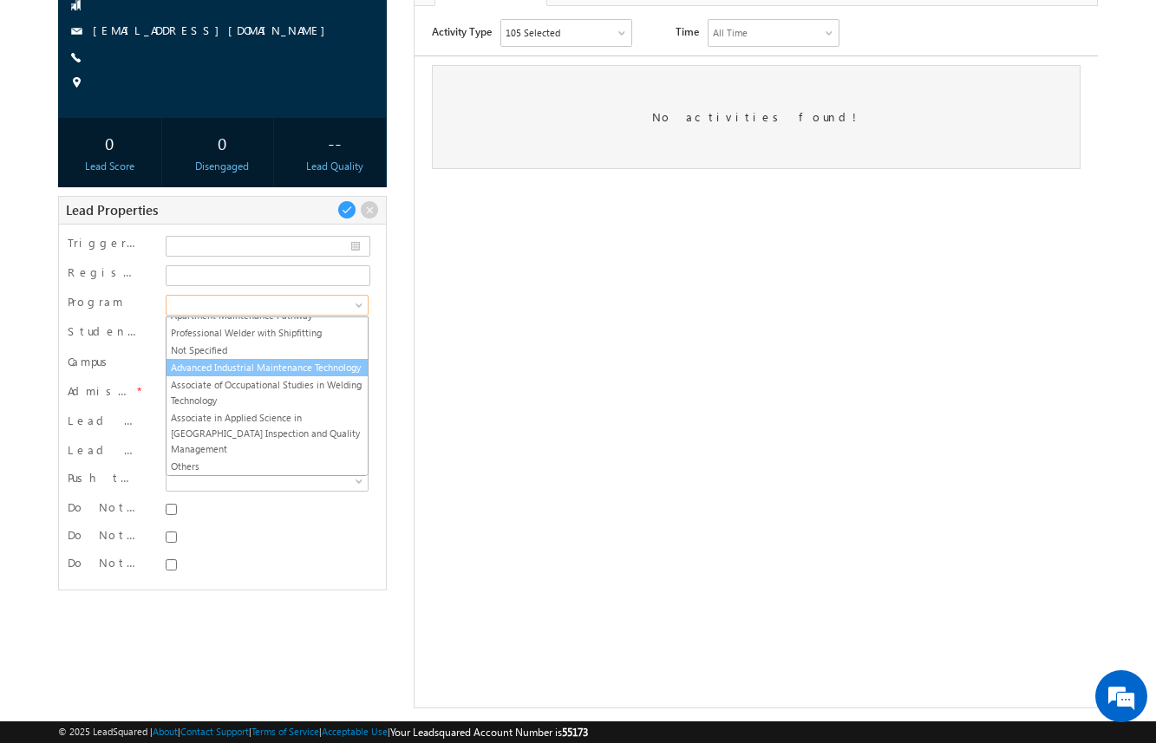
click at [285, 365] on link "Advanced Industrial Maintenance Technology" at bounding box center [267, 368] width 201 height 16
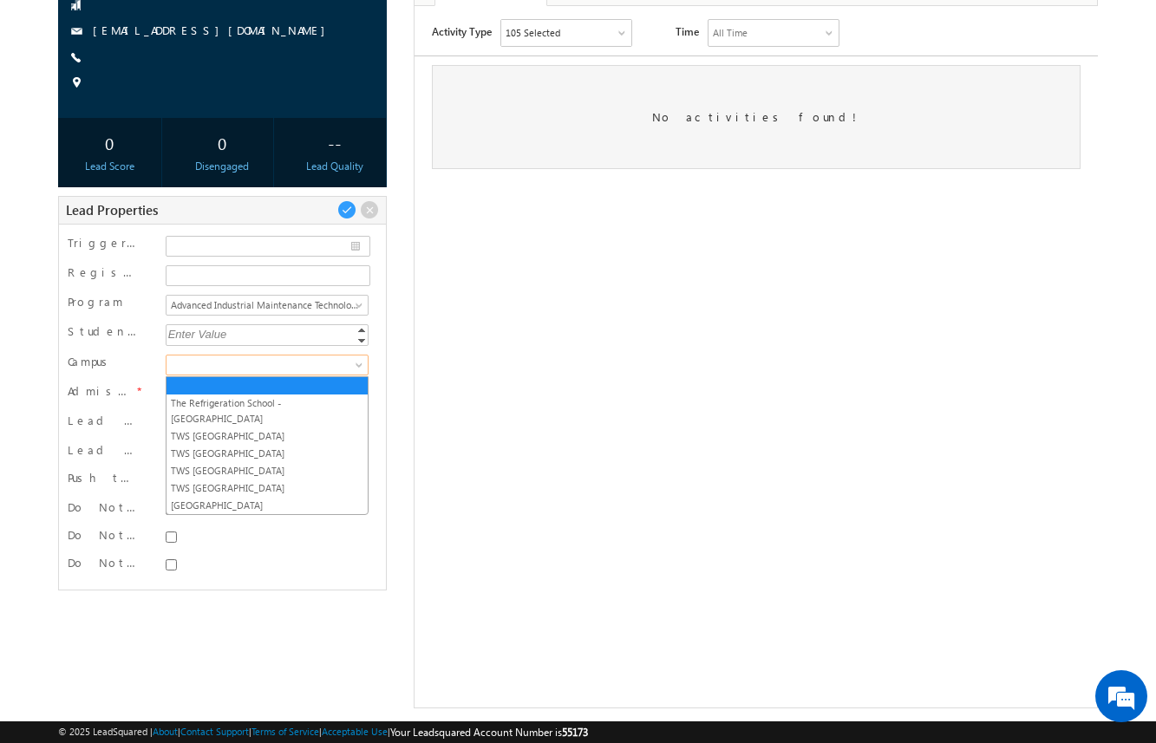
click at [302, 363] on span at bounding box center [266, 365] width 198 height 16
click at [298, 463] on link "TWS [GEOGRAPHIC_DATA]" at bounding box center [267, 471] width 201 height 16
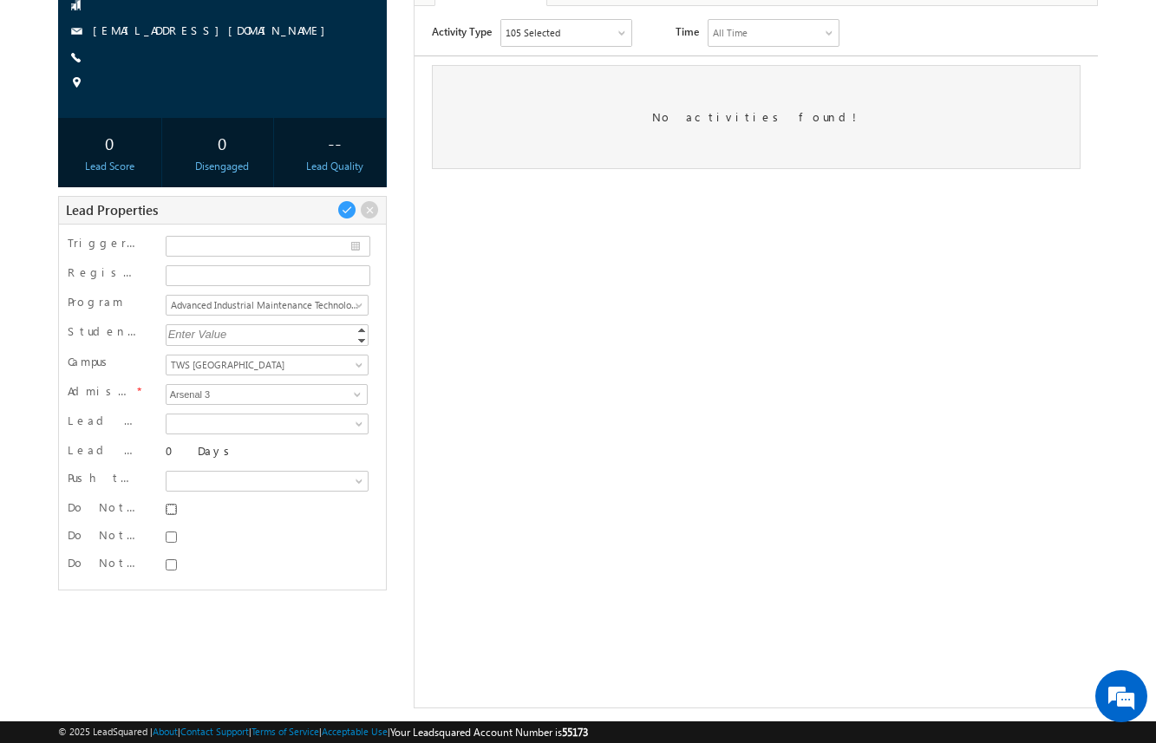
click at [174, 509] on input "Do Not SMS" at bounding box center [171, 509] width 11 height 11
checkbox input "true"
click at [174, 533] on input "Do Not Email" at bounding box center [171, 537] width 11 height 11
checkbox input "true"
click at [174, 564] on input "Do Not Call" at bounding box center [171, 564] width 11 height 11
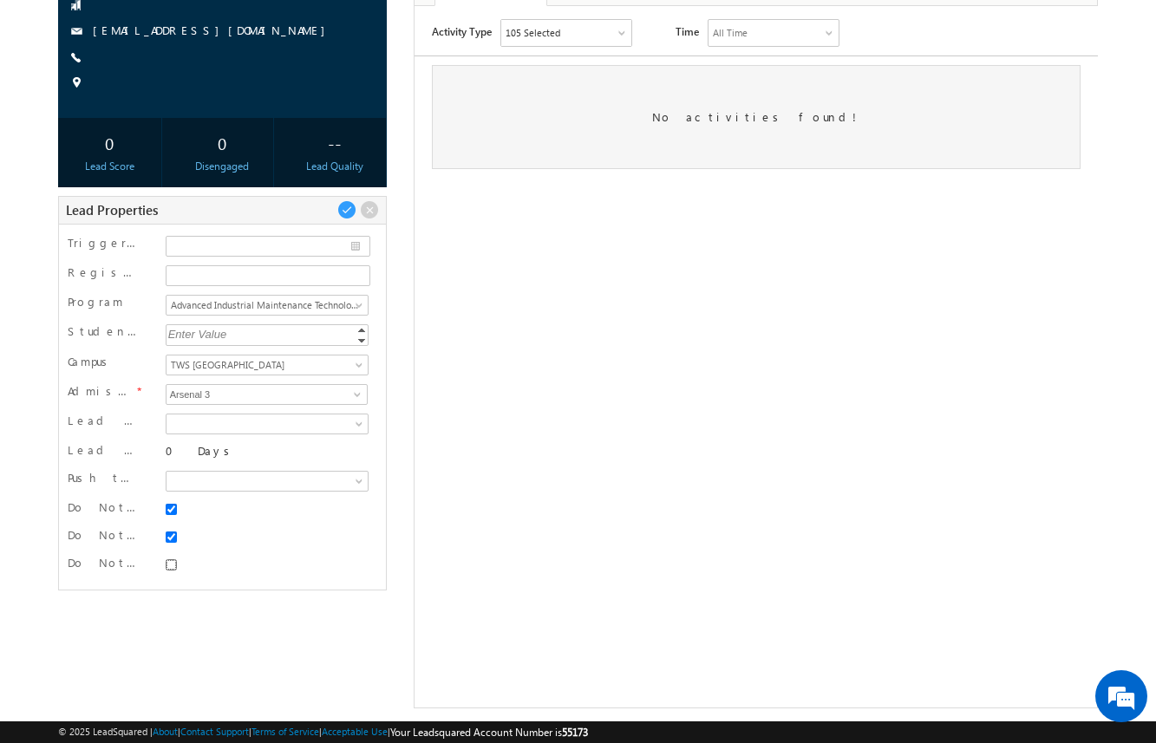
checkbox input "true"
click at [350, 209] on span at bounding box center [346, 209] width 19 height 19
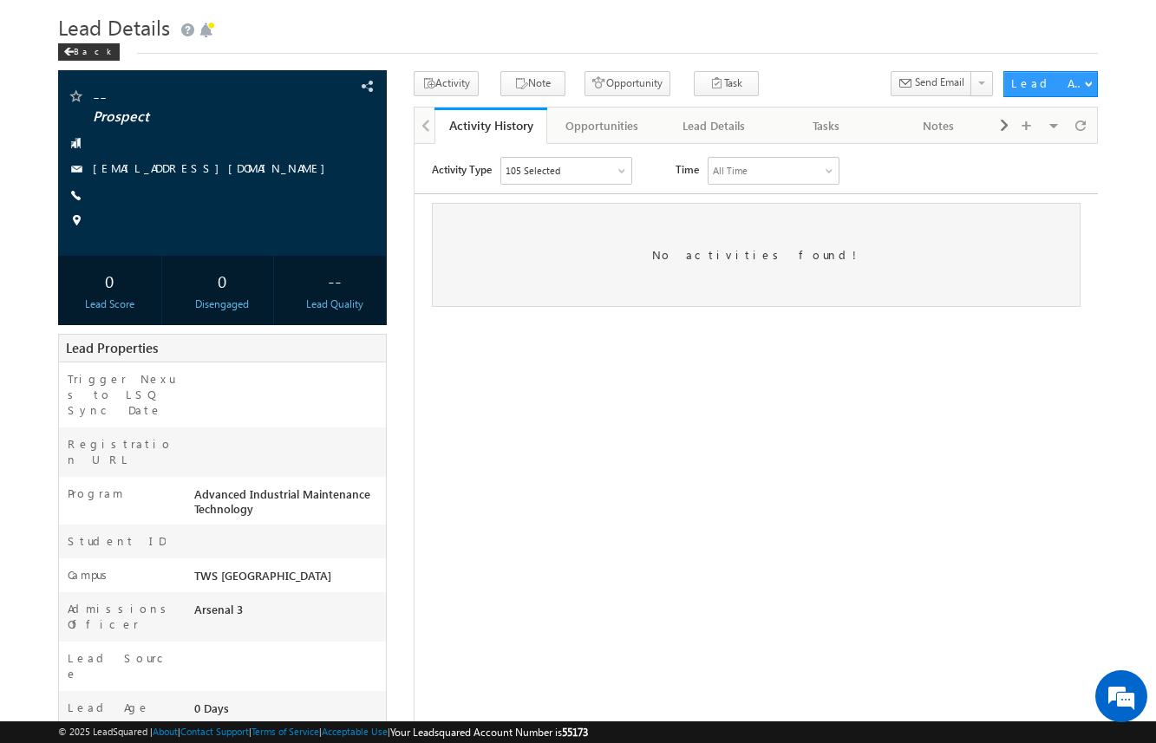
click at [410, 243] on div "-- Prospect [EMAIL_ADDRESS][DOMAIN_NAME] --" at bounding box center [578, 494] width 1041 height 846
click at [611, 128] on div "Opportunities" at bounding box center [602, 125] width 82 height 21
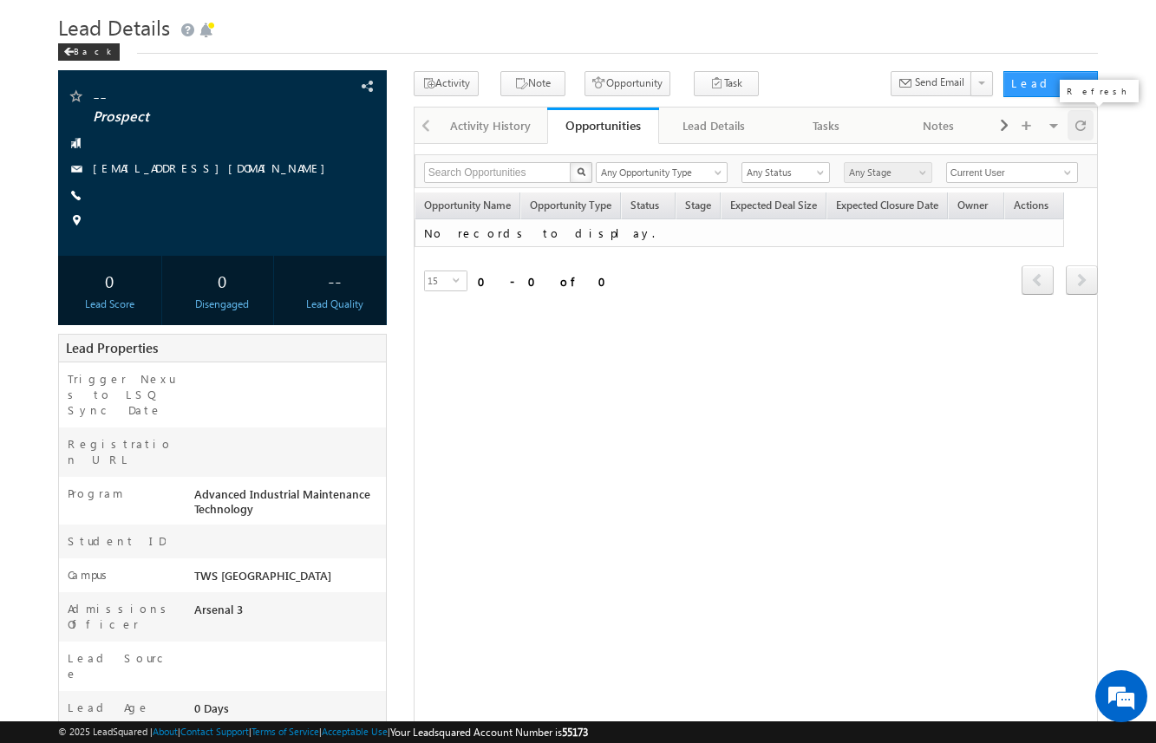
click at [1088, 129] on div at bounding box center [1081, 125] width 27 height 30
click at [606, 78] on button "Opportunity" at bounding box center [628, 83] width 86 height 25
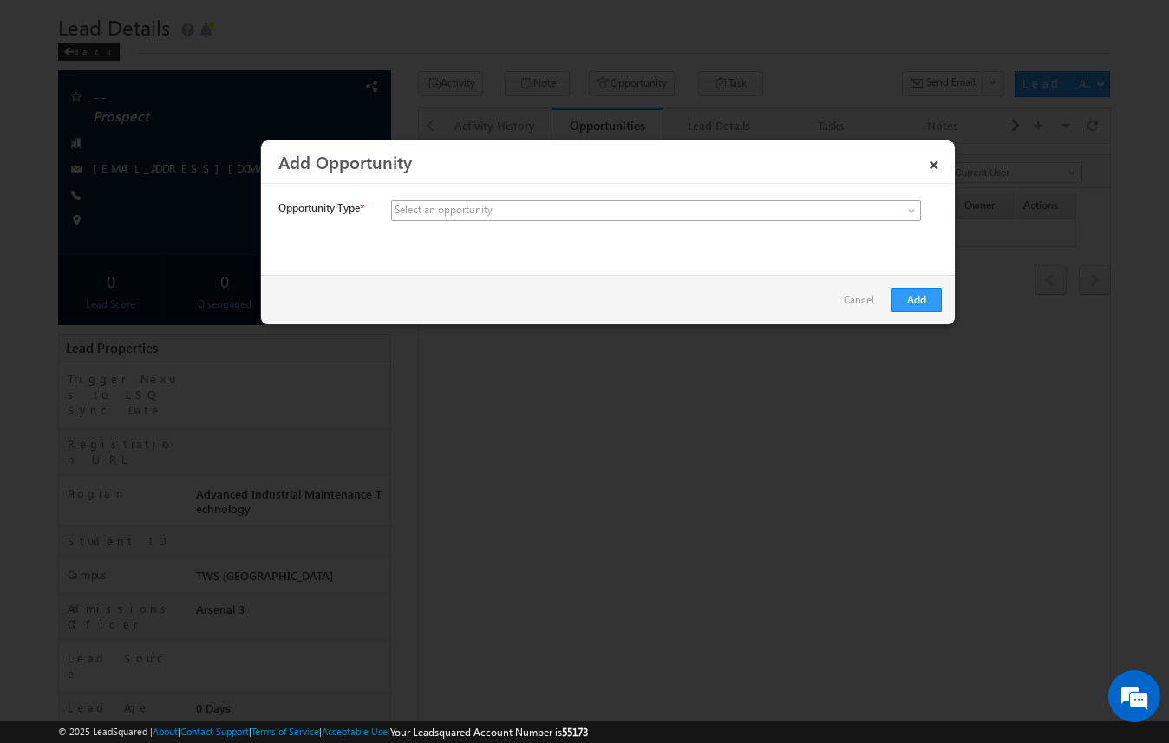
click at [583, 202] on link at bounding box center [656, 210] width 530 height 21
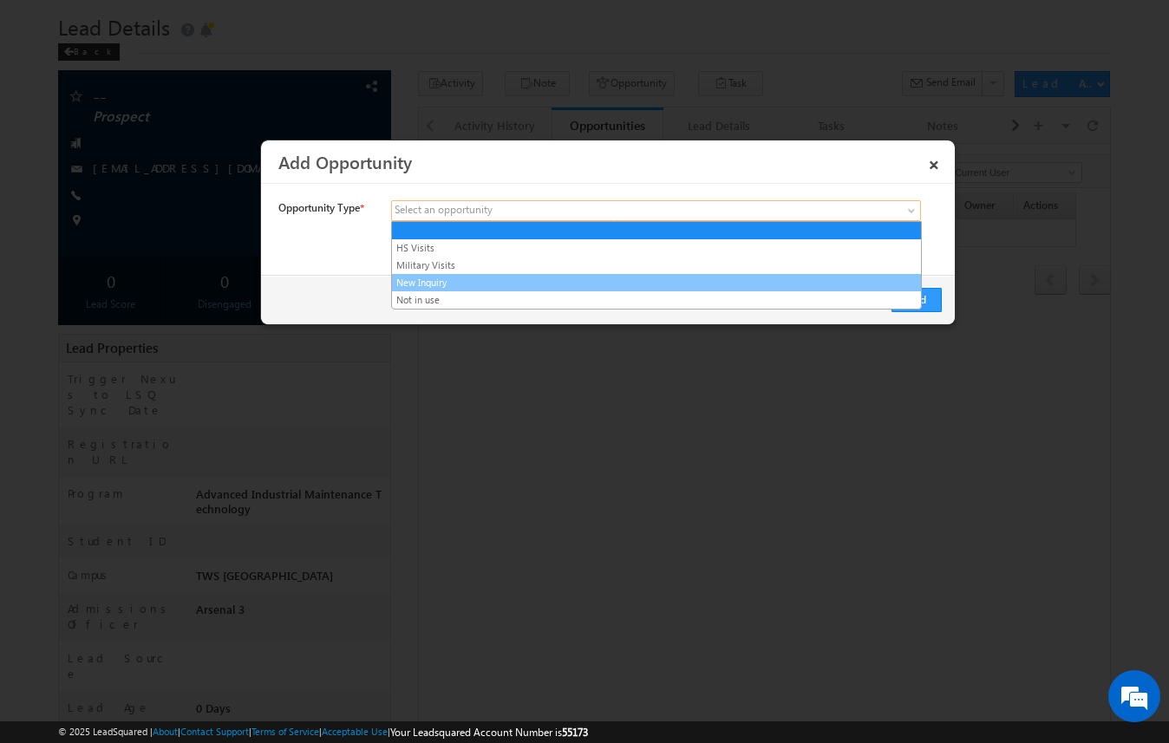
click at [579, 279] on link "New Inquiry" at bounding box center [656, 283] width 529 height 16
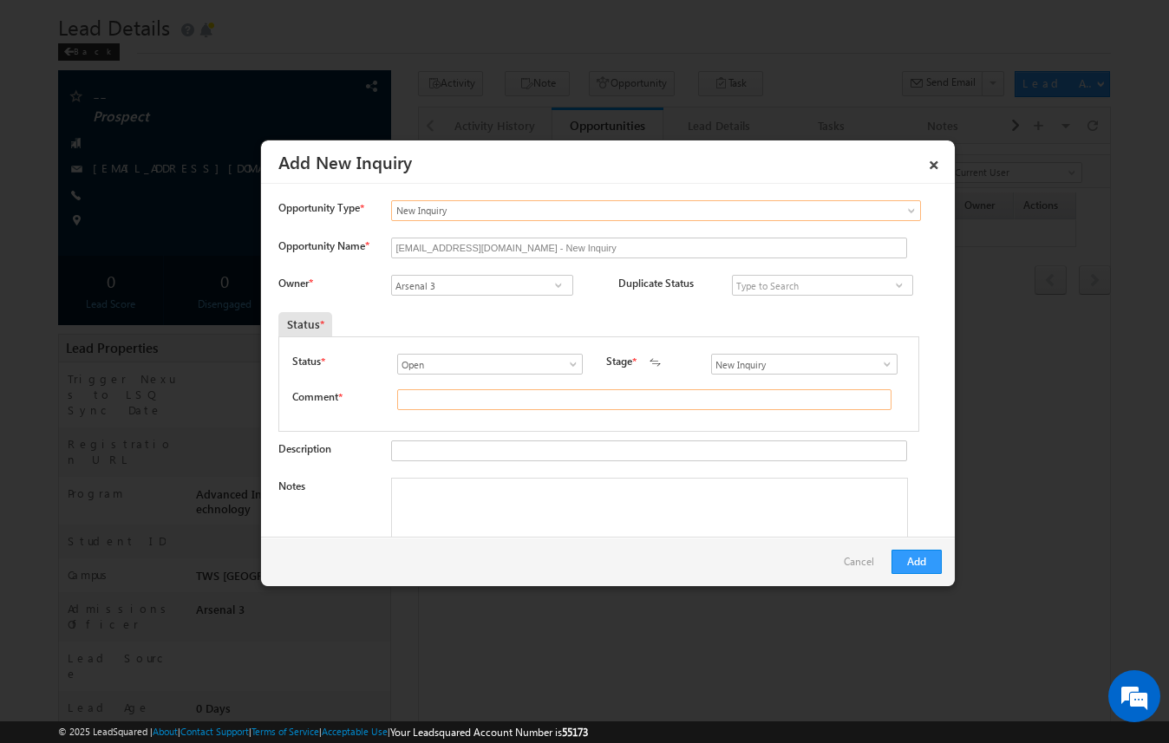
click at [483, 403] on input "text" at bounding box center [644, 399] width 494 height 21
type input "test"
click at [914, 564] on button "Add" at bounding box center [917, 562] width 50 height 24
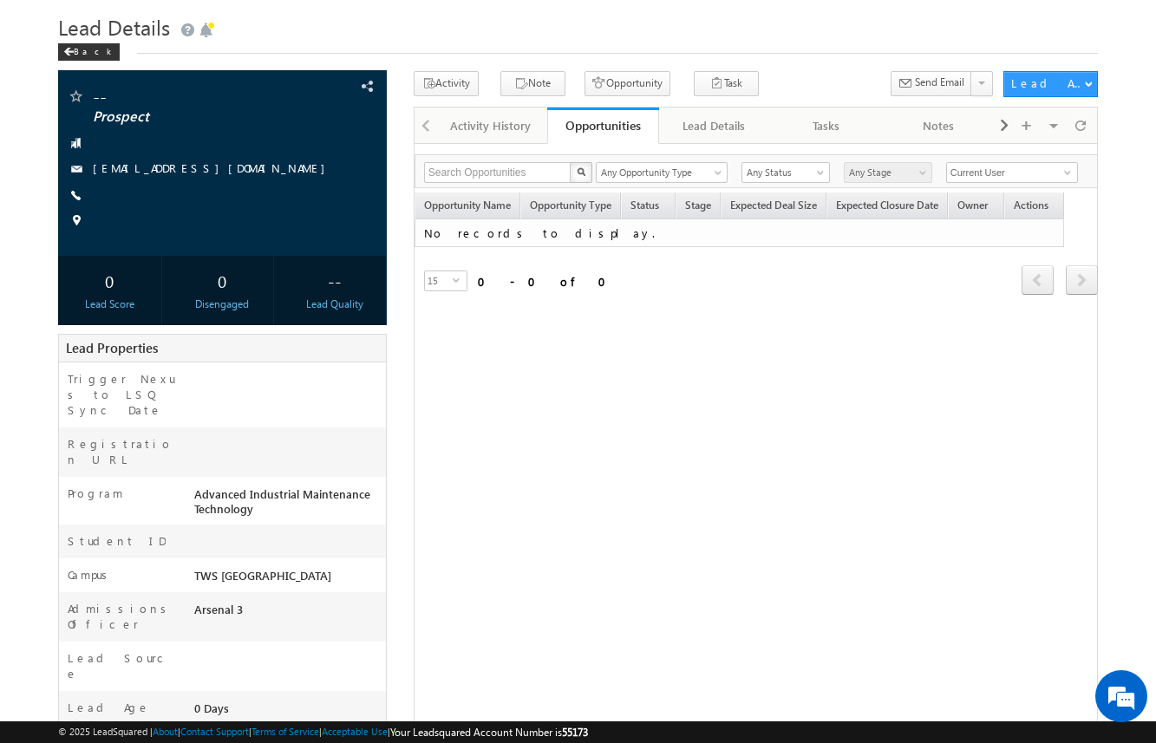
scroll to position [62, 0]
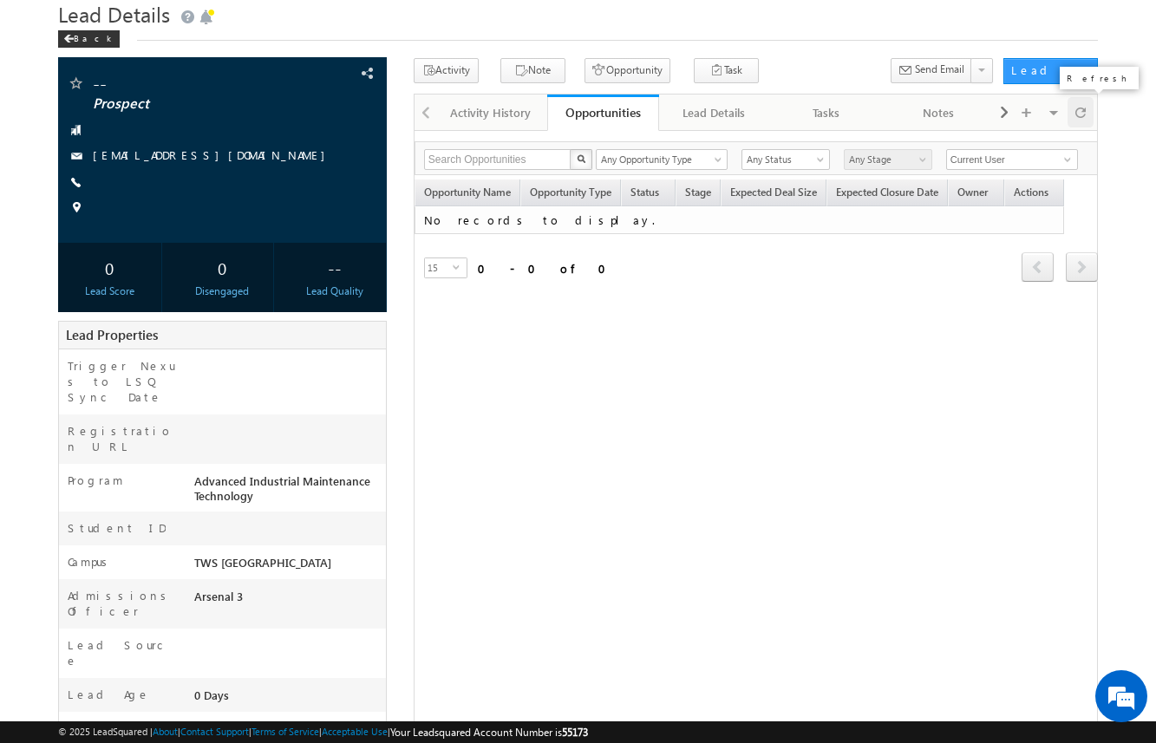
click at [1082, 110] on span at bounding box center [1081, 112] width 10 height 30
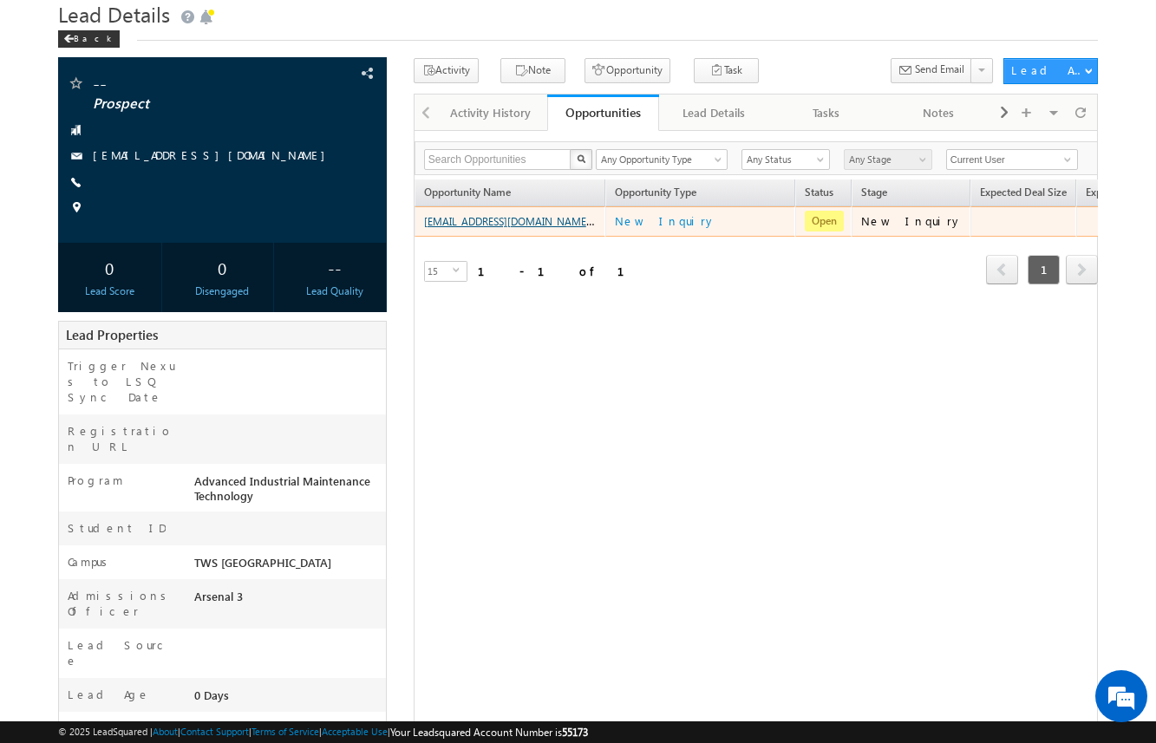
click at [550, 222] on link "[EMAIL_ADDRESS][DOMAIN_NAME] - New Inquiry" at bounding box center [539, 220] width 231 height 15
